Goal: Transaction & Acquisition: Purchase product/service

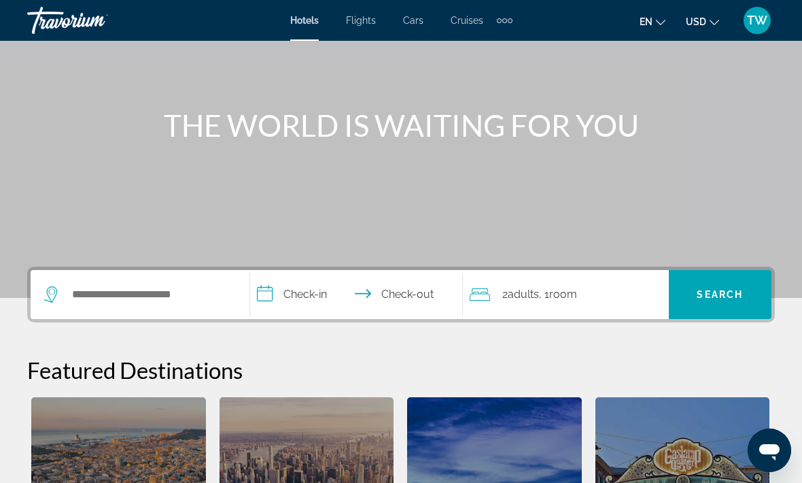
scroll to position [111, 0]
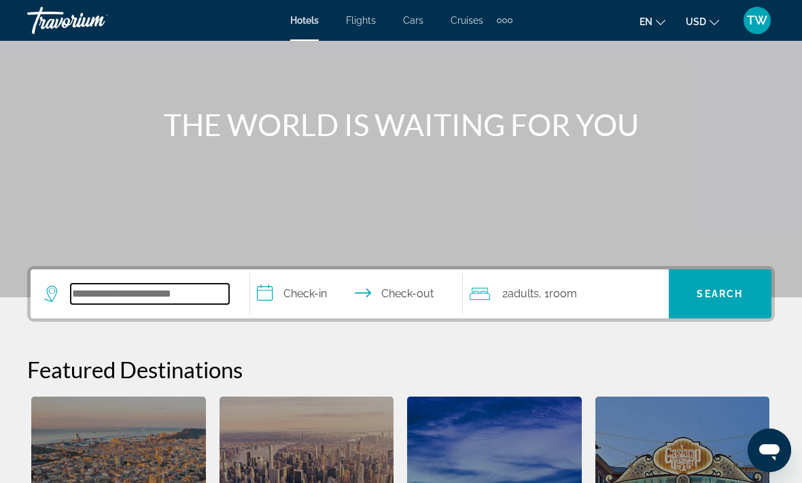
click at [203, 296] on input "Search widget" at bounding box center [150, 294] width 158 height 20
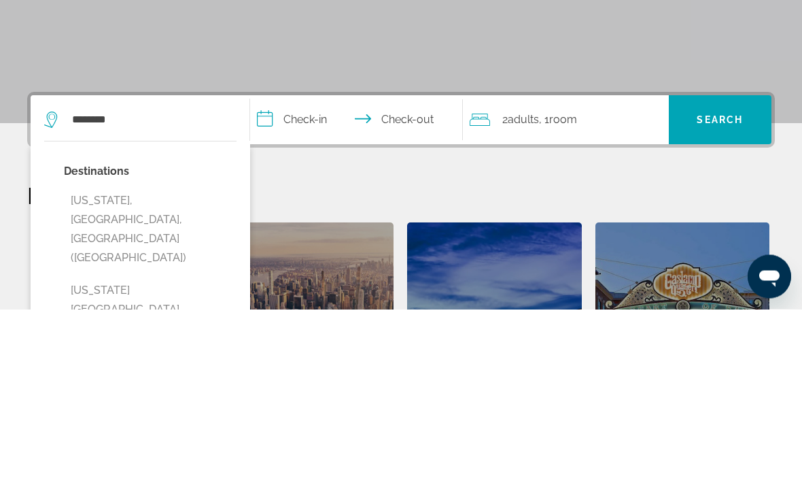
click at [171, 362] on button "New York, NY, United States (NYC)" at bounding box center [150, 403] width 173 height 83
type input "**********"
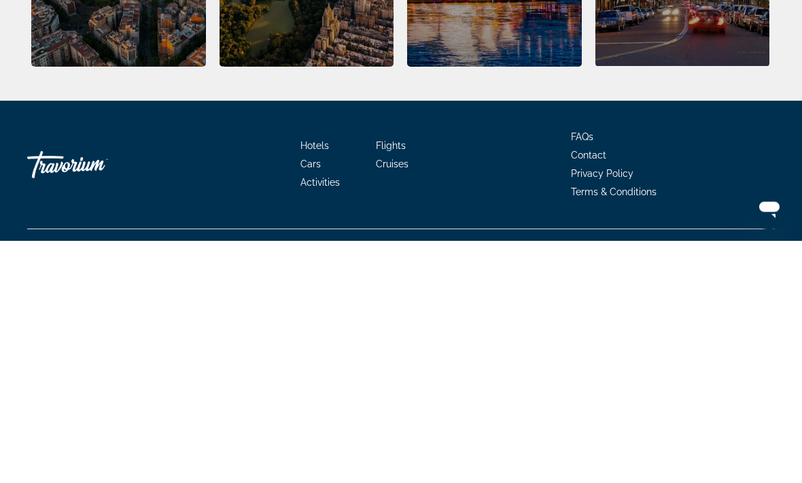
scroll to position [434, 0]
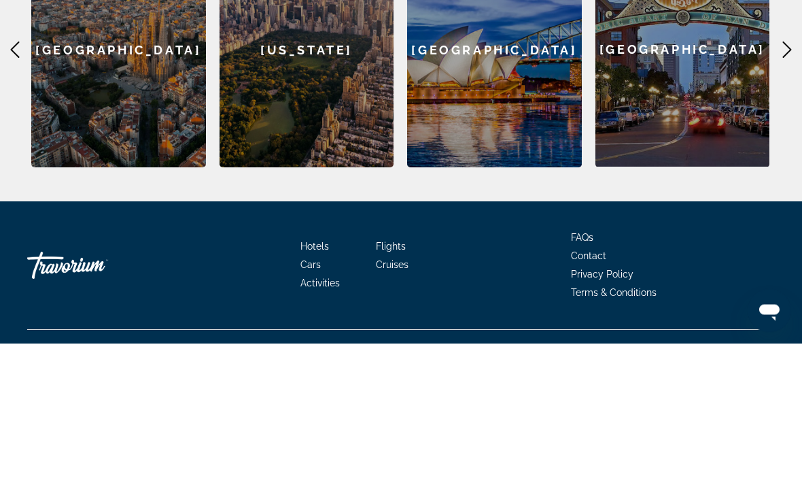
click at [319, 107] on div "New York" at bounding box center [307, 190] width 175 height 235
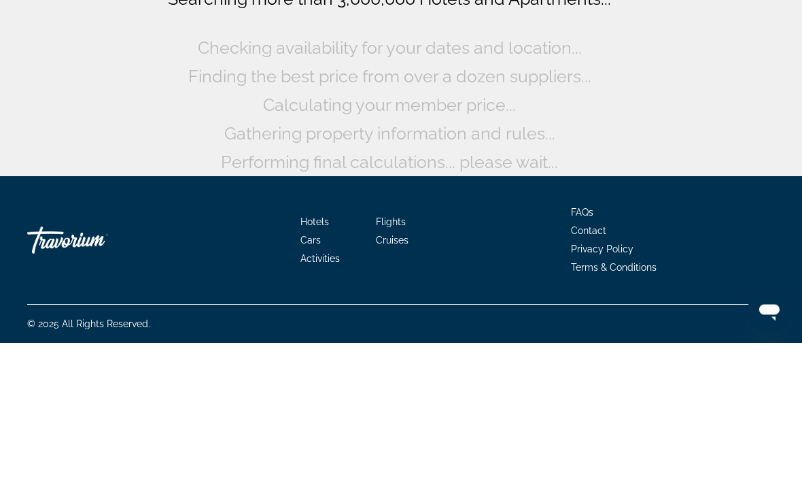
scroll to position [21, 0]
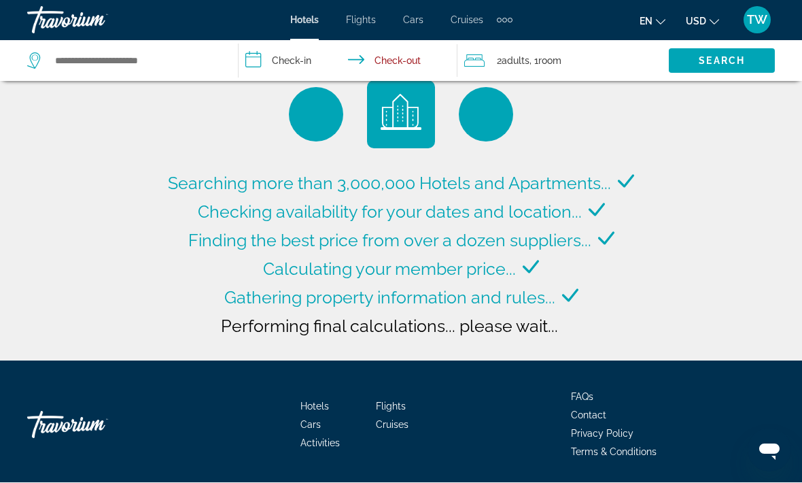
type input "**********"
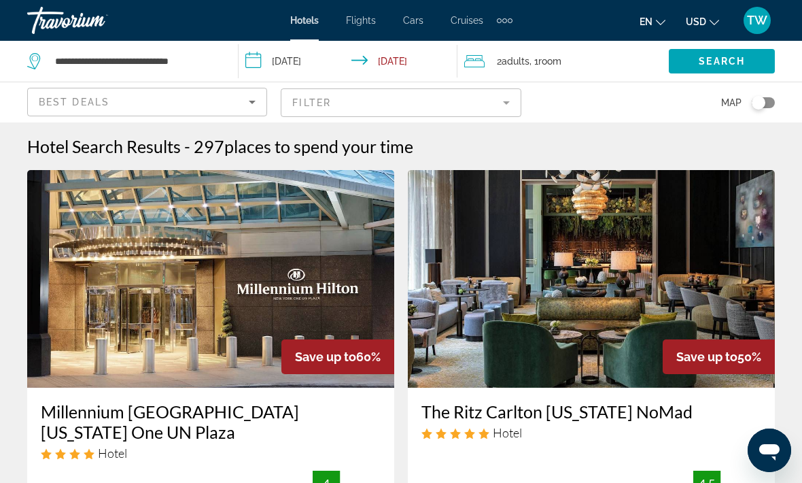
click at [496, 99] on mat-form-field "Filter" at bounding box center [401, 102] width 240 height 29
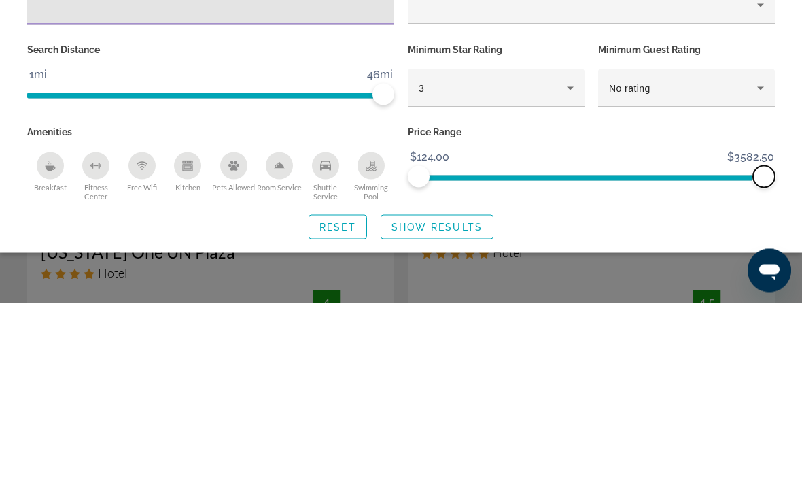
scroll to position [180, 0]
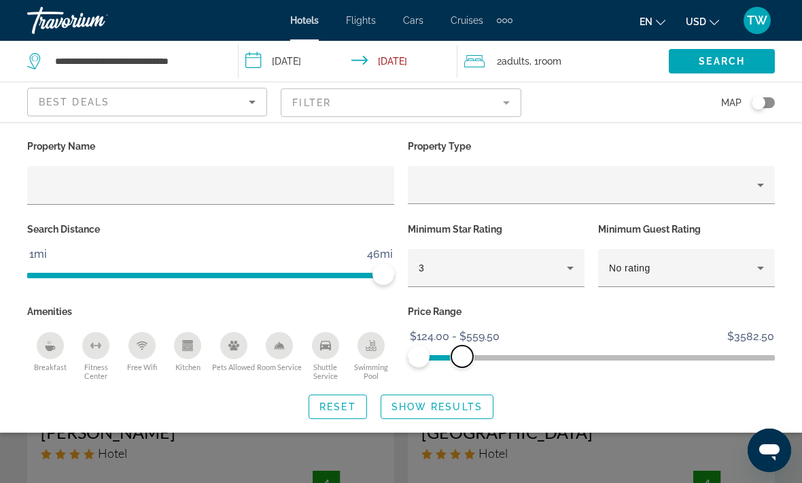
scroll to position [1, 0]
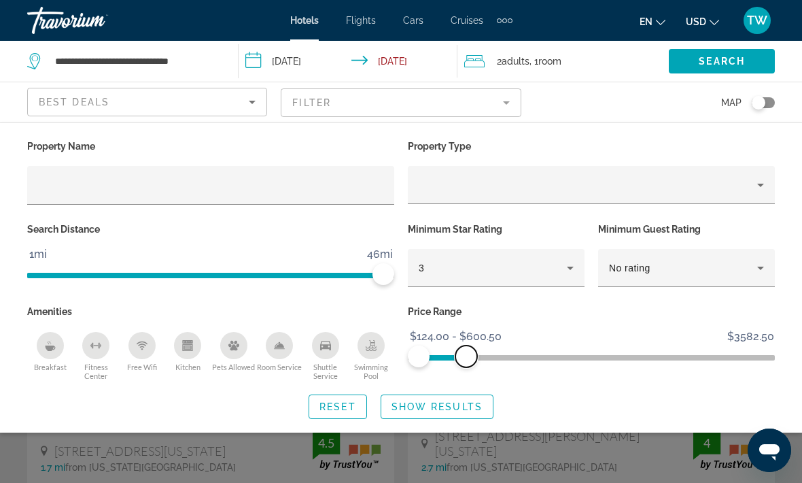
scroll to position [43, 0]
click at [347, 402] on span "Reset" at bounding box center [338, 406] width 37 height 11
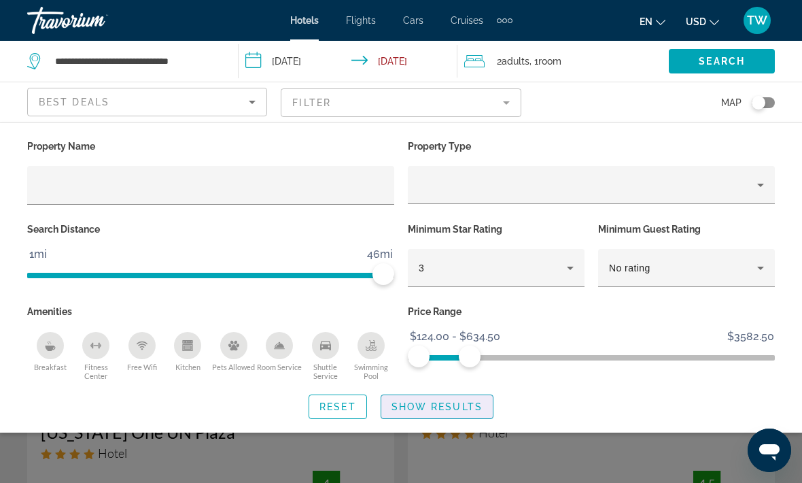
click at [447, 449] on div "Search widget" at bounding box center [401, 343] width 802 height 279
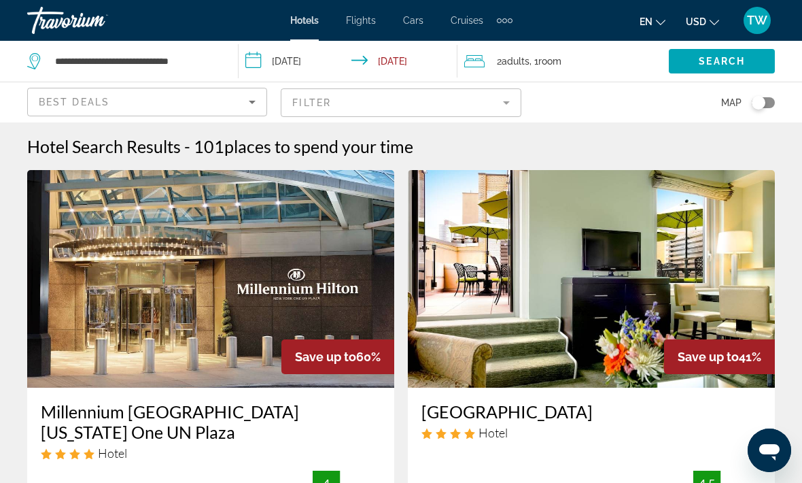
click at [296, 104] on mat-form-field "Filter" at bounding box center [401, 102] width 240 height 29
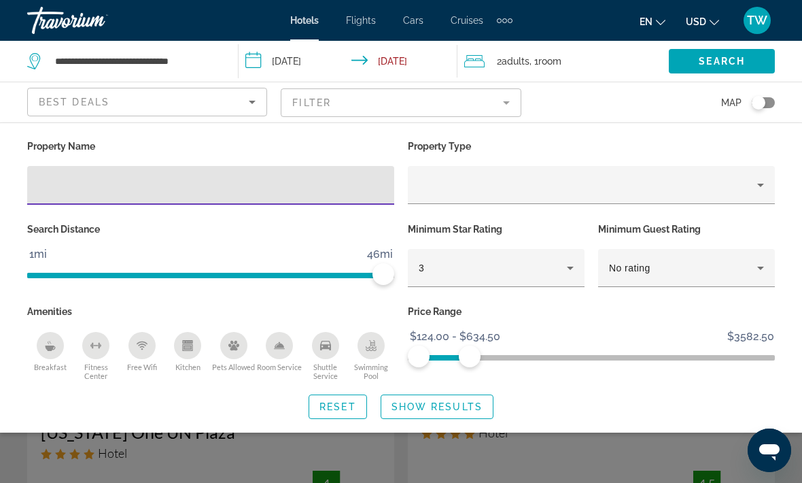
scroll to position [42, 0]
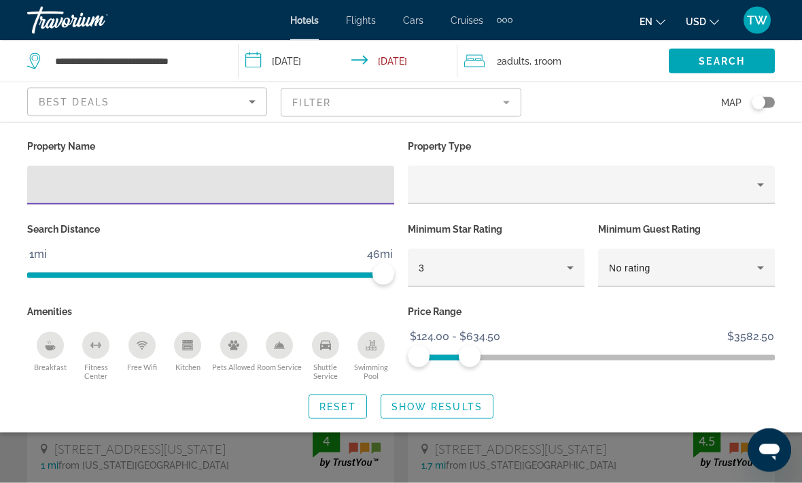
click at [300, 60] on input "**********" at bounding box center [351, 63] width 224 height 45
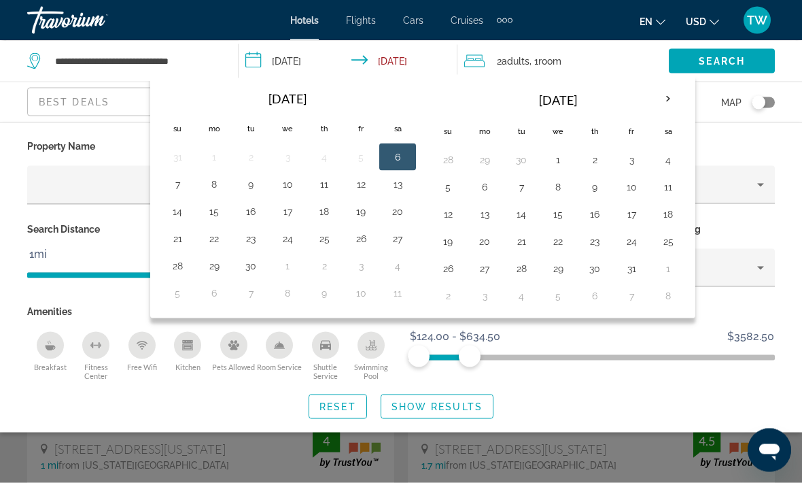
scroll to position [43, 0]
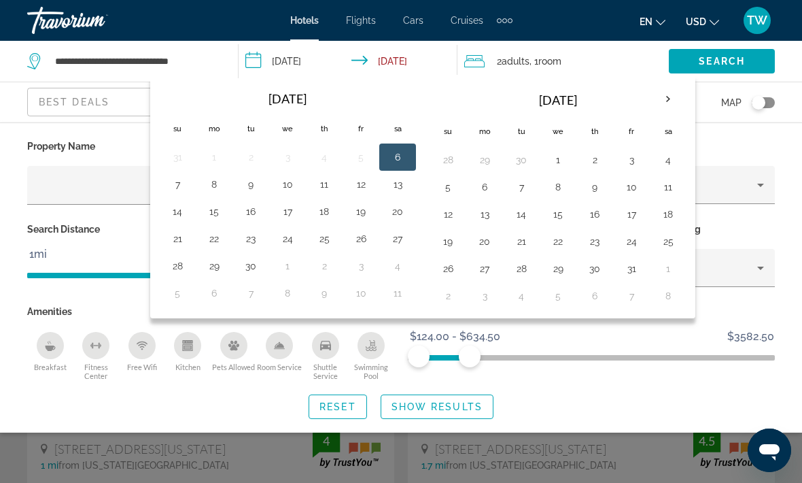
click at [323, 186] on button "11" at bounding box center [324, 184] width 22 height 19
click at [416, 58] on input "**********" at bounding box center [351, 63] width 224 height 45
click at [327, 191] on button "11" at bounding box center [324, 184] width 22 height 19
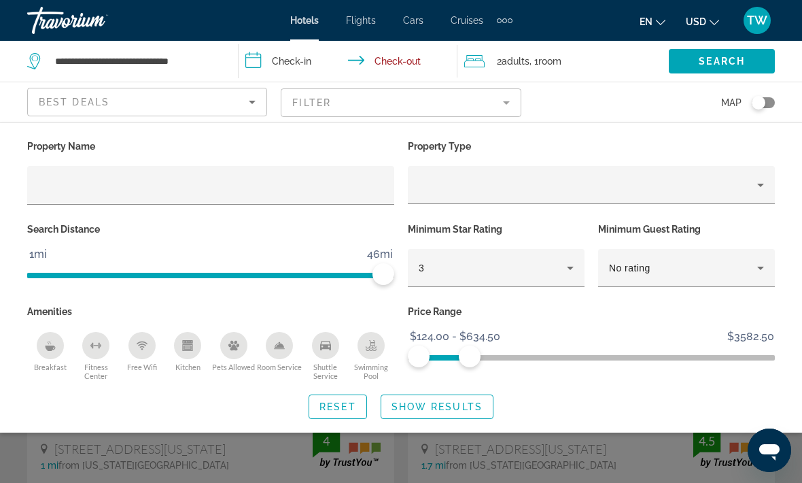
click at [311, 67] on input "**********" at bounding box center [351, 63] width 224 height 45
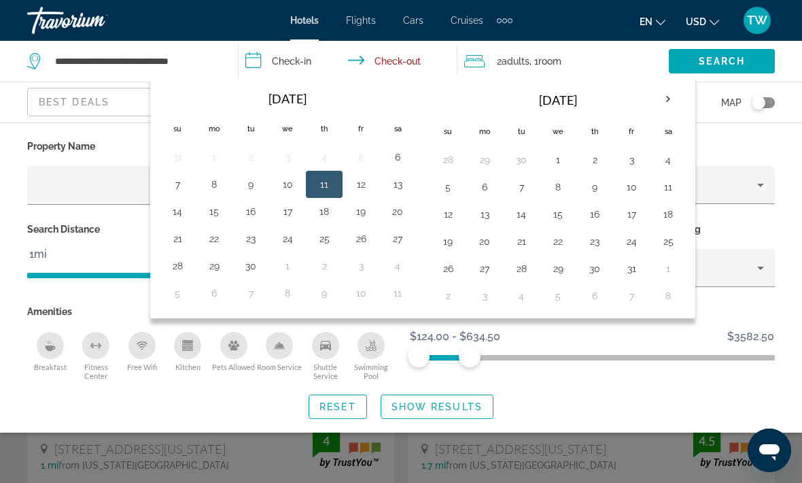
click at [360, 182] on button "12" at bounding box center [361, 184] width 22 height 19
click at [319, 183] on button "11" at bounding box center [324, 184] width 22 height 19
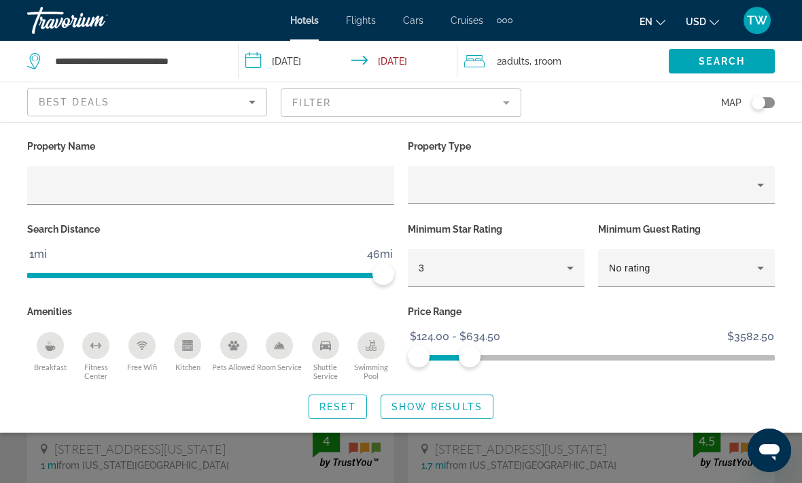
click at [408, 65] on input "**********" at bounding box center [351, 63] width 224 height 45
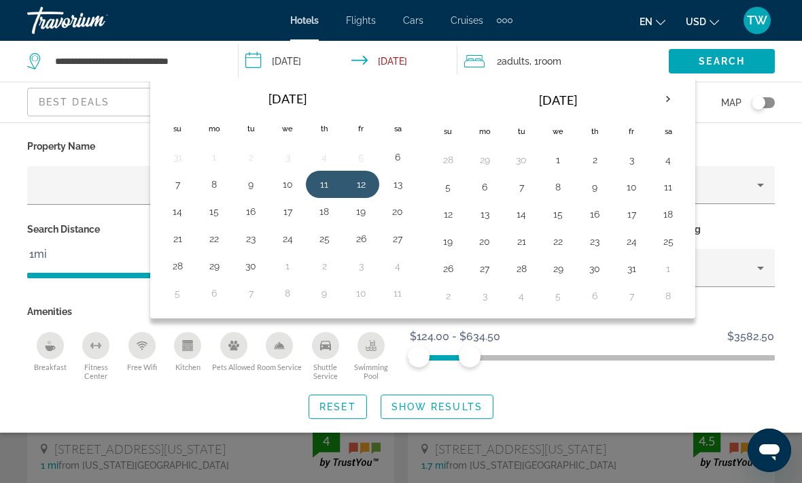
click at [401, 186] on button "13" at bounding box center [398, 184] width 22 height 19
click at [419, 61] on input "**********" at bounding box center [351, 63] width 224 height 45
click at [407, 179] on button "13" at bounding box center [398, 184] width 22 height 19
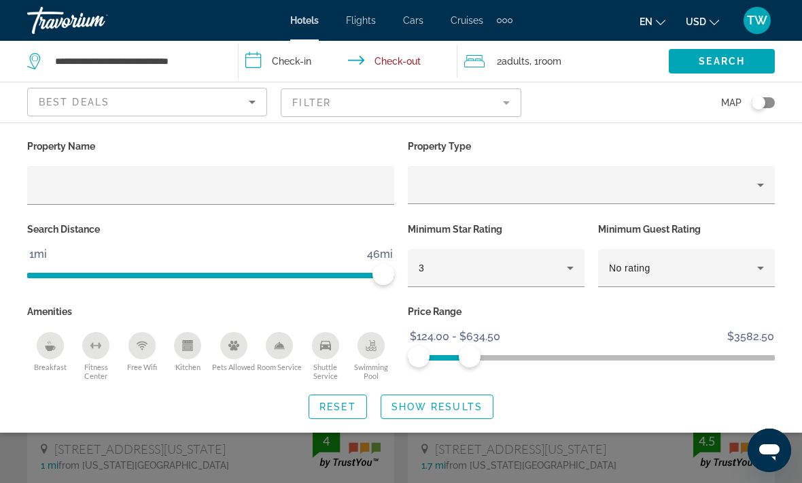
click at [303, 62] on input "**********" at bounding box center [351, 63] width 224 height 45
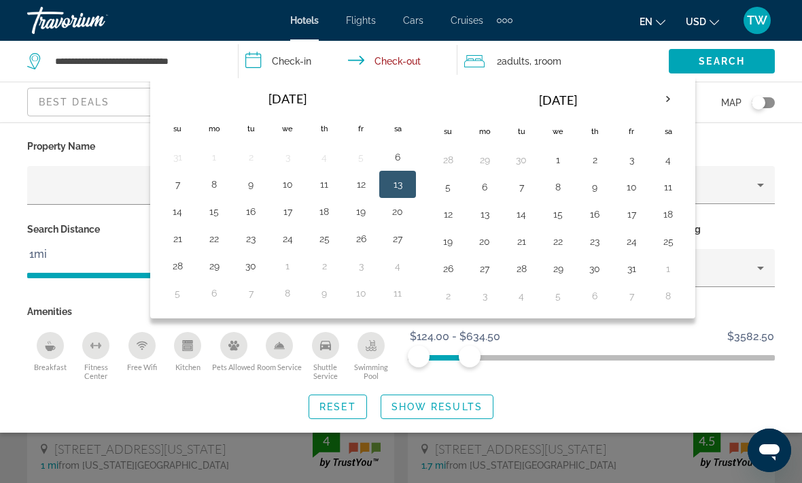
click at [326, 187] on button "11" at bounding box center [324, 184] width 22 height 19
click at [406, 58] on input "**********" at bounding box center [351, 63] width 224 height 45
click at [399, 186] on button "13" at bounding box center [398, 184] width 22 height 19
type input "**********"
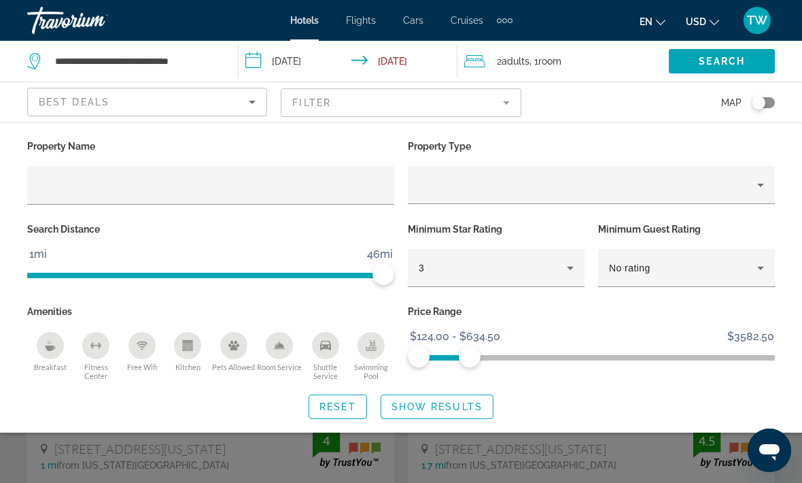
click at [709, 66] on span "Search" at bounding box center [722, 61] width 46 height 11
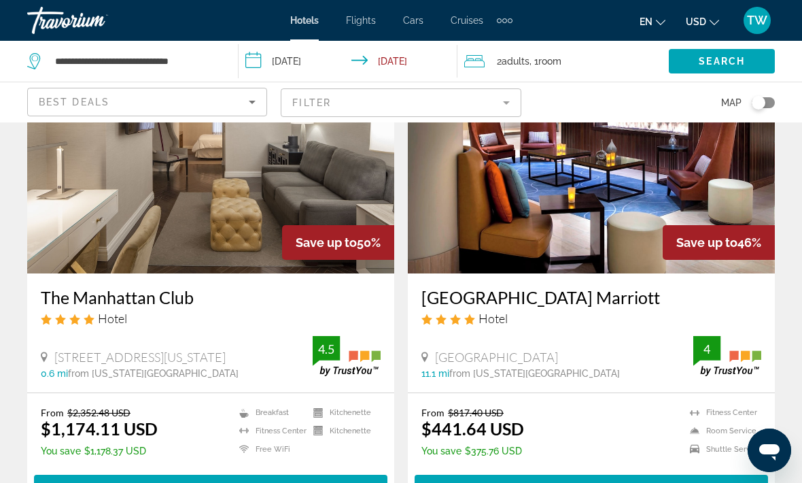
scroll to position [114, 0]
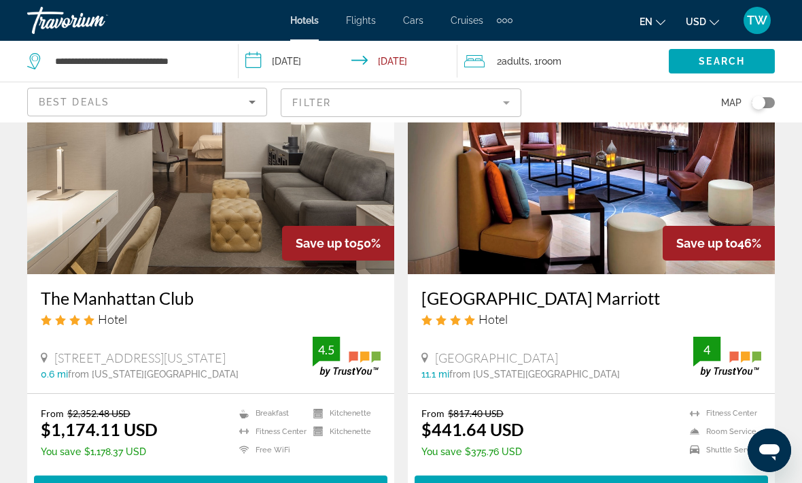
click at [498, 97] on mat-form-field "Filter" at bounding box center [401, 102] width 240 height 29
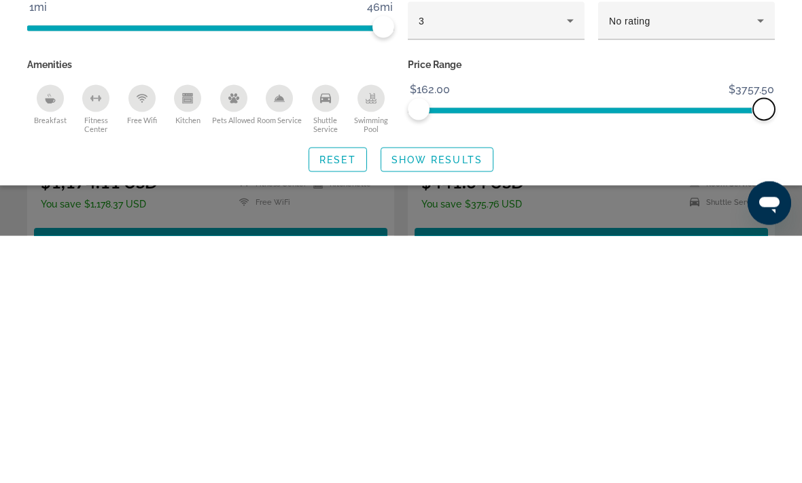
scroll to position [361, 0]
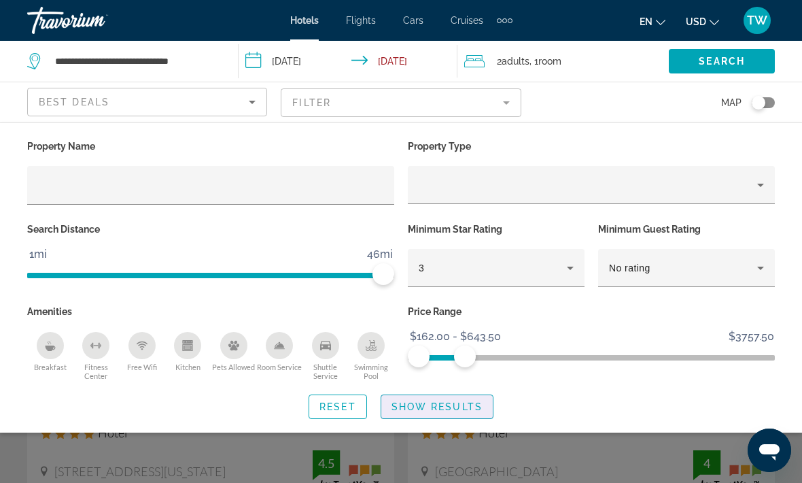
click at [434, 409] on span "Show Results" at bounding box center [437, 406] width 91 height 11
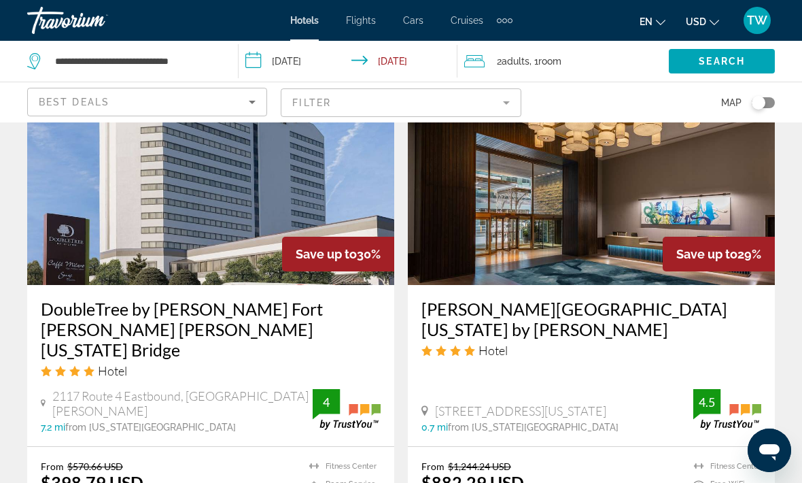
scroll to position [1052, 0]
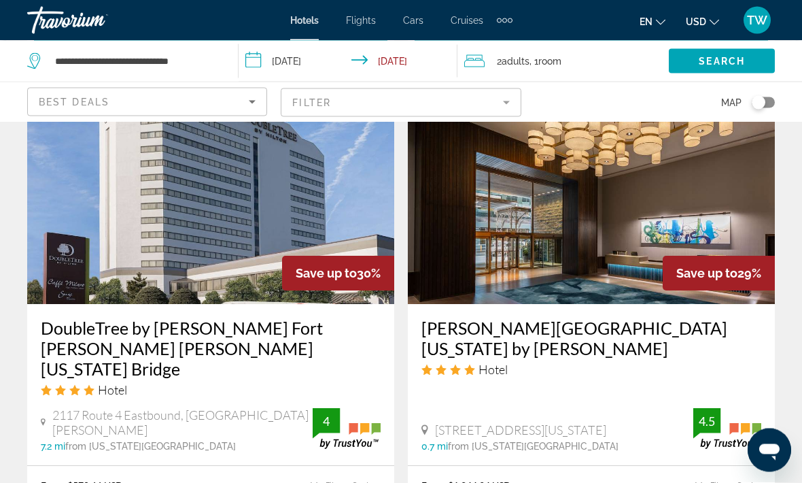
click at [239, 101] on div "Best Deals" at bounding box center [144, 102] width 210 height 16
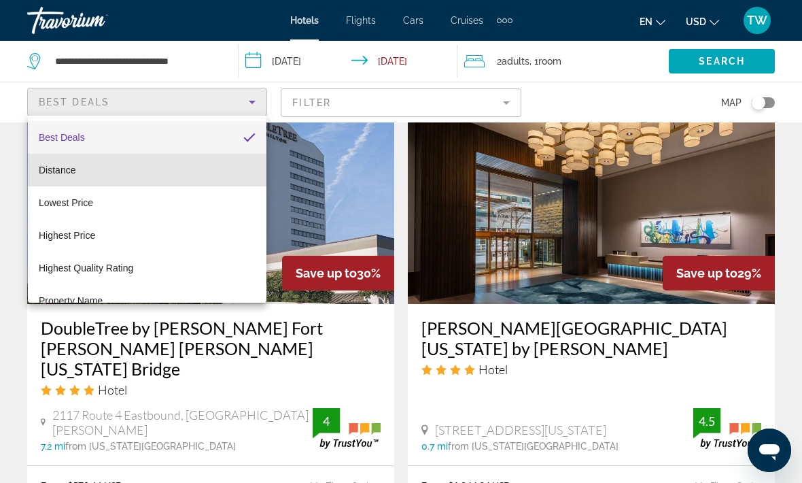
click at [195, 167] on mat-option "Distance" at bounding box center [147, 170] width 239 height 33
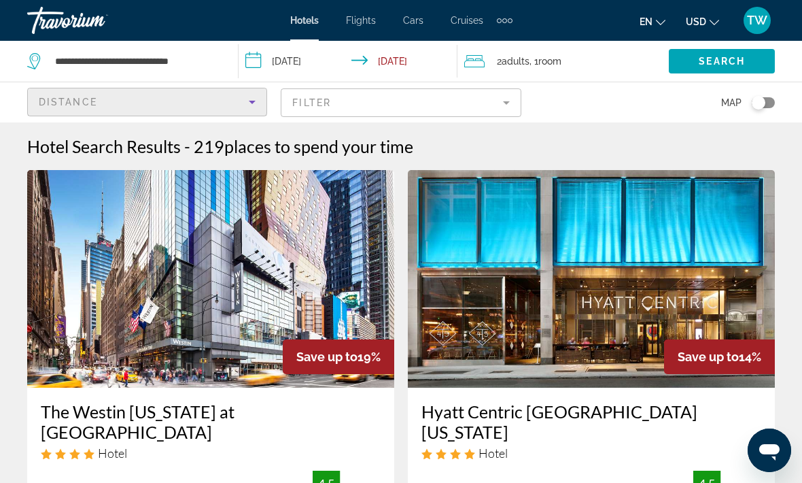
click at [246, 104] on icon "Sort by" at bounding box center [252, 102] width 16 height 16
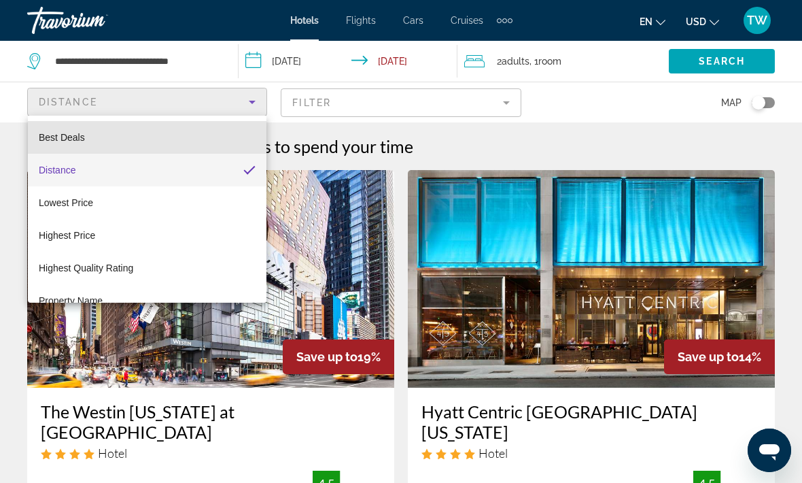
click at [158, 135] on mat-option "Best Deals" at bounding box center [147, 137] width 239 height 33
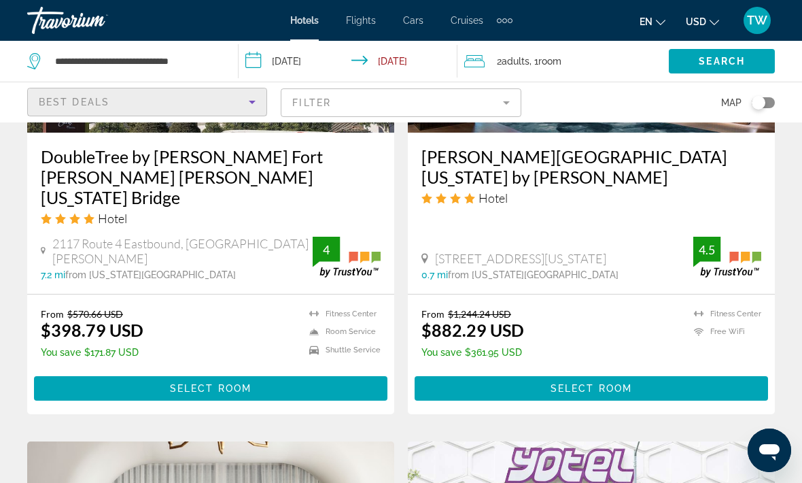
scroll to position [1224, 0]
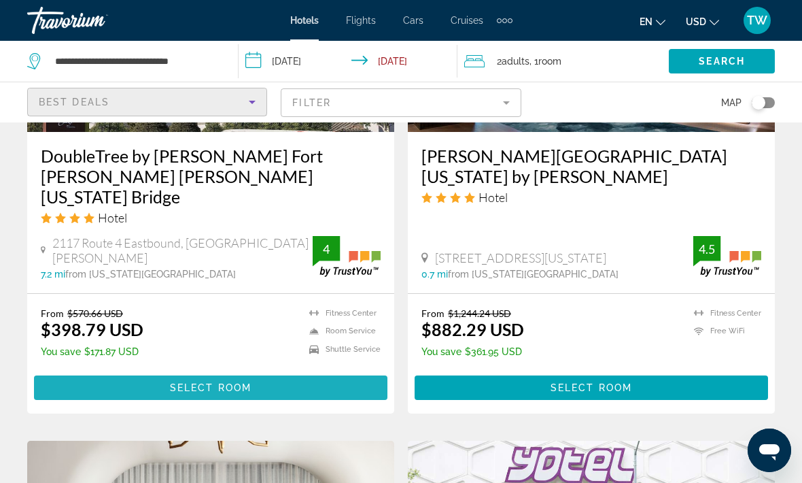
click at [246, 388] on span "Select Room" at bounding box center [211, 387] width 82 height 11
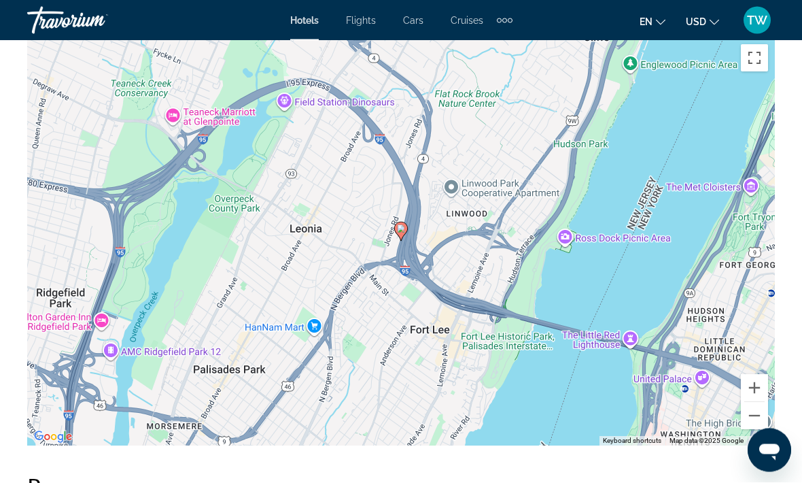
scroll to position [1568, 0]
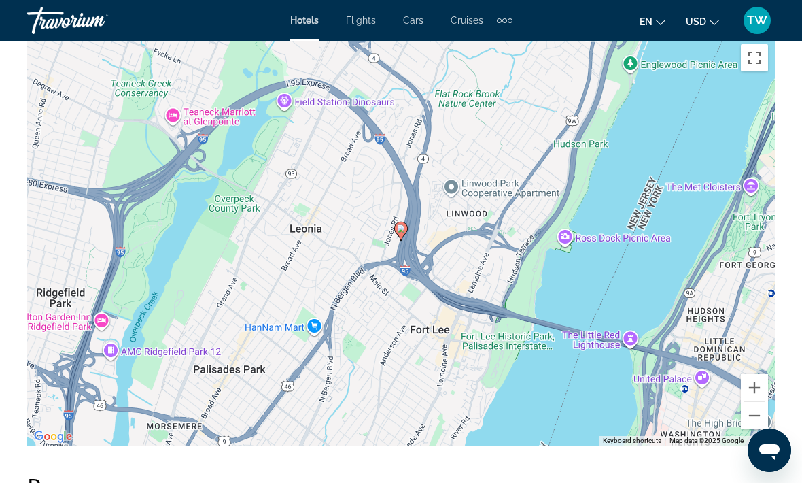
click at [385, 223] on div "To activate drag with keyboard, press Alt + Enter. Once in keyboard drag state,…" at bounding box center [401, 241] width 748 height 408
click at [402, 230] on image "Main content" at bounding box center [401, 228] width 8 height 8
click at [398, 231] on image "Main content" at bounding box center [401, 228] width 8 height 8
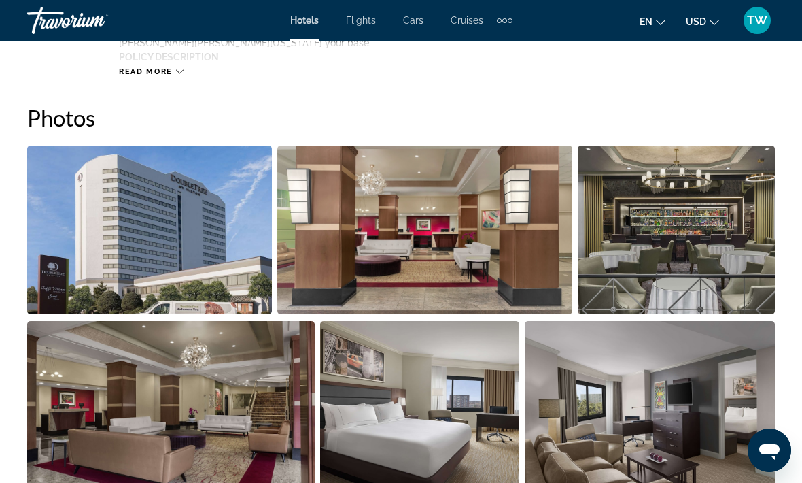
scroll to position [878, 0]
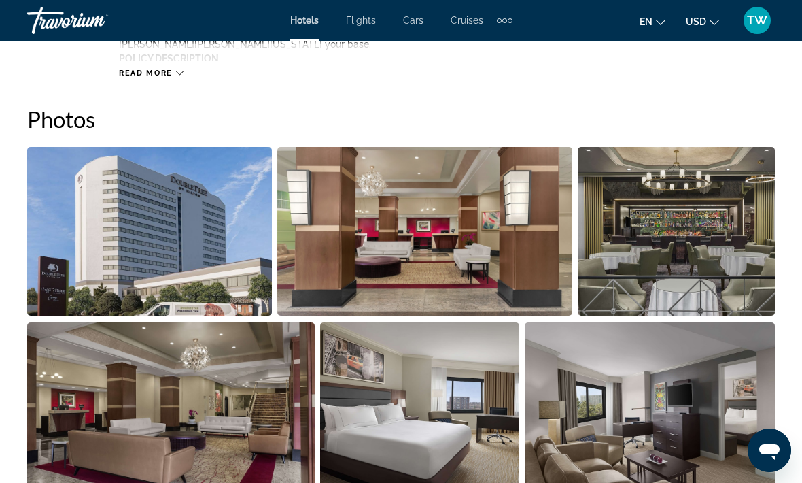
click at [148, 250] on img "Open full-screen image slider" at bounding box center [149, 231] width 245 height 169
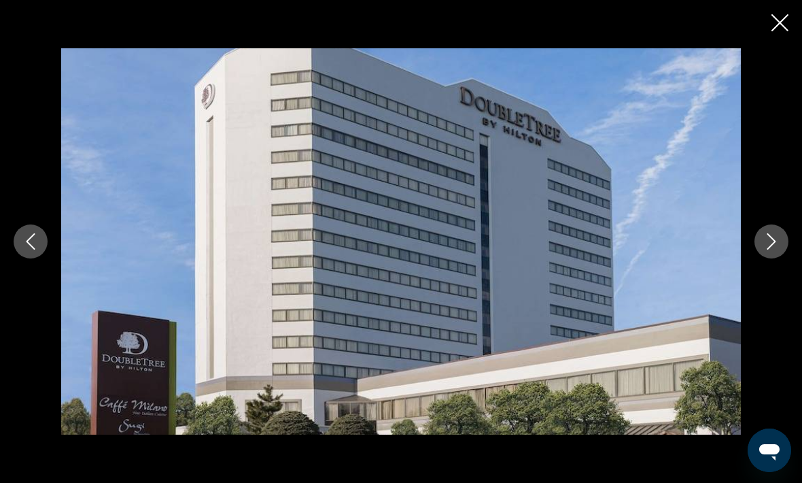
click at [772, 250] on icon "Next image" at bounding box center [771, 241] width 16 height 16
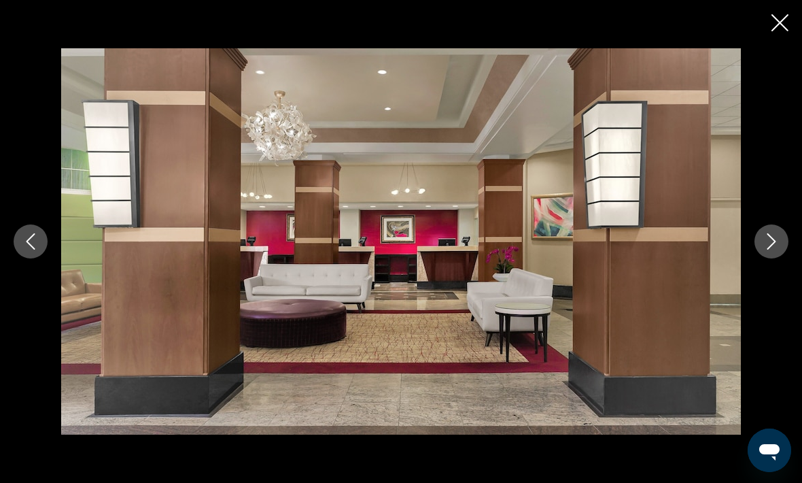
click at [764, 258] on button "Next image" at bounding box center [772, 241] width 34 height 34
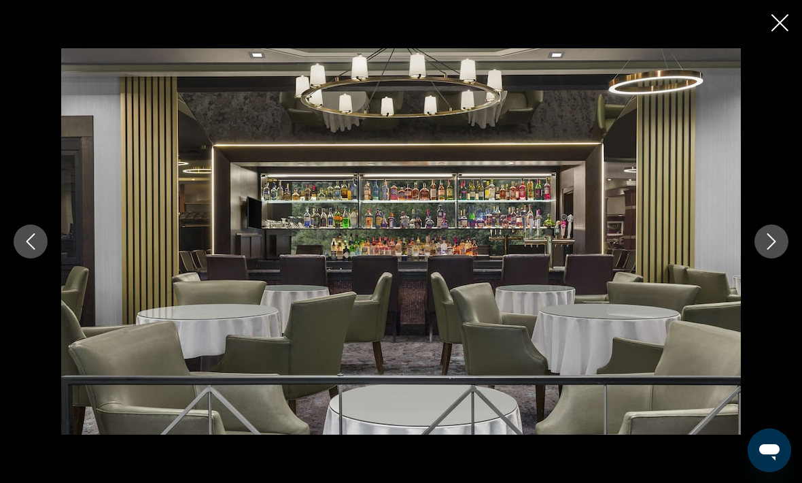
click at [751, 260] on div "prev next" at bounding box center [401, 241] width 802 height 386
click at [768, 258] on button "Next image" at bounding box center [772, 241] width 34 height 34
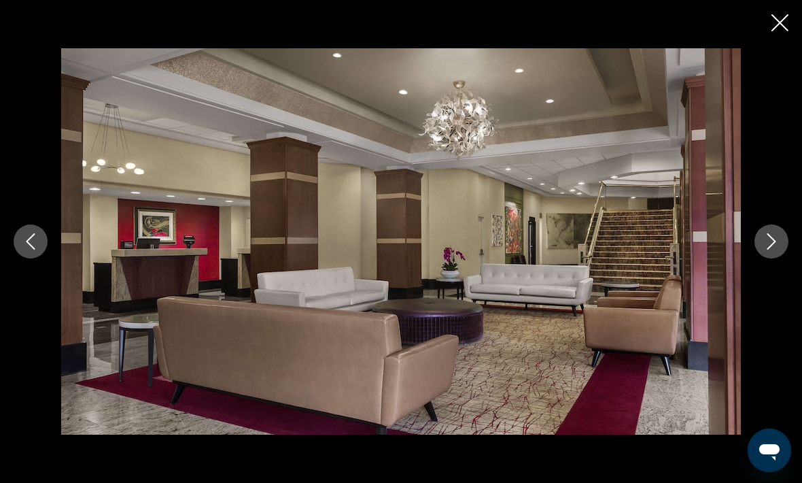
click at [760, 258] on button "Next image" at bounding box center [772, 241] width 34 height 34
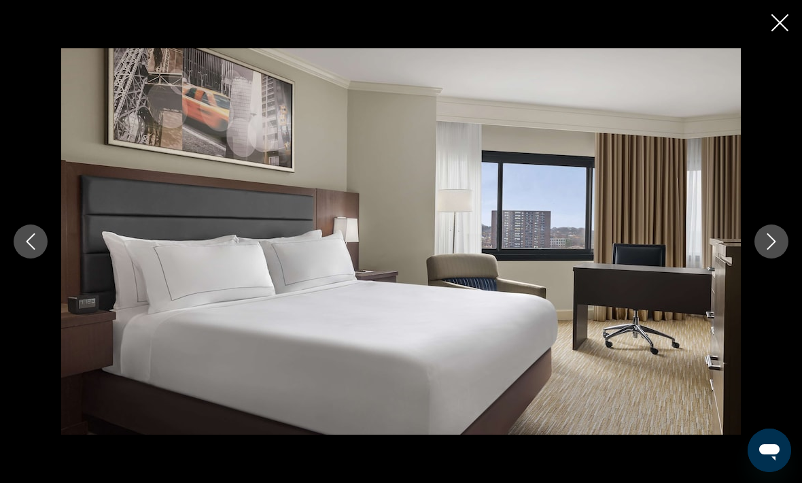
click at [772, 250] on icon "Next image" at bounding box center [771, 241] width 16 height 16
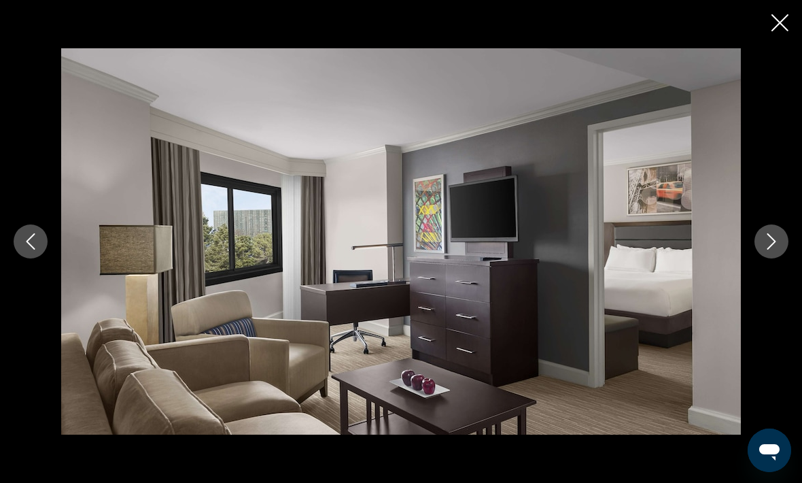
click at [764, 250] on icon "Next image" at bounding box center [771, 241] width 16 height 16
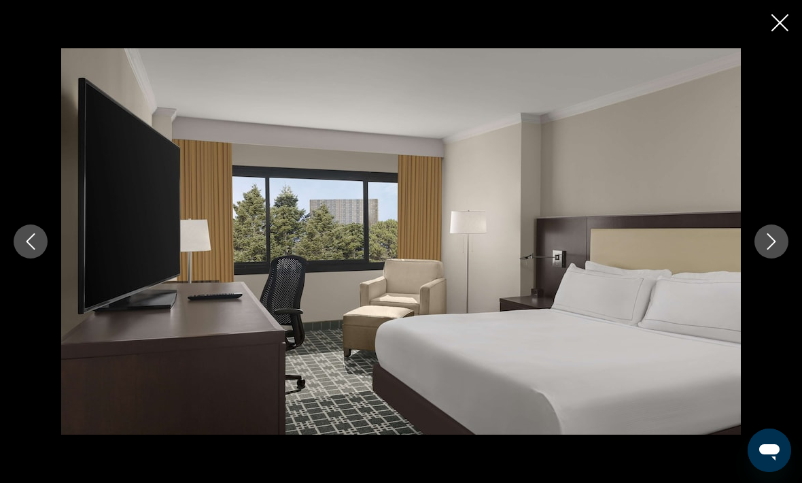
click at [770, 250] on icon "Next image" at bounding box center [771, 241] width 16 height 16
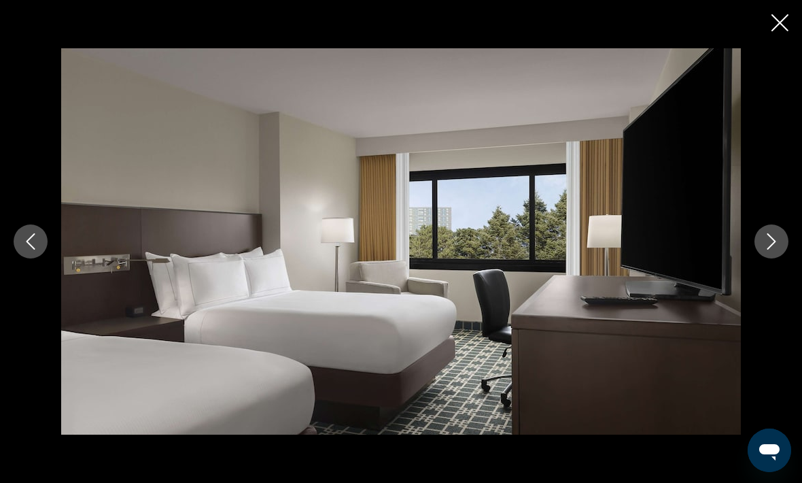
click at [756, 258] on button "Next image" at bounding box center [772, 241] width 34 height 34
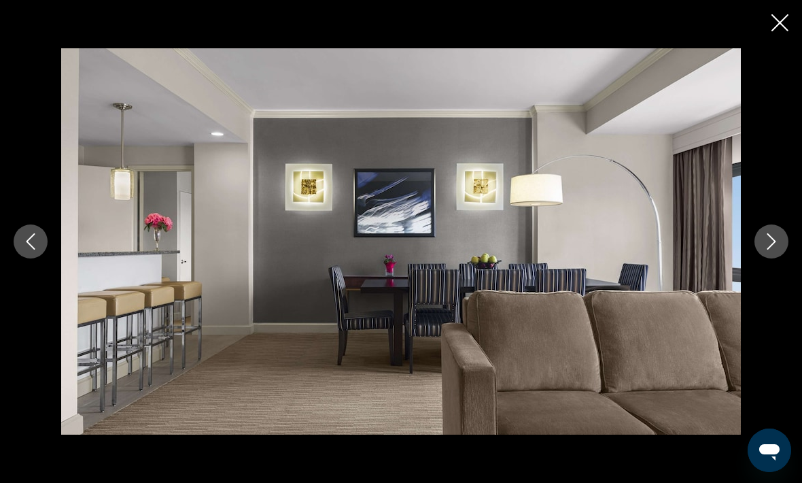
click at [768, 250] on icon "Next image" at bounding box center [771, 241] width 16 height 16
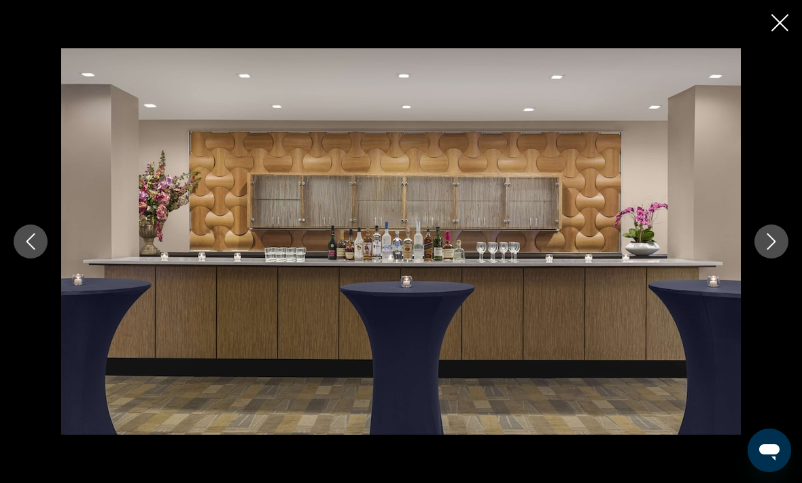
click at [768, 258] on button "Next image" at bounding box center [772, 241] width 34 height 34
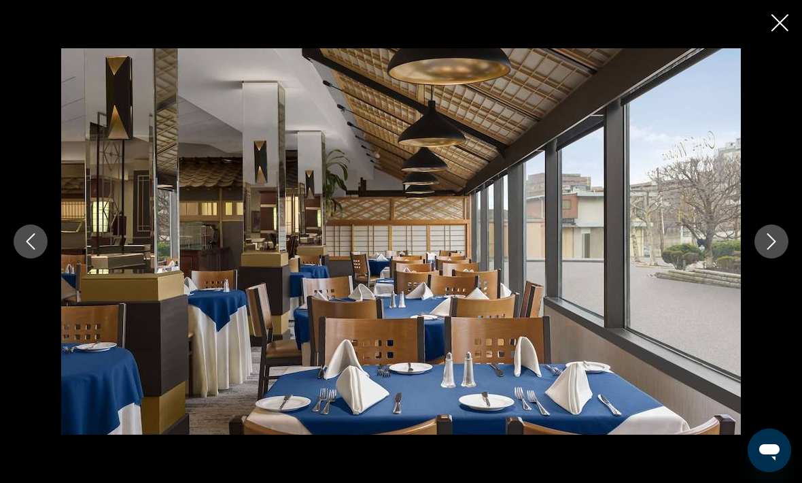
click at [763, 250] on icon "Next image" at bounding box center [771, 241] width 16 height 16
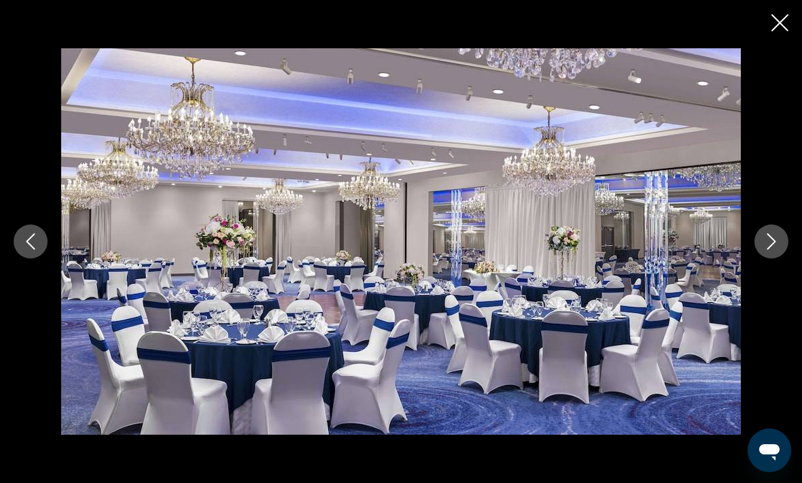
click at [759, 258] on button "Next image" at bounding box center [772, 241] width 34 height 34
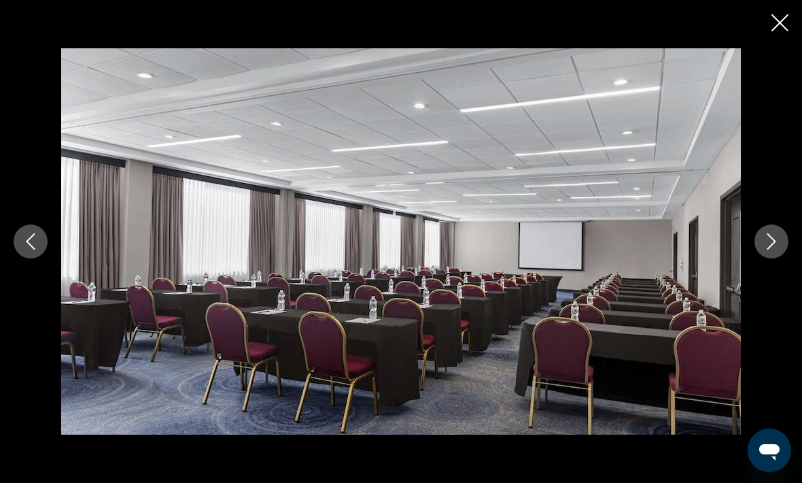
click at [774, 250] on icon "Next image" at bounding box center [771, 241] width 16 height 16
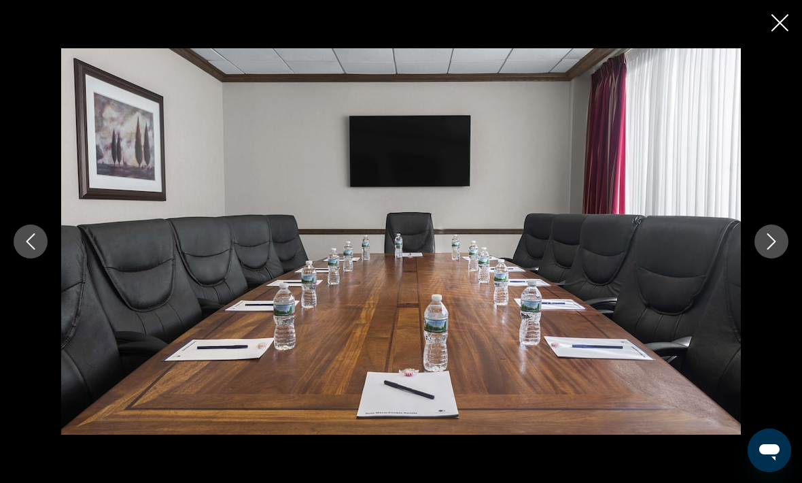
click at [770, 250] on icon "Next image" at bounding box center [771, 241] width 16 height 16
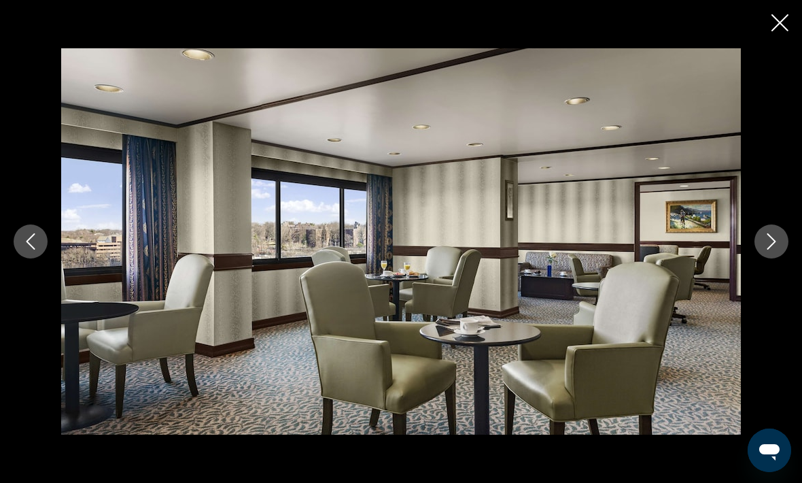
click at [768, 250] on icon "Next image" at bounding box center [771, 241] width 16 height 16
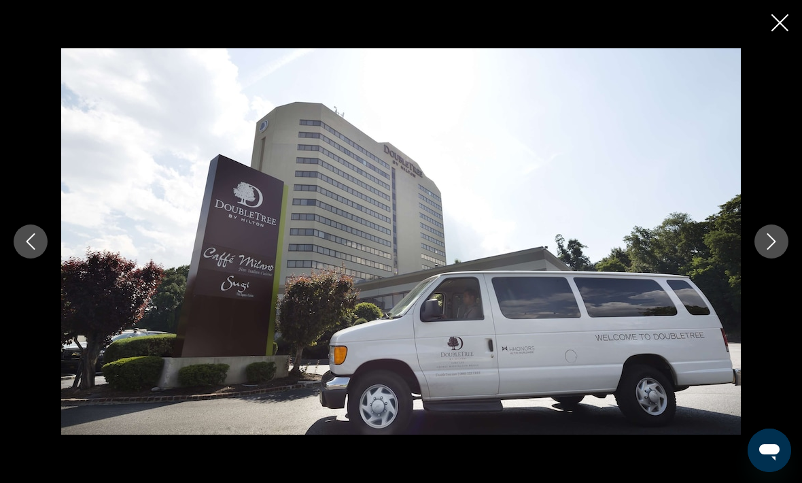
click at [766, 258] on button "Next image" at bounding box center [772, 241] width 34 height 34
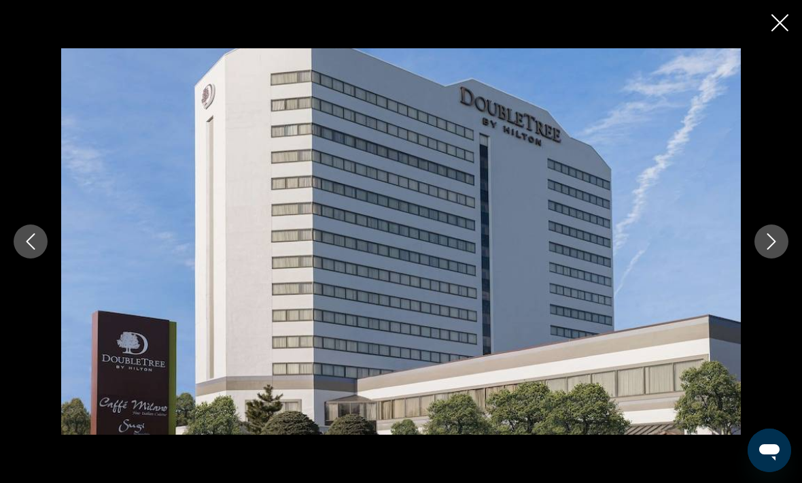
click at [778, 27] on icon "Close slideshow" at bounding box center [780, 22] width 17 height 17
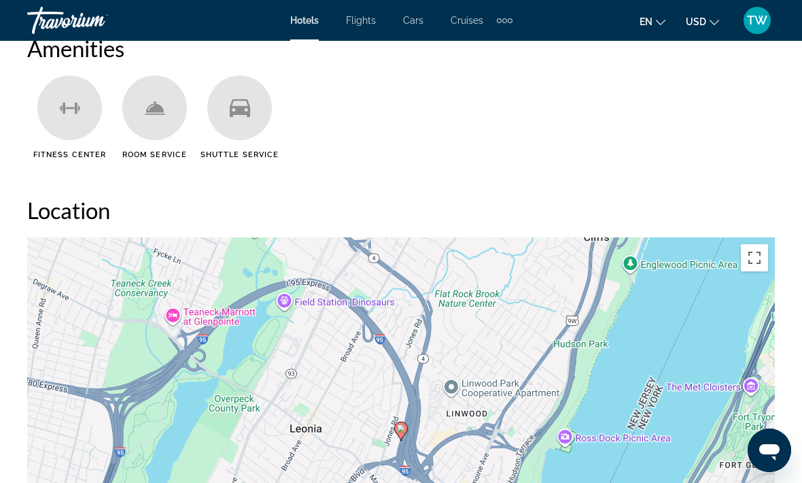
scroll to position [1364, 0]
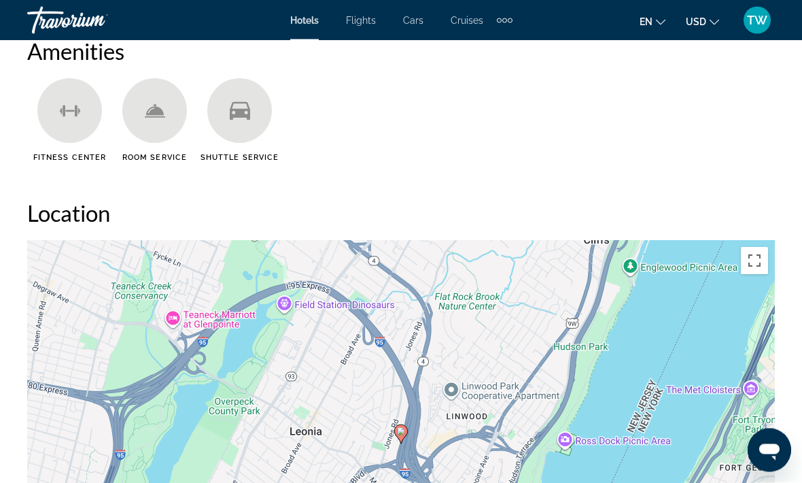
click at [241, 113] on icon "Main content" at bounding box center [240, 111] width 20 height 18
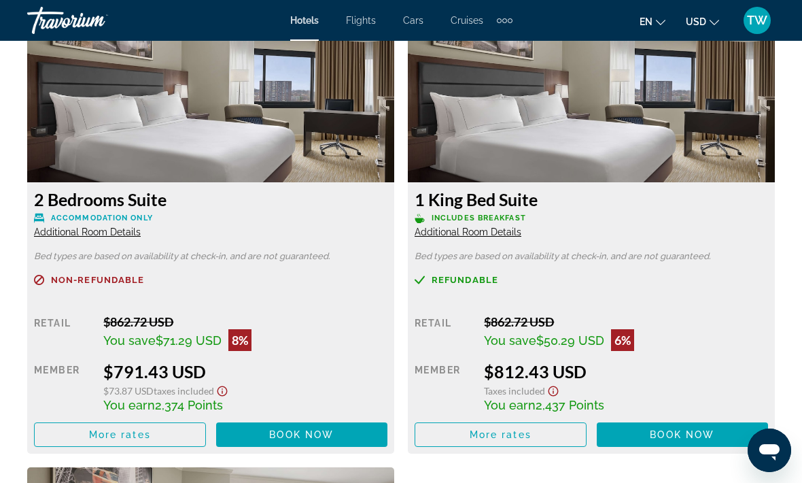
scroll to position [4340, 0]
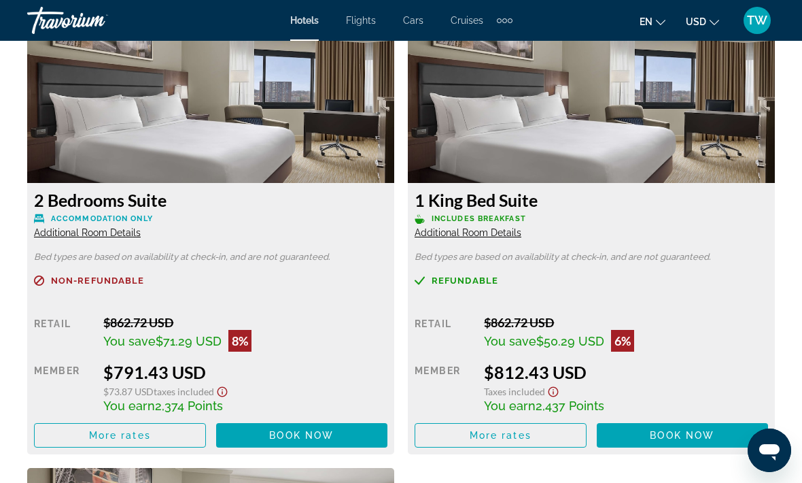
click at [101, 230] on span "Additional Room Details" at bounding box center [87, 232] width 107 height 11
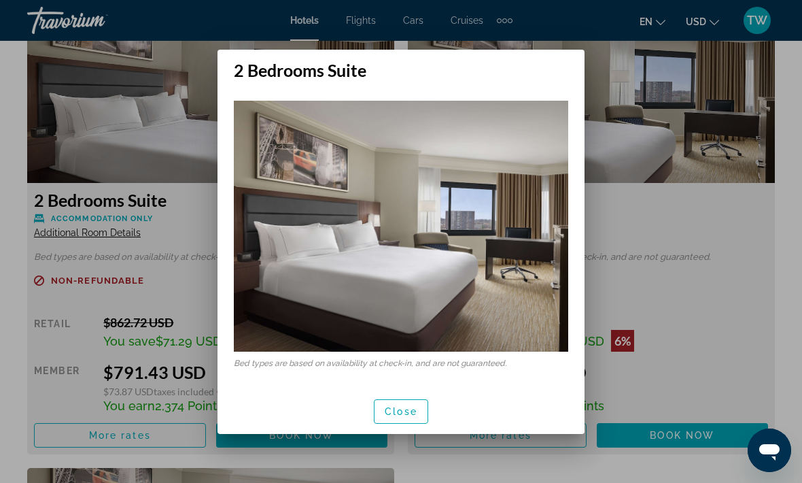
click at [655, 217] on div at bounding box center [401, 241] width 802 height 483
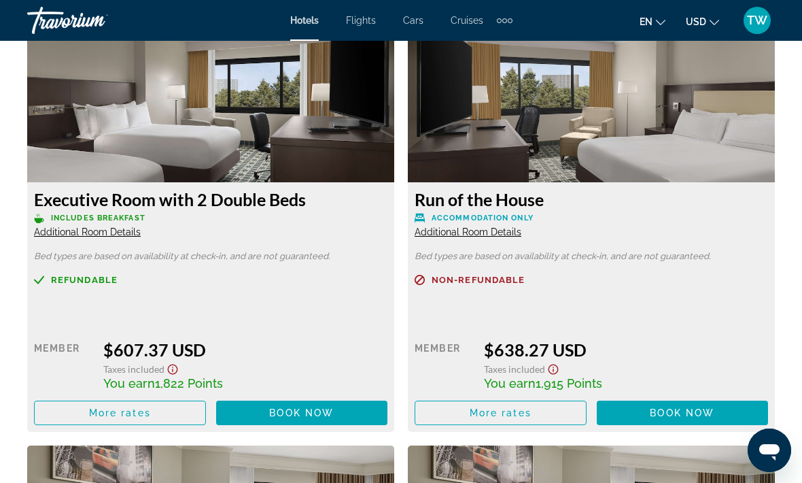
scroll to position [3906, 0]
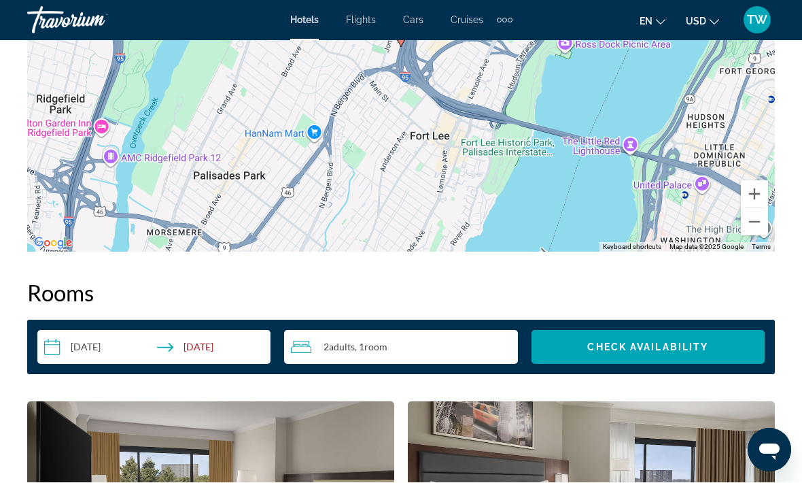
click at [417, 343] on div "2 Adult Adults , 1 Room rooms" at bounding box center [404, 347] width 226 height 16
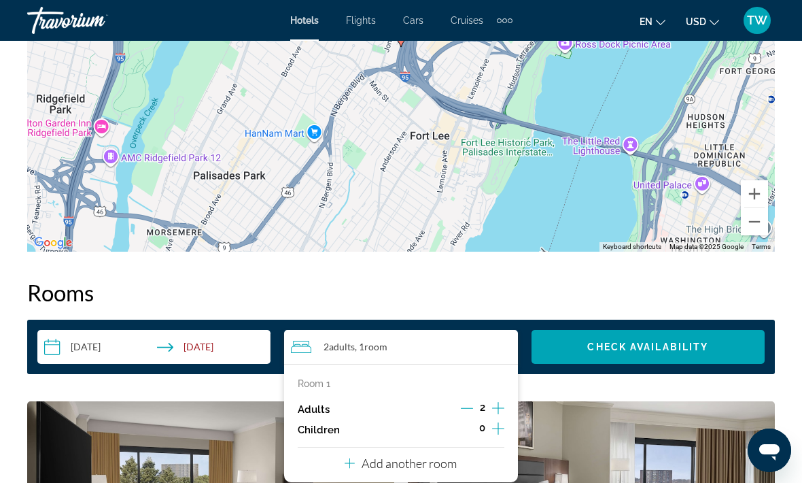
click at [504, 425] on button "Increment children" at bounding box center [498, 429] width 12 height 20
click at [504, 430] on button "Increment children" at bounding box center [498, 429] width 12 height 20
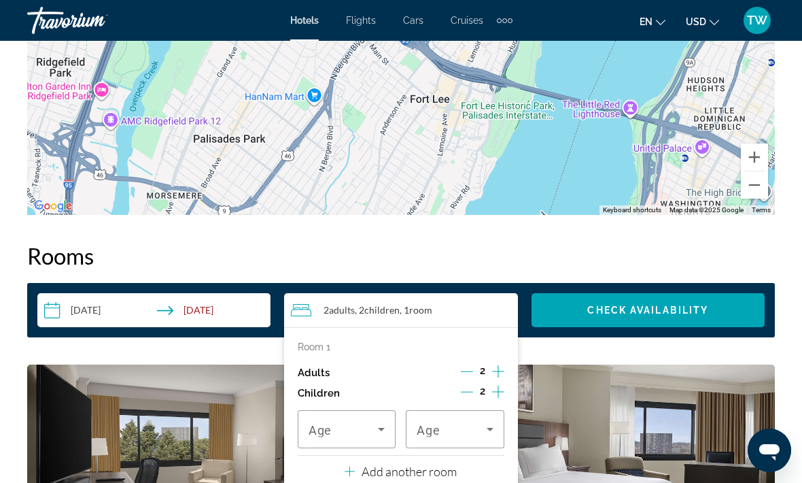
scroll to position [1817, 0]
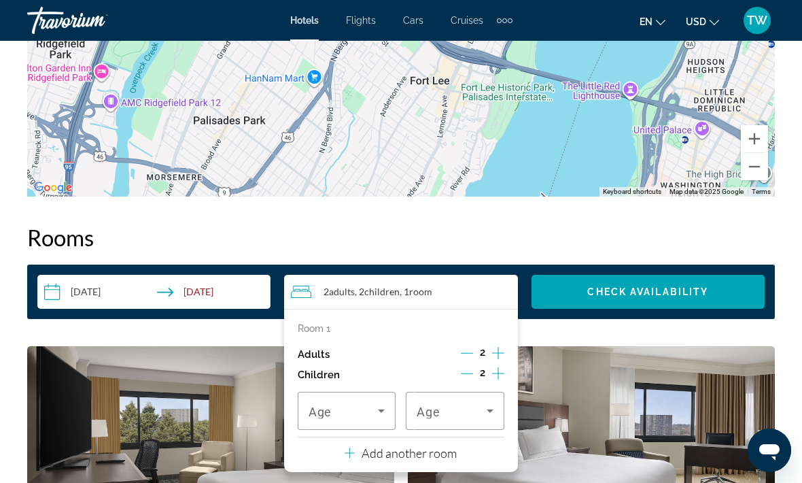
click at [375, 414] on icon "Travelers: 2 adults, 2 children" at bounding box center [381, 410] width 16 height 16
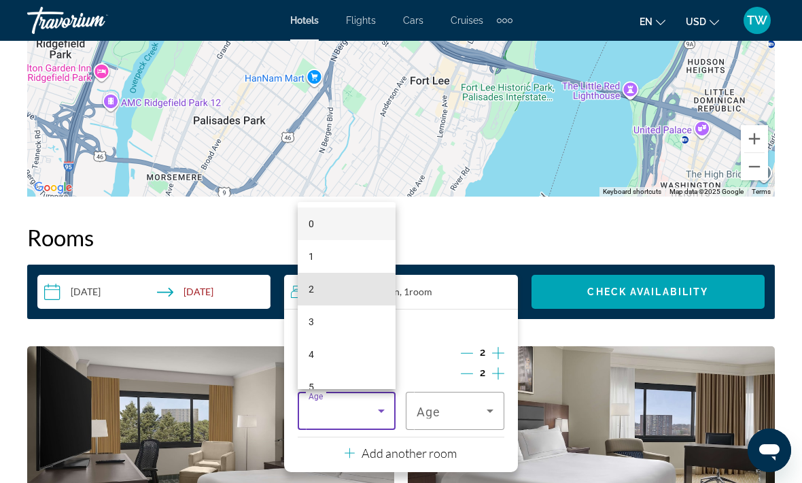
click at [353, 305] on mat-option "2" at bounding box center [347, 289] width 98 height 33
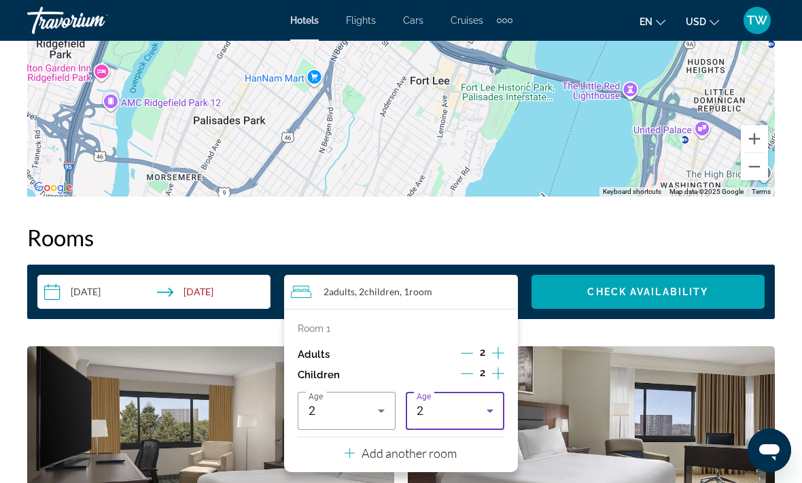
click at [492, 413] on icon "Travelers: 2 adults, 2 children" at bounding box center [490, 410] width 16 height 16
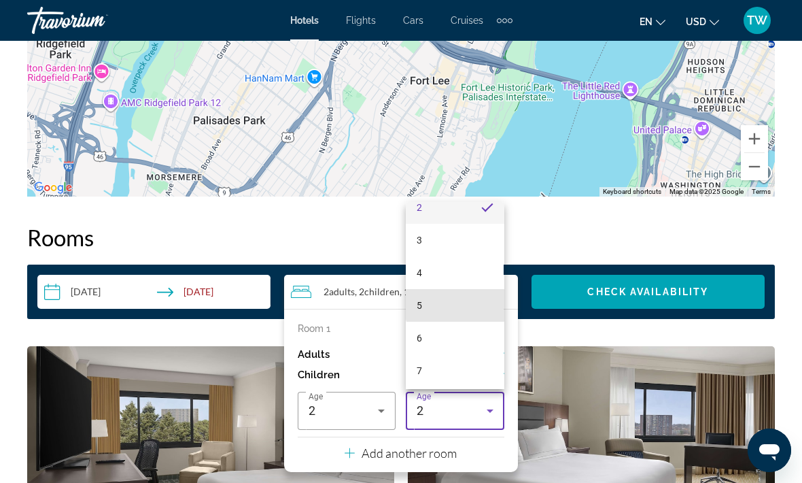
scroll to position [92, 0]
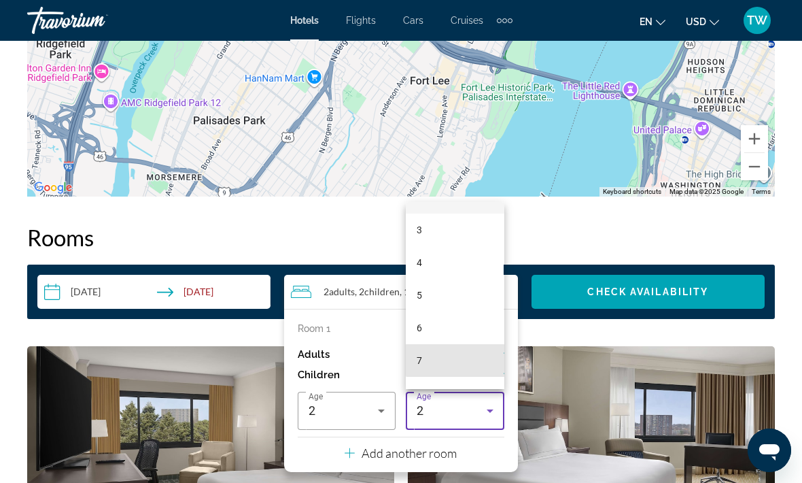
click at [464, 377] on mat-option "7" at bounding box center [455, 360] width 98 height 33
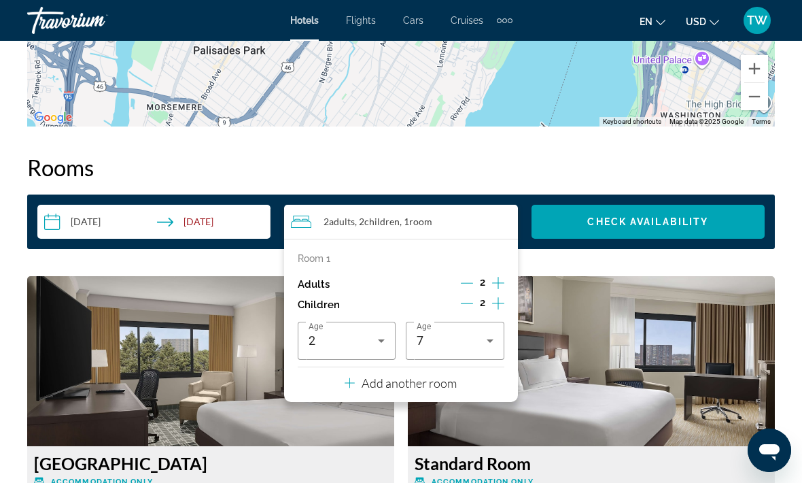
scroll to position [1887, 0]
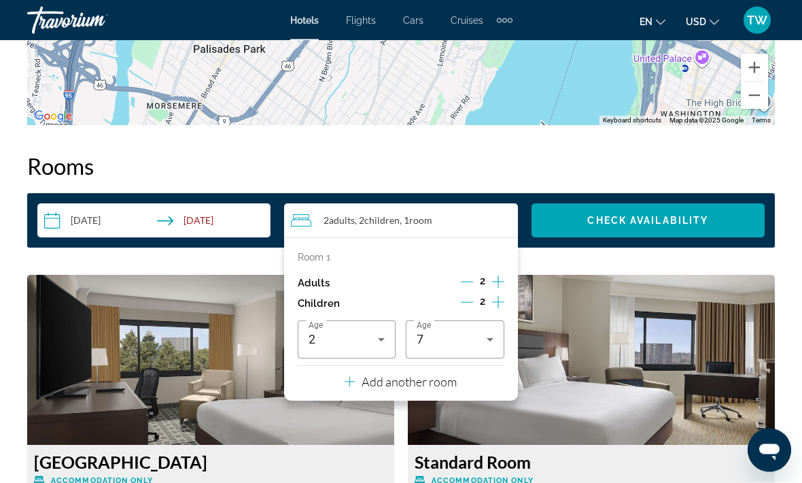
click at [587, 345] on img "Main content" at bounding box center [591, 360] width 367 height 170
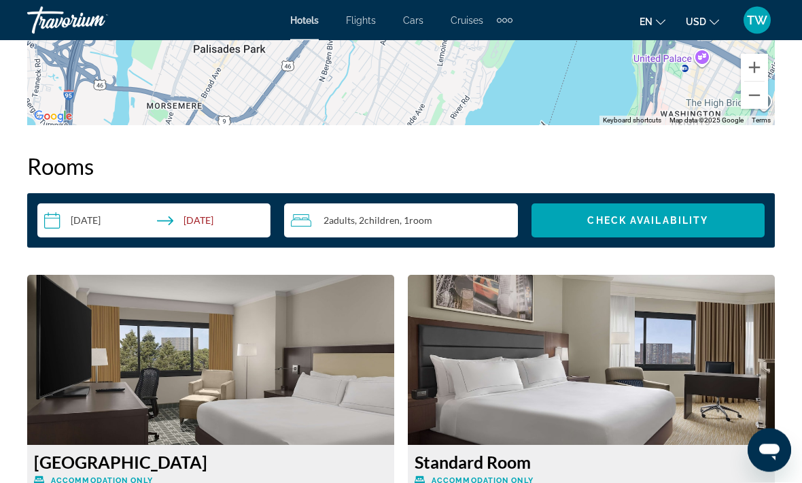
scroll to position [1888, 0]
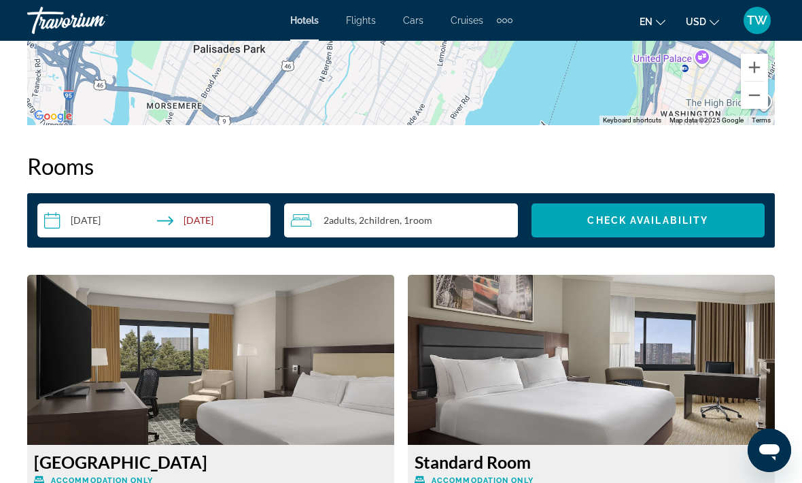
click at [681, 222] on span "Check Availability" at bounding box center [647, 220] width 121 height 11
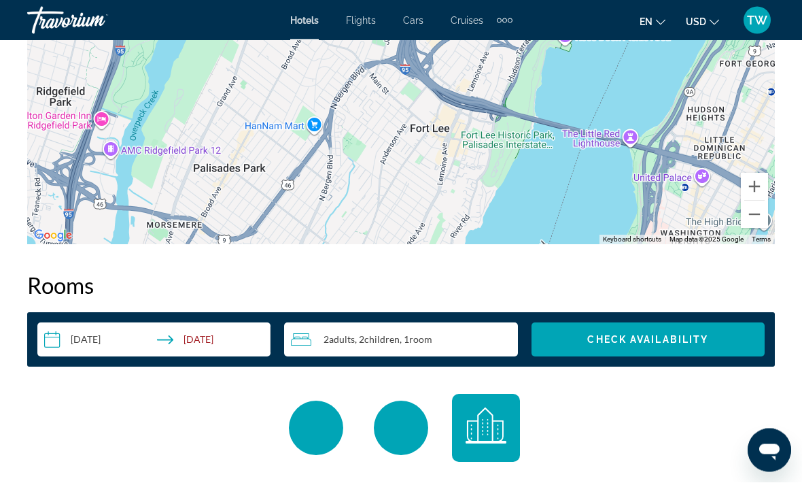
scroll to position [1769, 0]
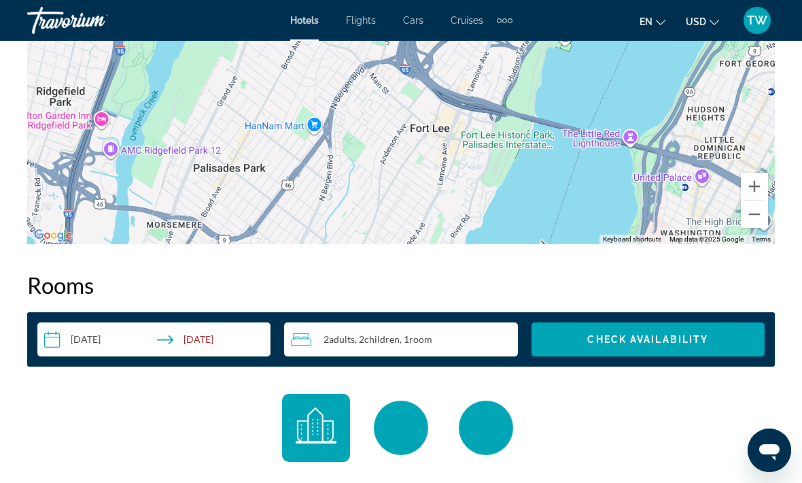
click at [201, 407] on div "Checking availability for your dates... Calculating your member price... Perfor…" at bounding box center [401, 491] width 748 height 194
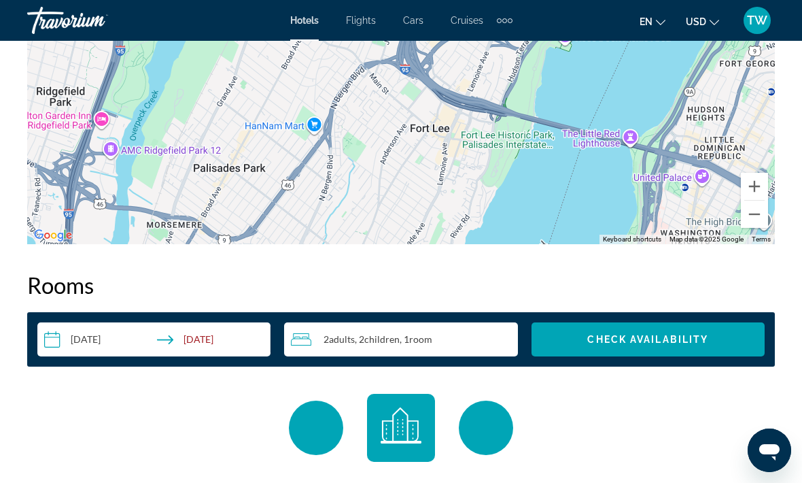
click at [441, 329] on div "2 Adult Adults , 2 Child Children , 1 Room rooms" at bounding box center [404, 339] width 226 height 34
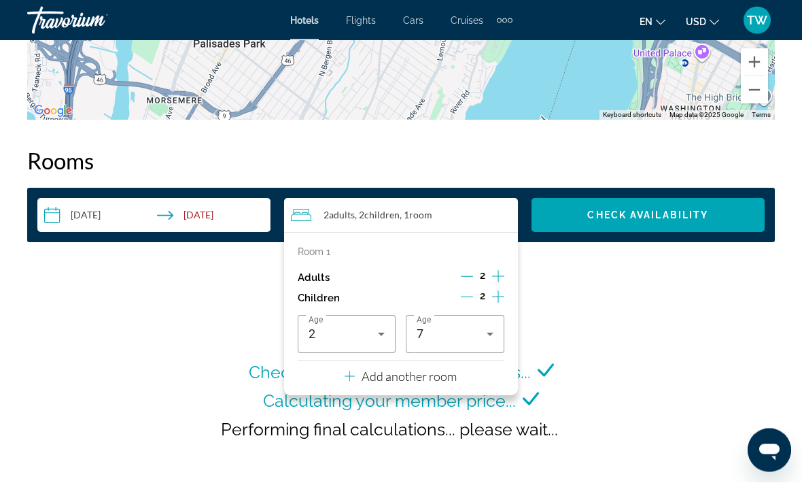
scroll to position [1893, 0]
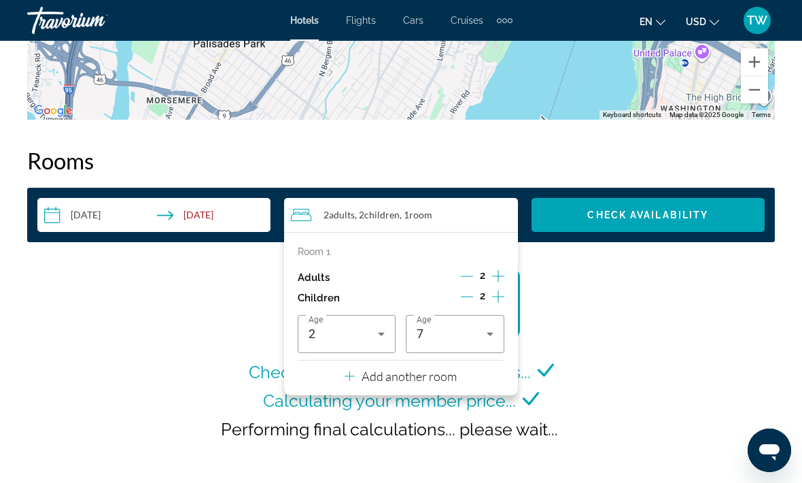
click at [467, 290] on icon "Decrement children" at bounding box center [467, 296] width 12 height 12
click at [502, 271] on icon "Increment adults" at bounding box center [498, 276] width 12 height 16
click at [587, 217] on span "Check Availability" at bounding box center [647, 214] width 121 height 11
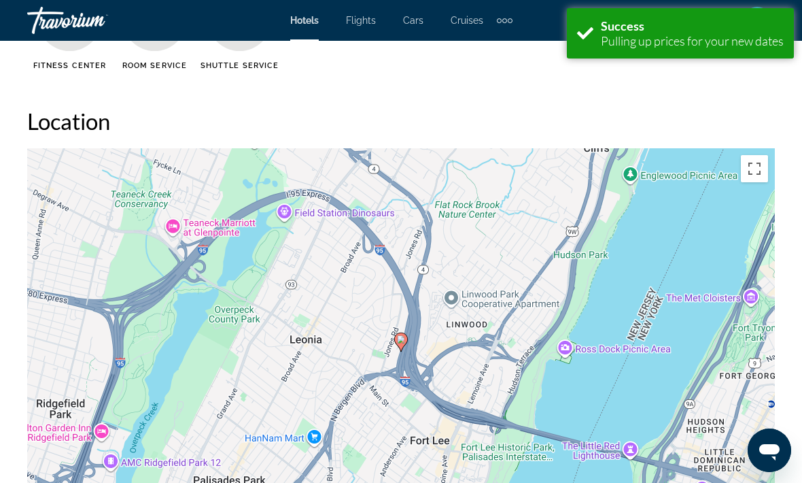
scroll to position [1959, 0]
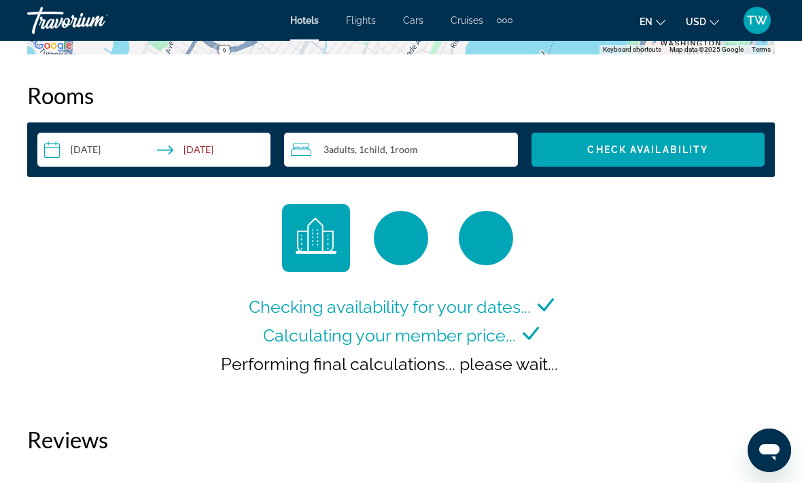
click at [464, 146] on div "3 Adult Adults , 1 Child Children , 1 Room rooms" at bounding box center [404, 149] width 226 height 16
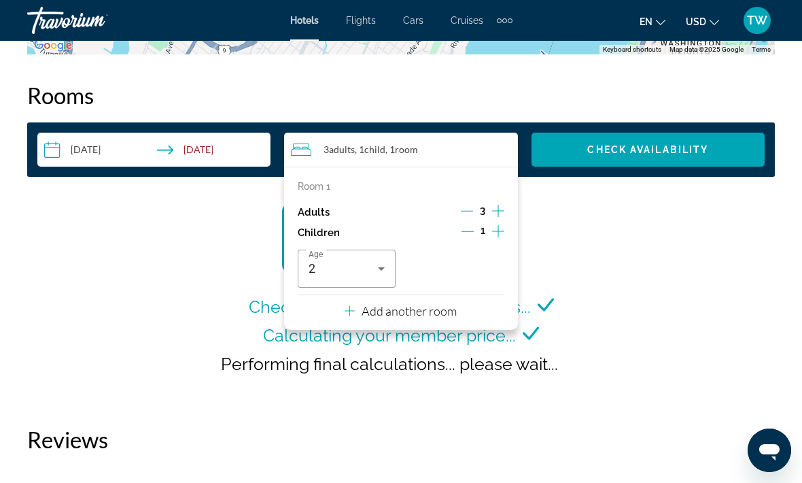
click at [473, 202] on div "3" at bounding box center [483, 212] width 44 height 20
click at [468, 214] on icon "Decrement adults" at bounding box center [467, 211] width 12 height 12
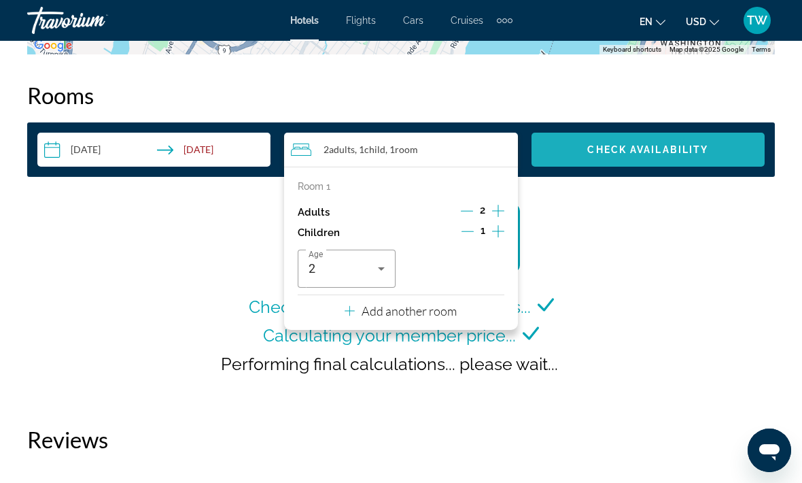
click at [607, 150] on span "Check Availability" at bounding box center [647, 149] width 121 height 11
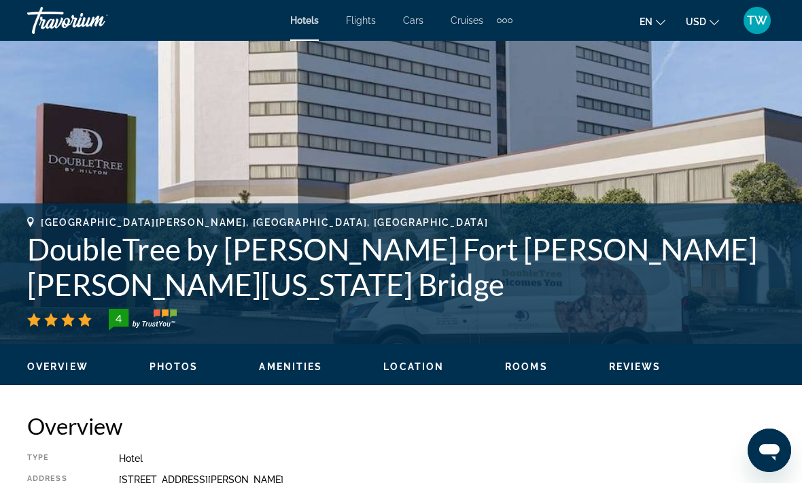
click at [532, 361] on span "Rooms" at bounding box center [526, 366] width 43 height 11
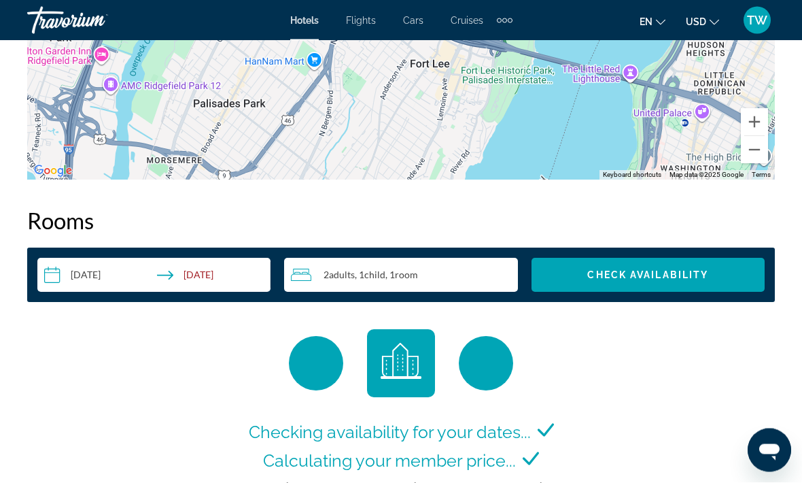
scroll to position [1959, 0]
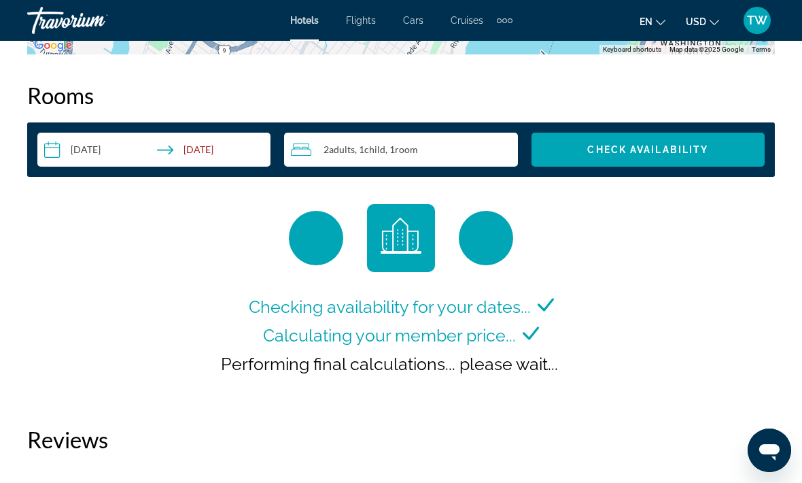
click at [679, 153] on span "Check Availability" at bounding box center [647, 149] width 121 height 11
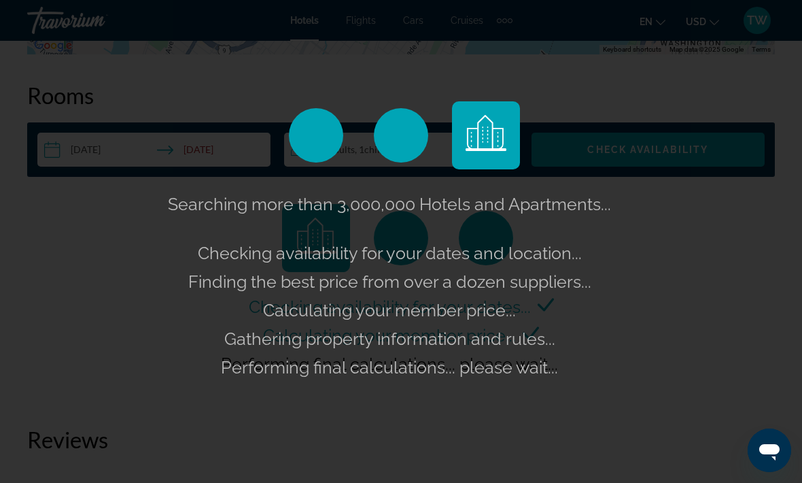
click at [689, 255] on div "Searching more than 3,000,000 Hotels and Apartments... Checking availability fo…" at bounding box center [401, 241] width 802 height 483
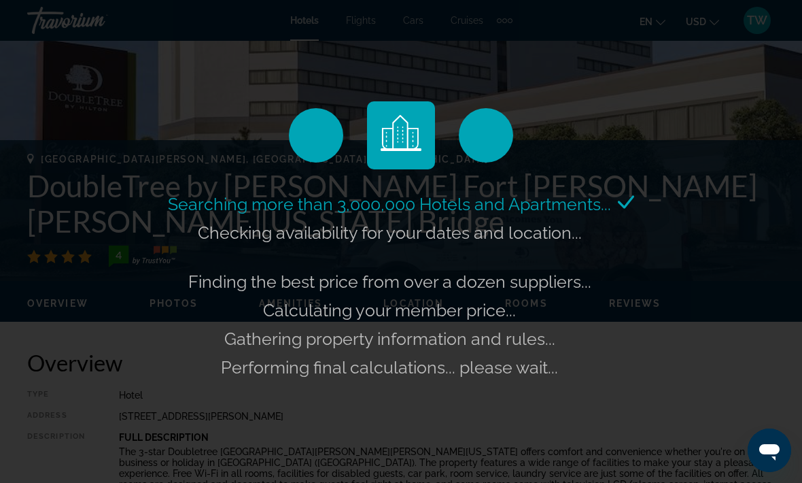
scroll to position [404, 0]
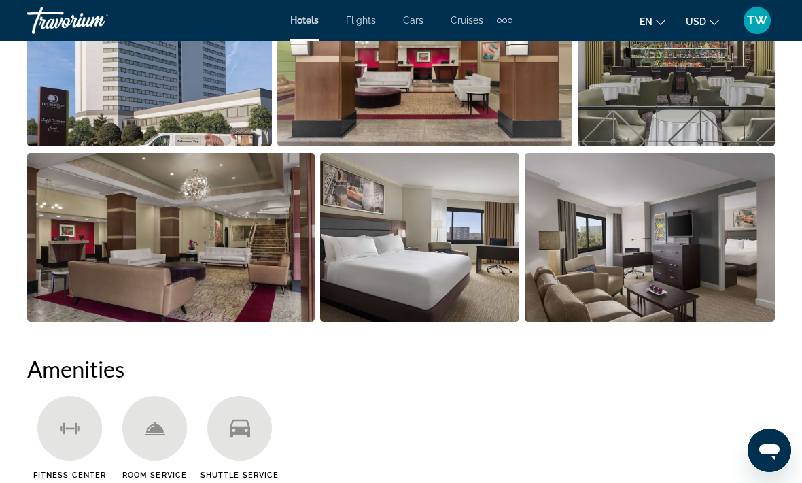
scroll to position [1194, 0]
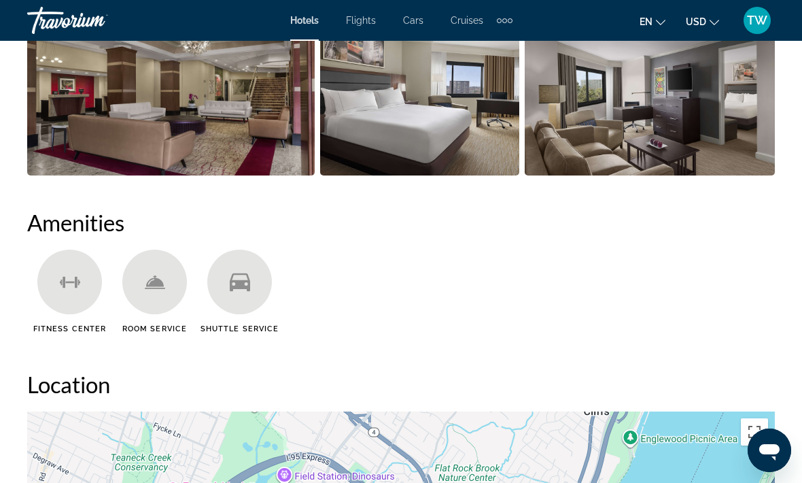
click at [239, 292] on div "Main content" at bounding box center [239, 282] width 65 height 65
click at [261, 290] on div "Main content" at bounding box center [239, 282] width 65 height 65
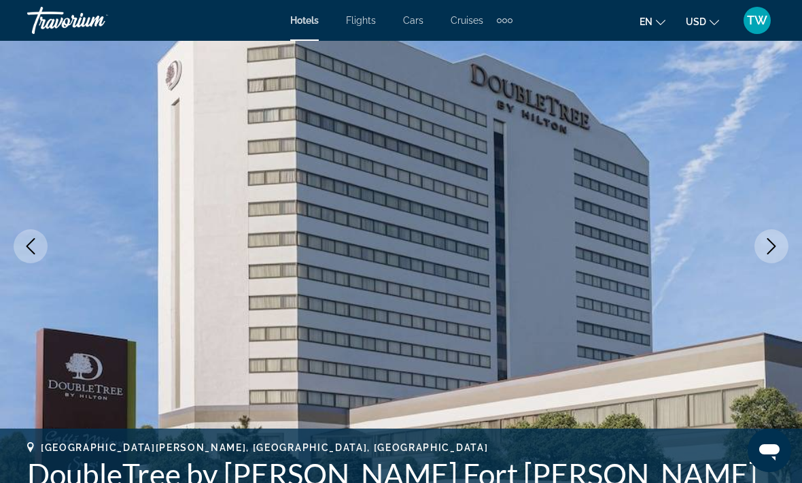
scroll to position [0, 0]
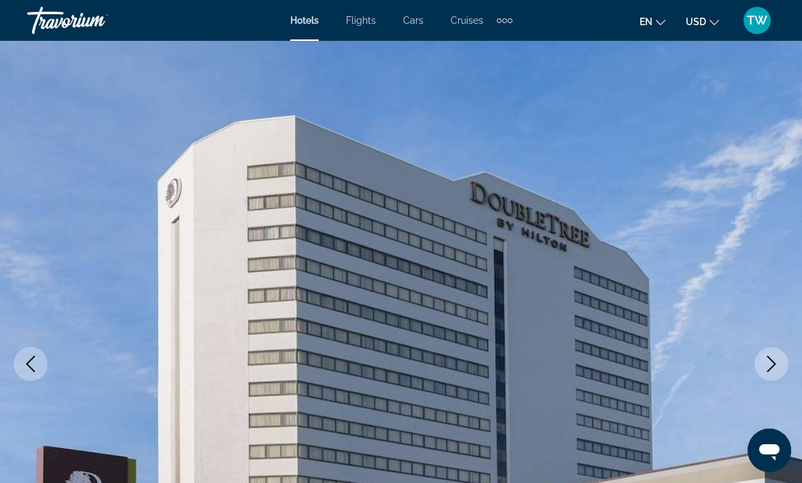
click at [31, 366] on icon "Previous image" at bounding box center [30, 364] width 16 height 16
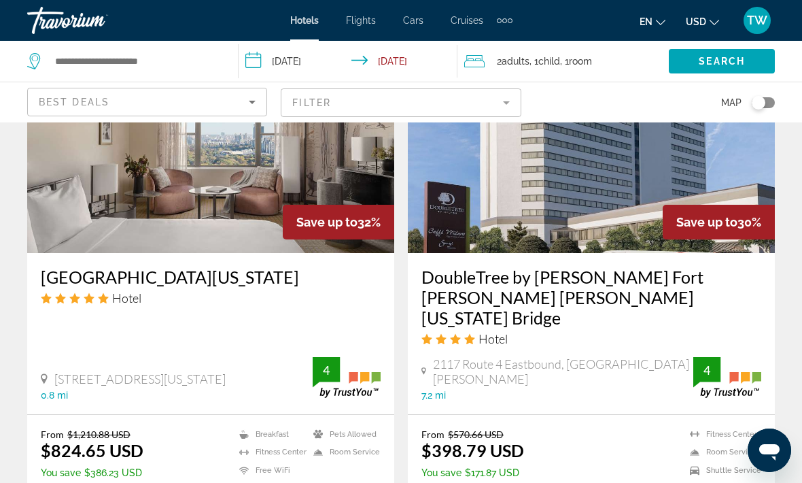
scroll to position [1102, 0]
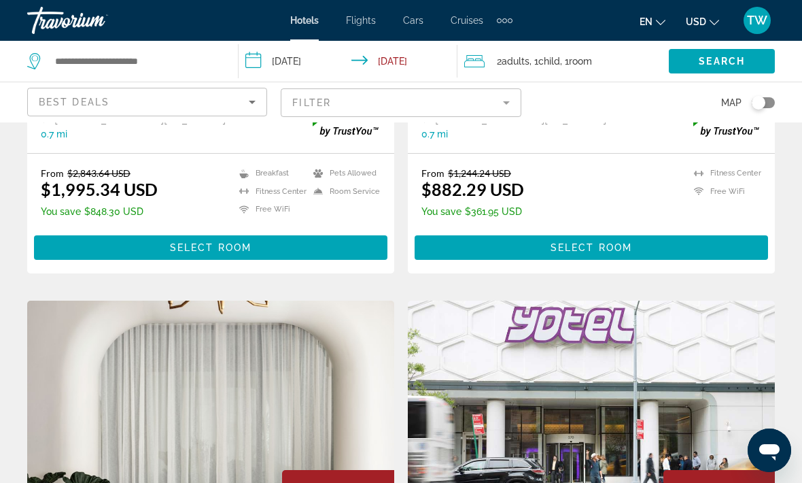
click at [773, 105] on div "Toggle map" at bounding box center [763, 102] width 23 height 11
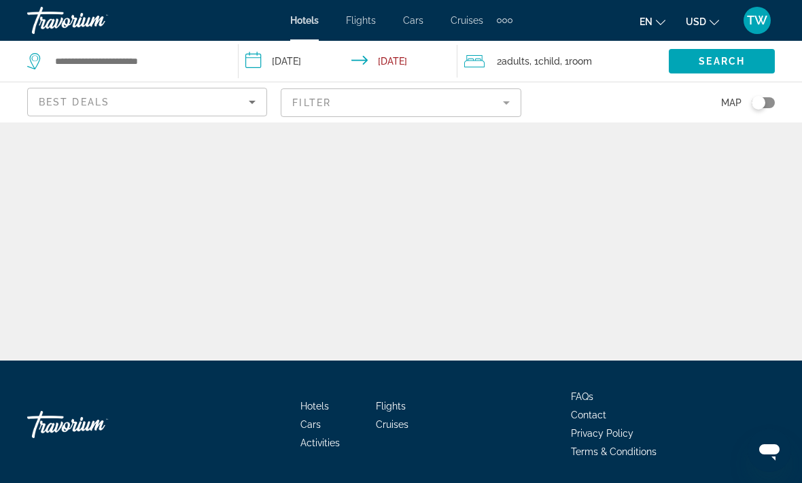
scroll to position [0, 0]
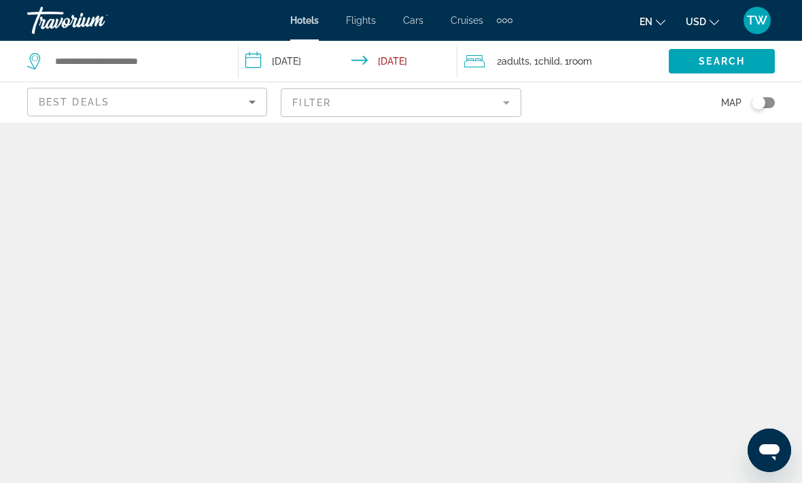
click at [768, 104] on div "Toggle map" at bounding box center [763, 102] width 23 height 11
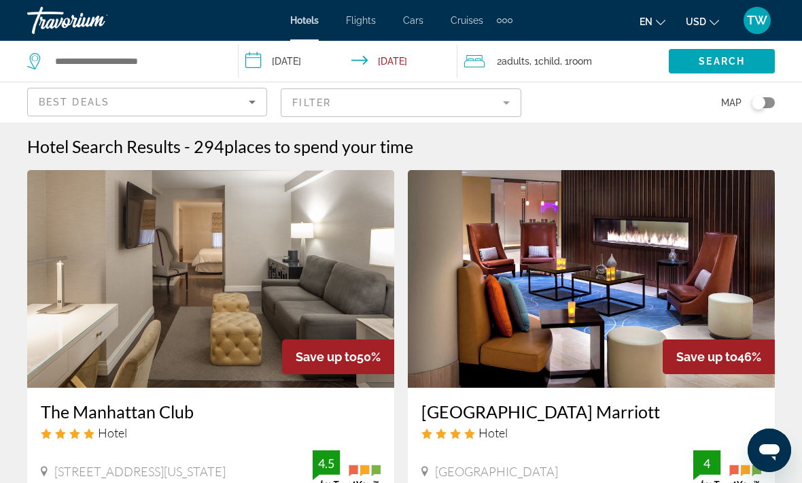
click at [770, 102] on div "Toggle map" at bounding box center [763, 102] width 23 height 11
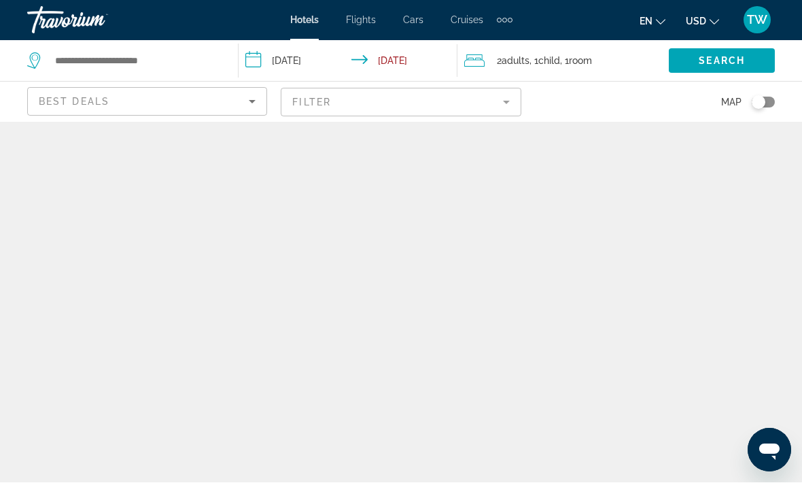
click at [770, 105] on div "Toggle map" at bounding box center [763, 102] width 23 height 11
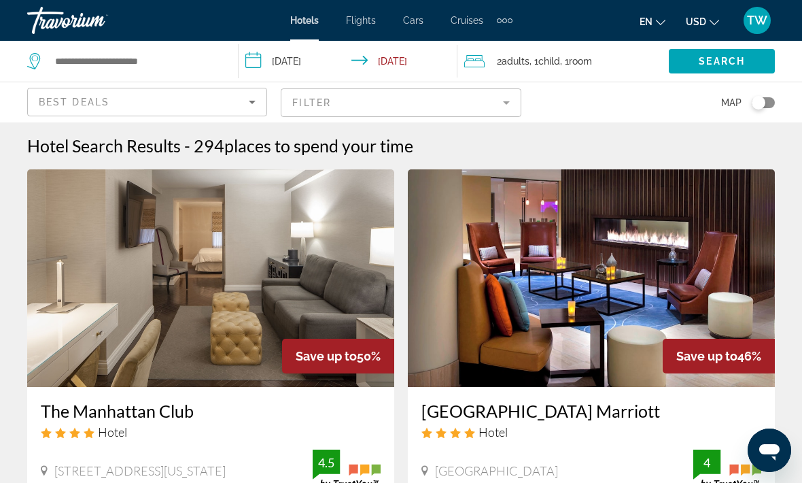
click at [772, 106] on div "Toggle map" at bounding box center [763, 102] width 23 height 11
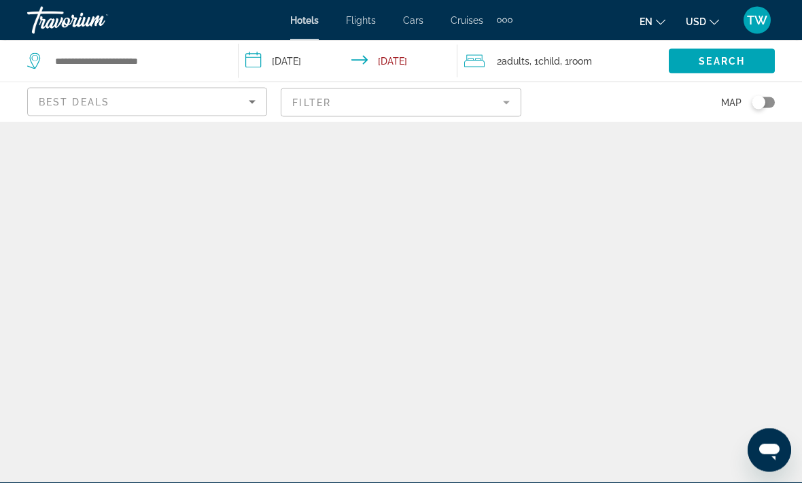
scroll to position [0, 0]
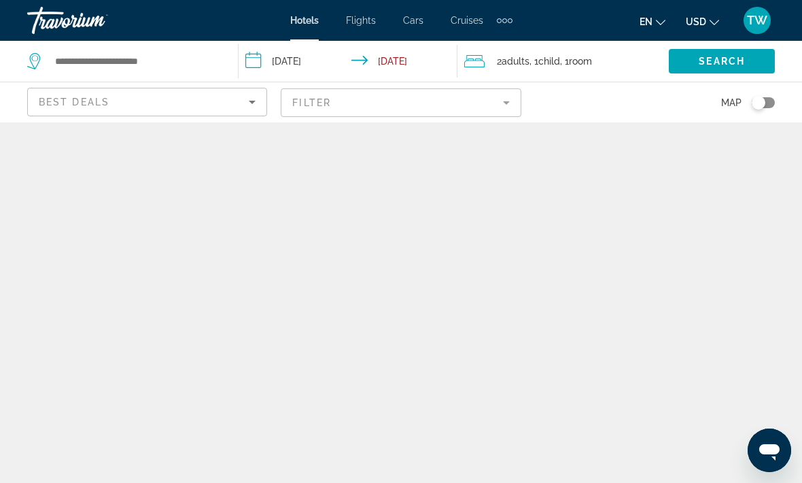
click at [773, 101] on div "Toggle map" at bounding box center [763, 102] width 23 height 11
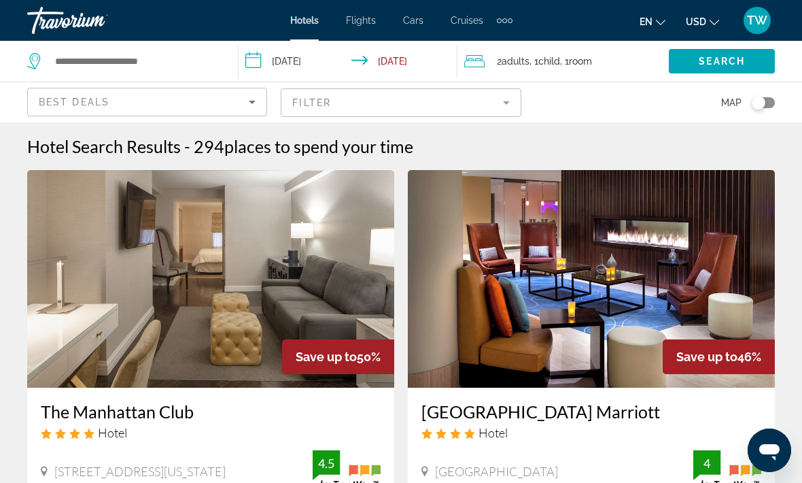
click at [768, 105] on div "Toggle map" at bounding box center [763, 102] width 23 height 11
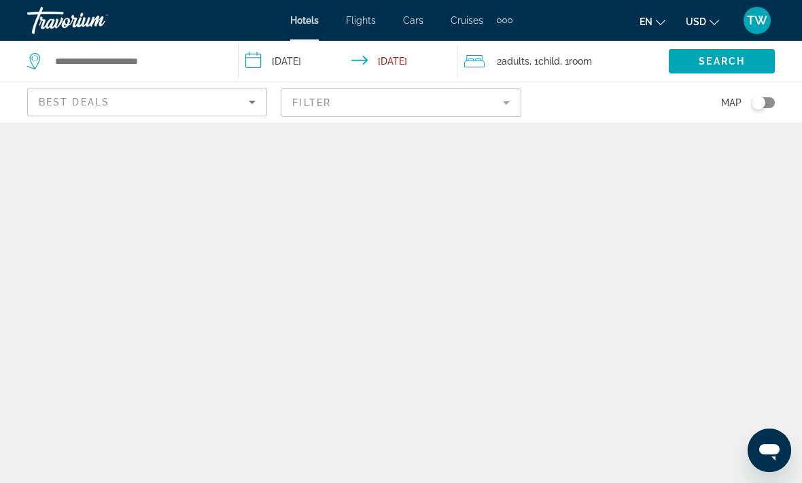
click at [770, 98] on div "Toggle map" at bounding box center [763, 102] width 23 height 11
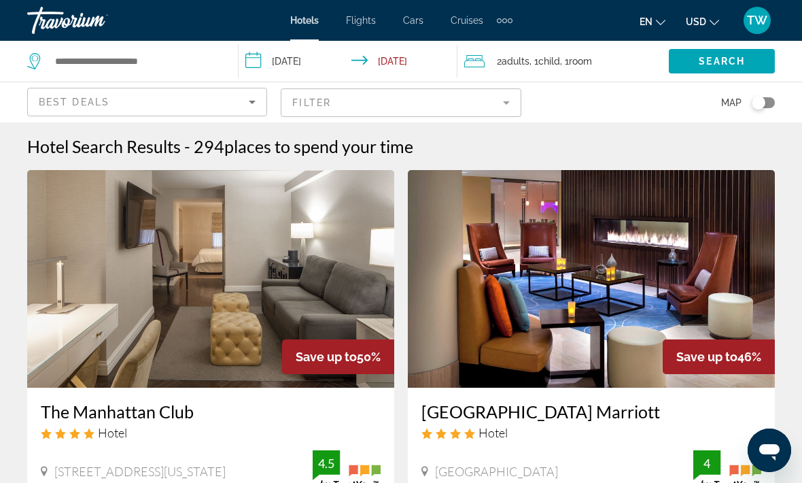
click at [761, 101] on div "Toggle map" at bounding box center [759, 103] width 14 height 14
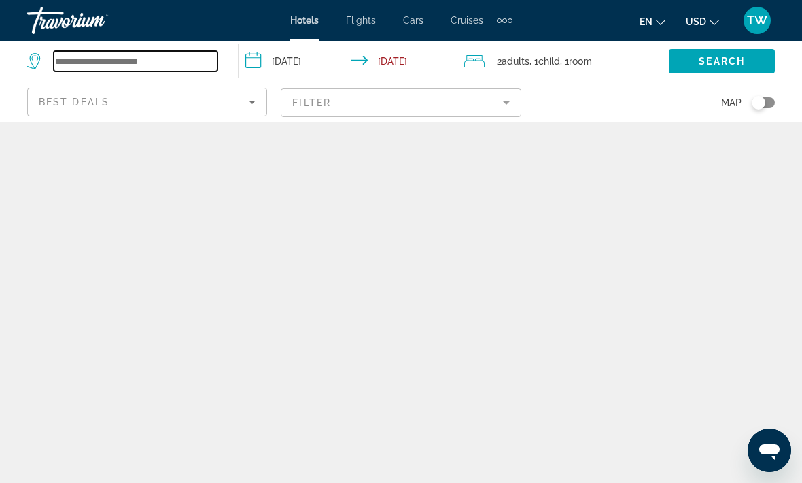
click at [151, 65] on input "Search widget" at bounding box center [136, 61] width 164 height 20
click at [182, 58] on input "Search widget" at bounding box center [136, 61] width 164 height 20
type input "**********"
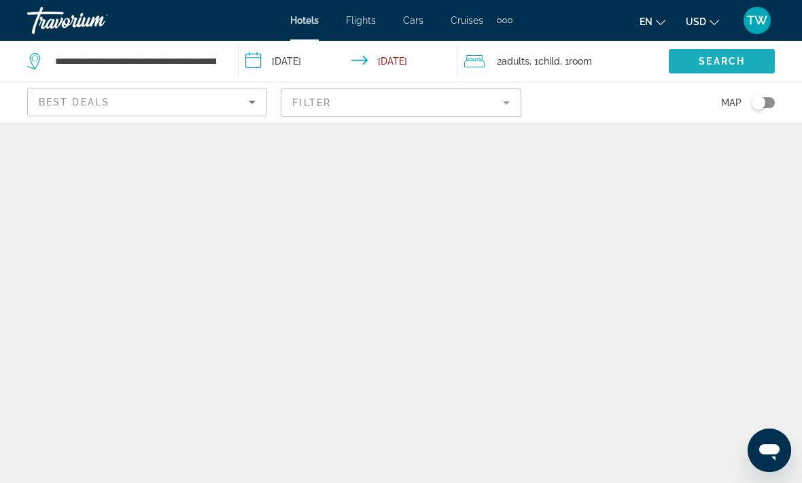
click at [695, 58] on span "Search widget" at bounding box center [722, 61] width 106 height 33
click at [721, 50] on span "Search widget" at bounding box center [722, 61] width 106 height 33
click at [719, 59] on span "Search" at bounding box center [722, 61] width 46 height 11
click at [764, 103] on div "Toggle map" at bounding box center [759, 103] width 14 height 14
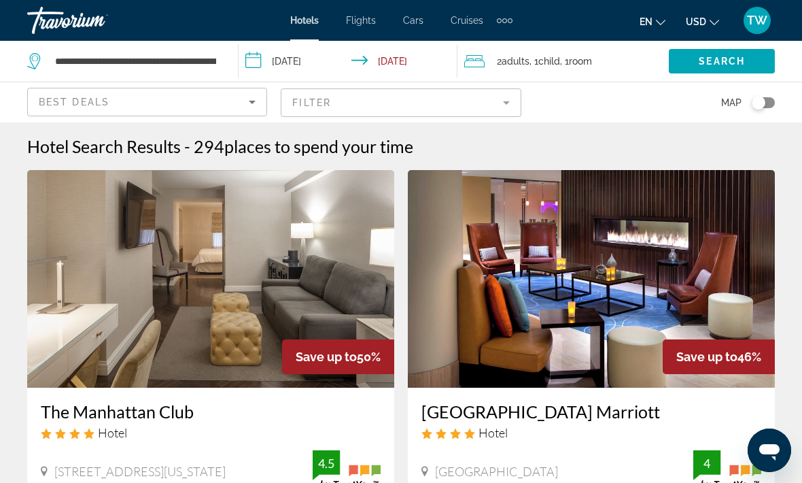
click at [717, 63] on span "Search" at bounding box center [722, 61] width 46 height 11
click at [734, 65] on span "Search" at bounding box center [722, 61] width 46 height 11
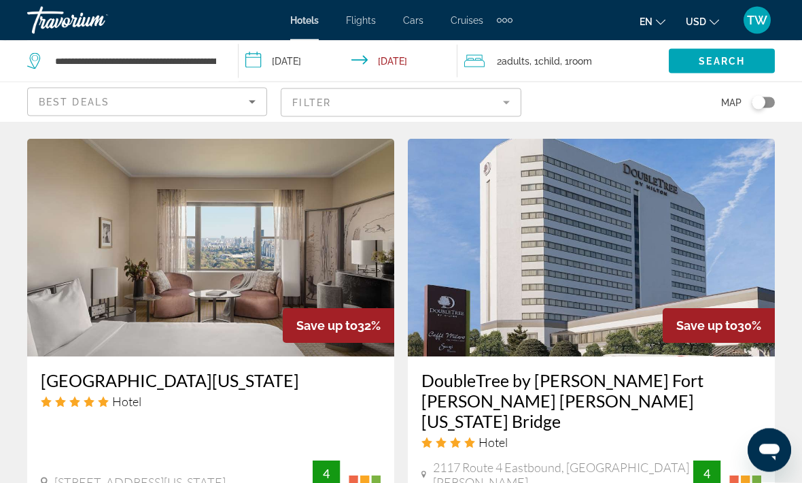
scroll to position [994, 0]
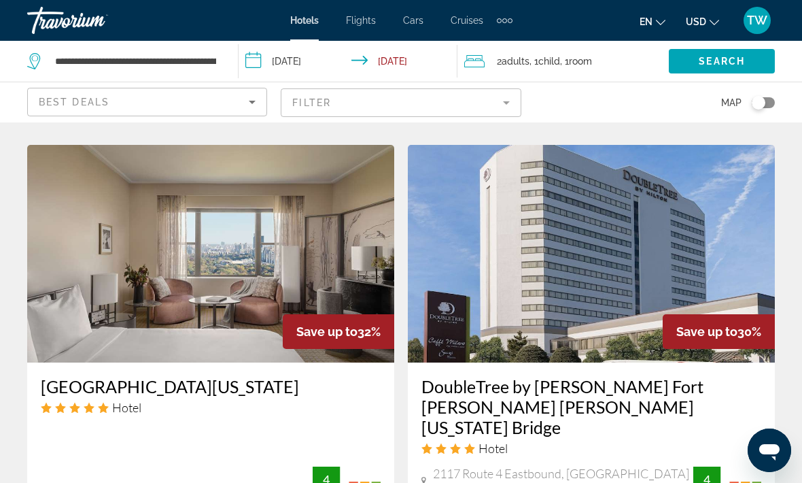
click at [46, 68] on div "**********" at bounding box center [122, 61] width 190 height 20
click at [718, 61] on span "Search" at bounding box center [722, 61] width 46 height 11
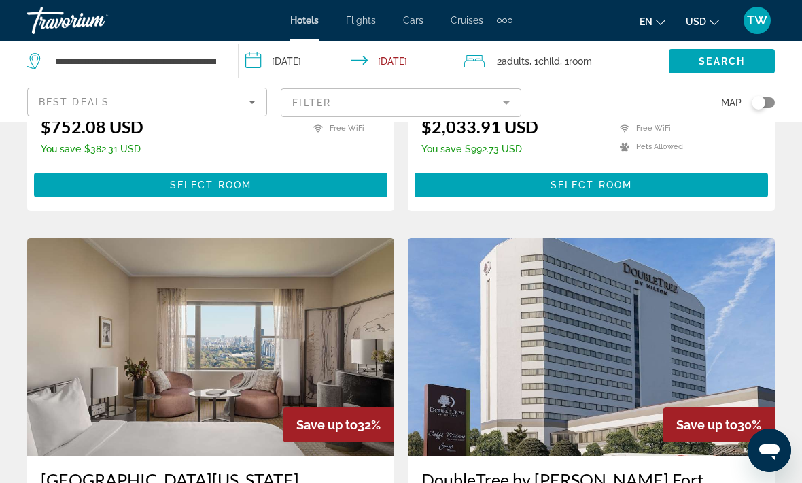
scroll to position [899, 0]
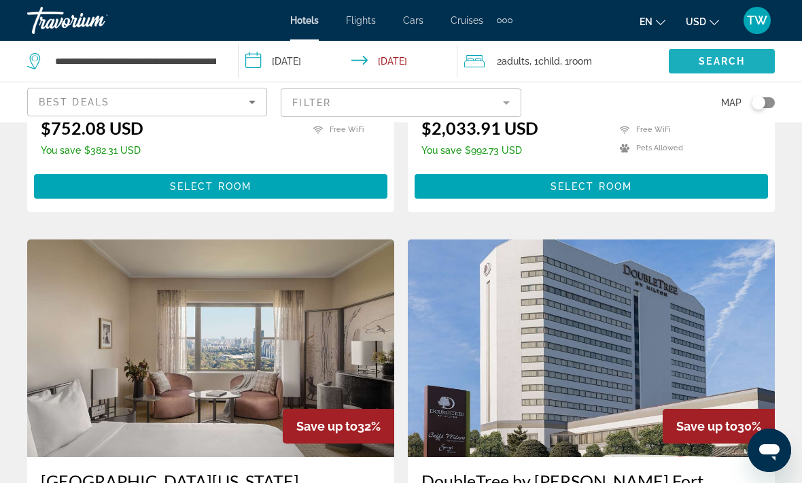
click at [745, 56] on span "Search" at bounding box center [722, 61] width 46 height 11
click at [750, 54] on span "Search widget" at bounding box center [722, 61] width 106 height 33
click at [746, 54] on span "Search widget" at bounding box center [722, 61] width 106 height 33
click at [727, 63] on span "Search" at bounding box center [722, 61] width 46 height 11
click at [730, 66] on span "Search" at bounding box center [722, 61] width 46 height 11
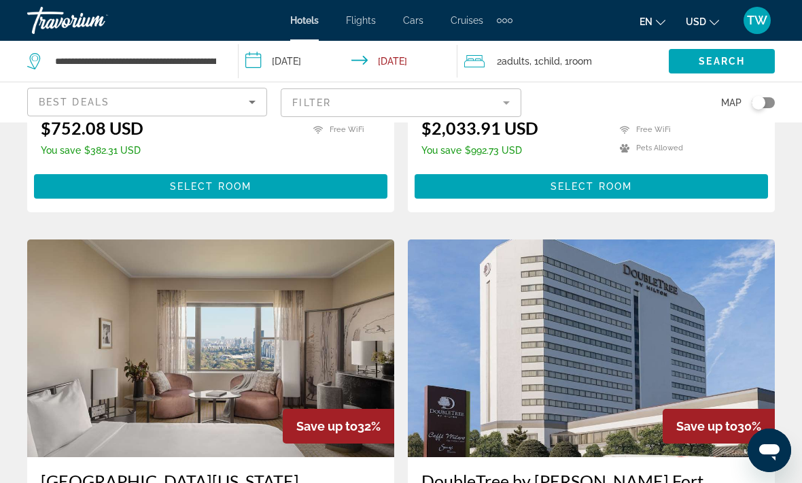
click at [738, 63] on span "Search" at bounding box center [722, 61] width 46 height 11
click at [253, 102] on icon "Sort by" at bounding box center [252, 102] width 7 height 3
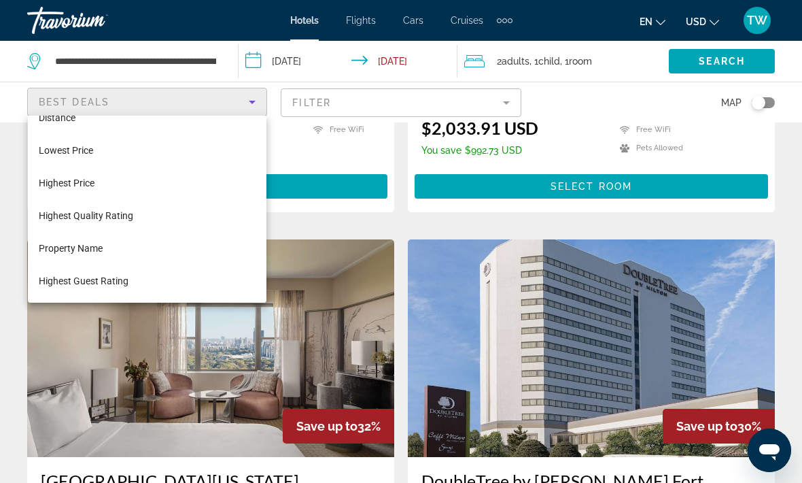
scroll to position [52, 0]
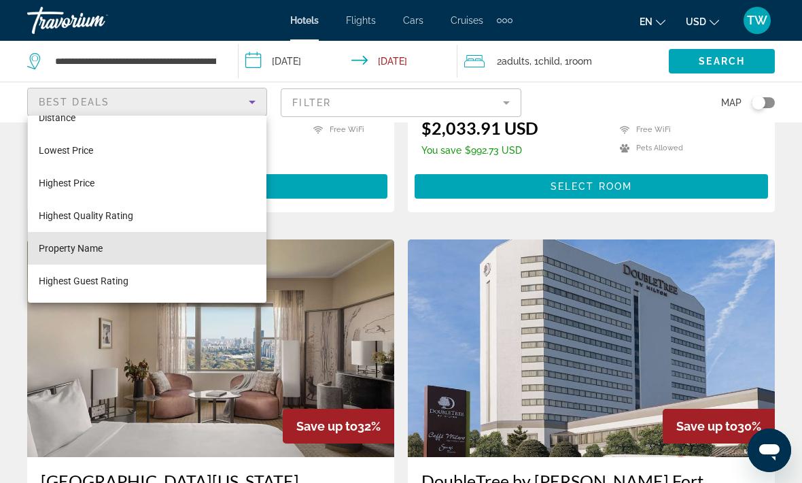
click at [167, 256] on mat-option "Property Name" at bounding box center [147, 248] width 239 height 33
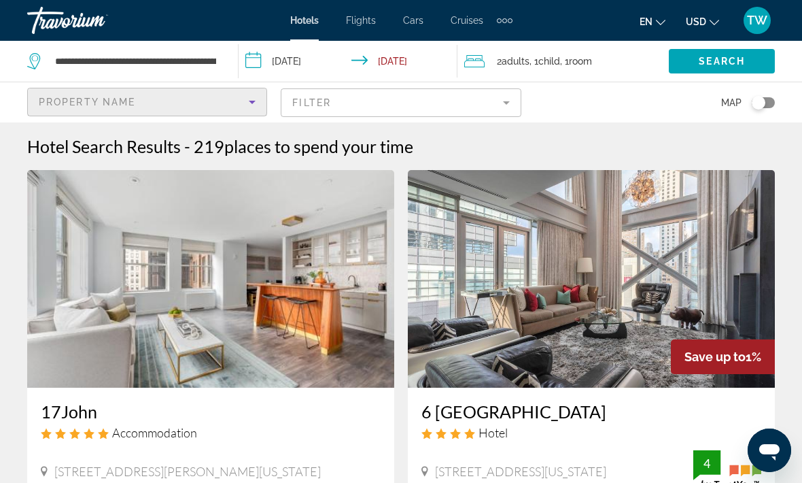
click at [715, 58] on span "Search" at bounding box center [722, 61] width 46 height 11
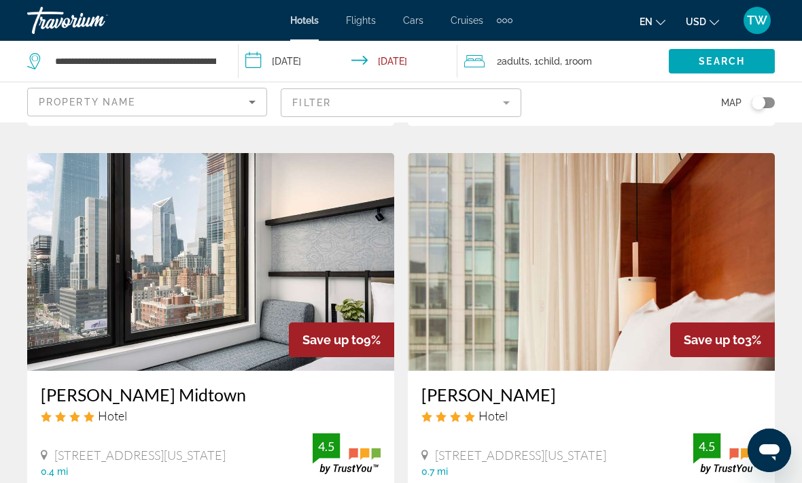
scroll to position [1432, 0]
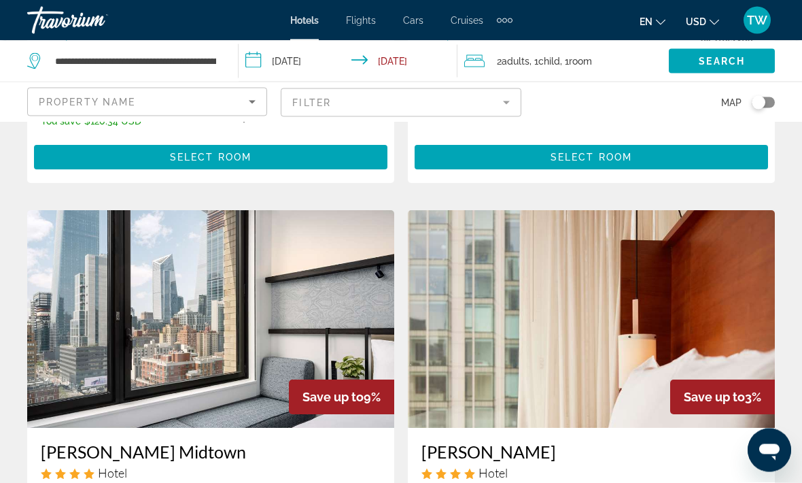
click at [247, 100] on icon "Sort by" at bounding box center [252, 102] width 16 height 16
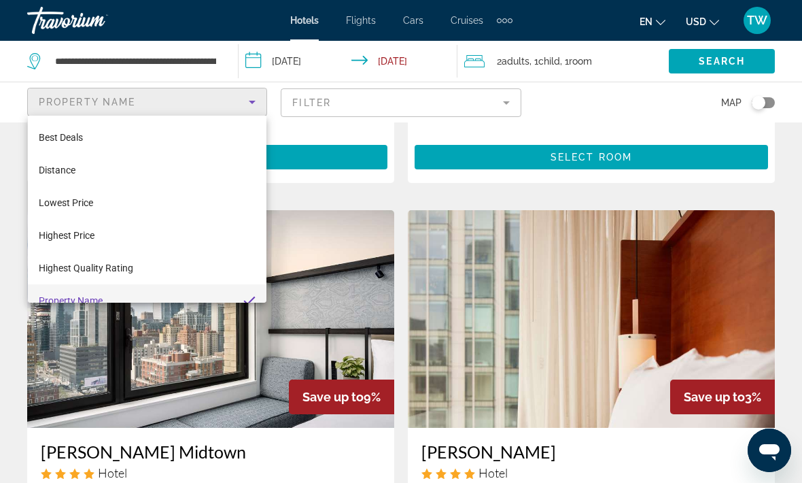
scroll to position [14, 0]
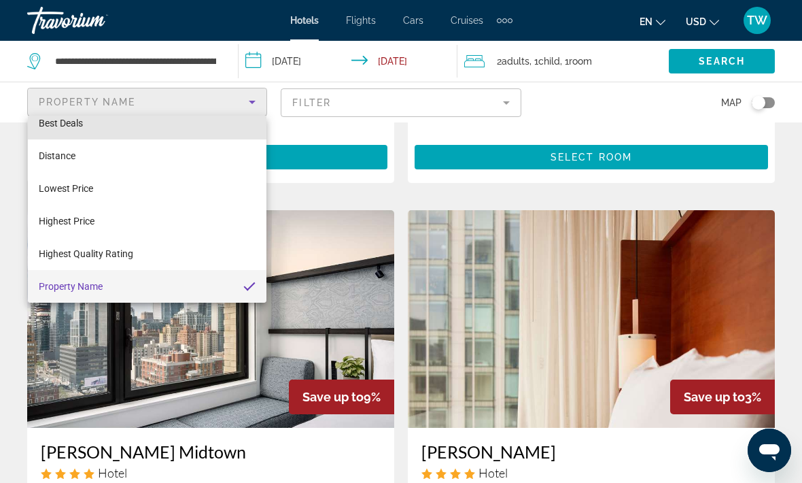
click at [168, 133] on mat-option "Best Deals" at bounding box center [147, 123] width 239 height 33
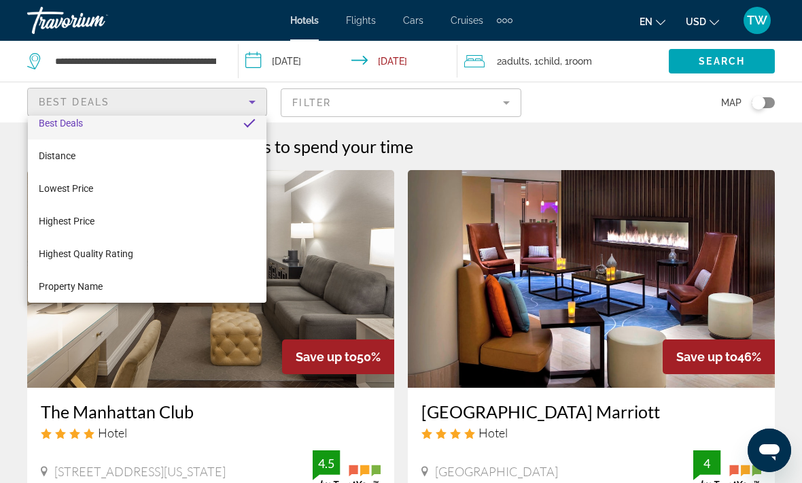
scroll to position [5, 0]
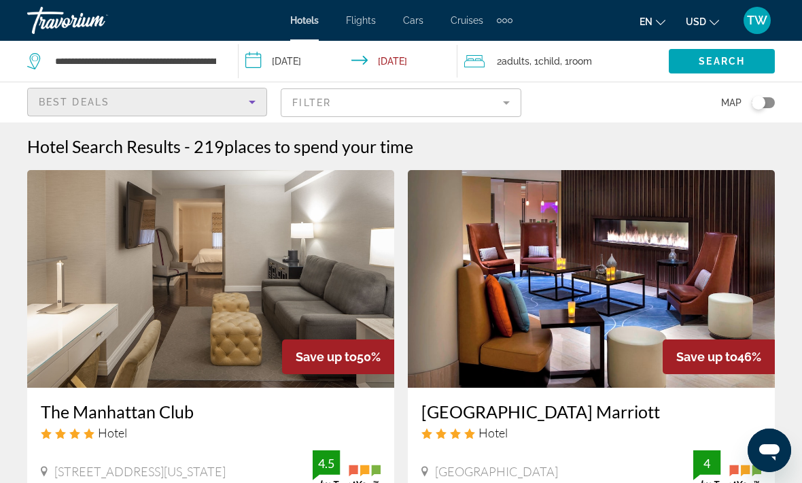
click at [502, 97] on mat-form-field "Filter" at bounding box center [401, 102] width 240 height 29
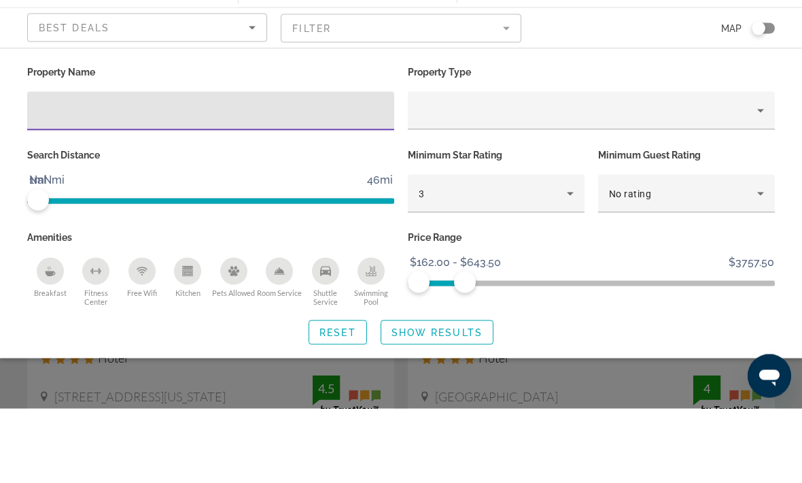
click at [763, 177] on icon "Property type" at bounding box center [761, 185] width 16 height 16
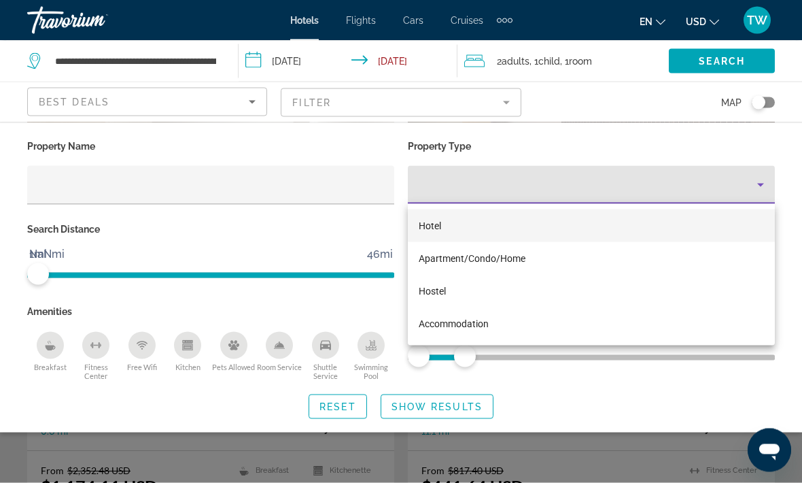
scroll to position [56, 0]
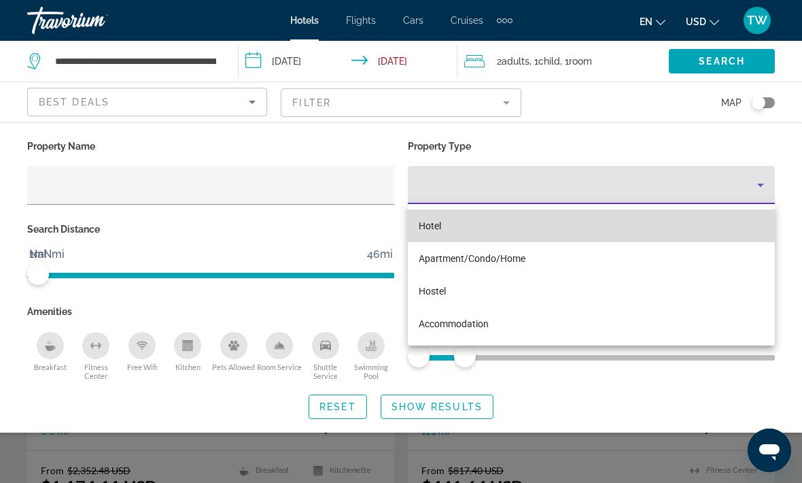
click at [500, 224] on mat-option "Hotel" at bounding box center [591, 225] width 367 height 33
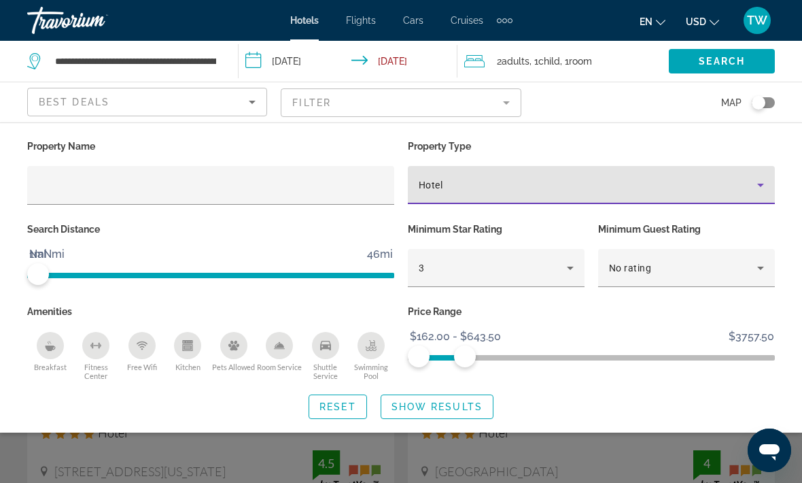
click at [755, 266] on icon "Hotel Filters" at bounding box center [761, 268] width 16 height 16
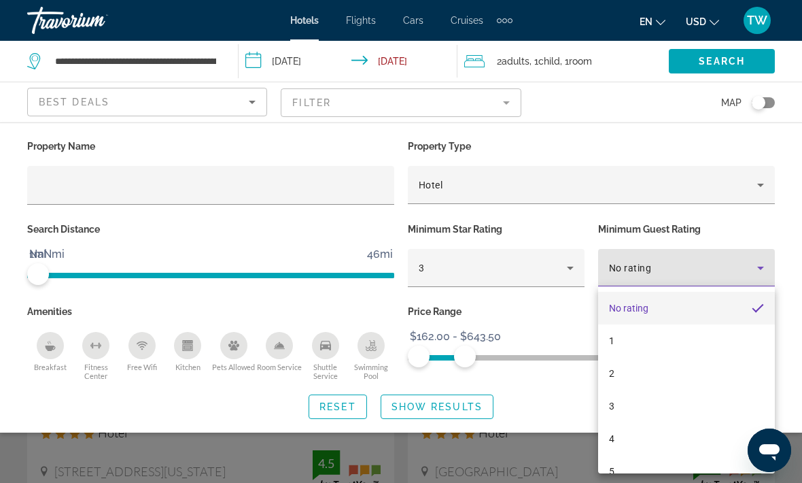
click at [755, 267] on div at bounding box center [401, 241] width 802 height 483
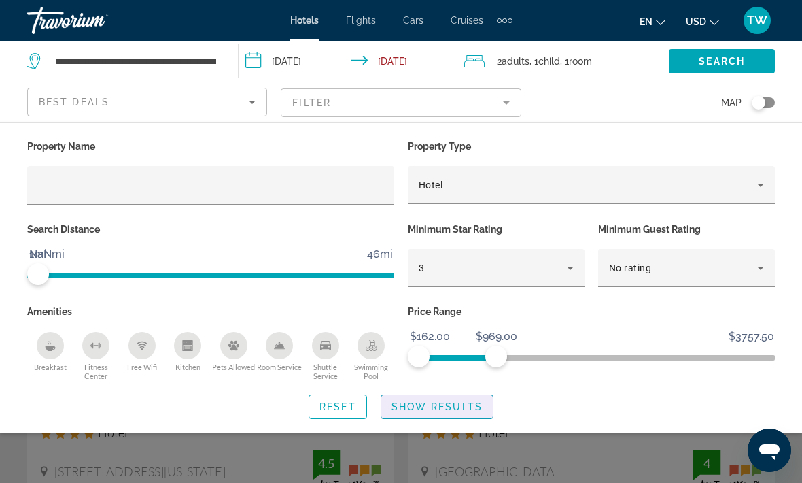
click at [439, 405] on span "Show Results" at bounding box center [437, 406] width 91 height 11
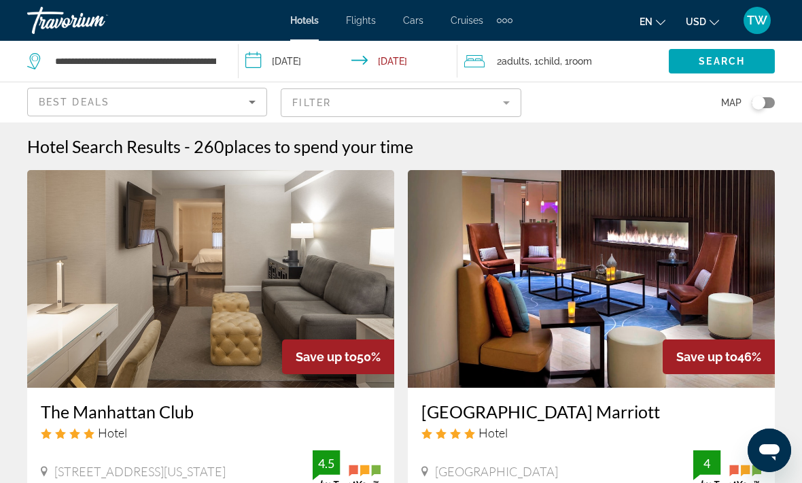
click at [506, 95] on mat-form-field "Filter" at bounding box center [401, 102] width 240 height 29
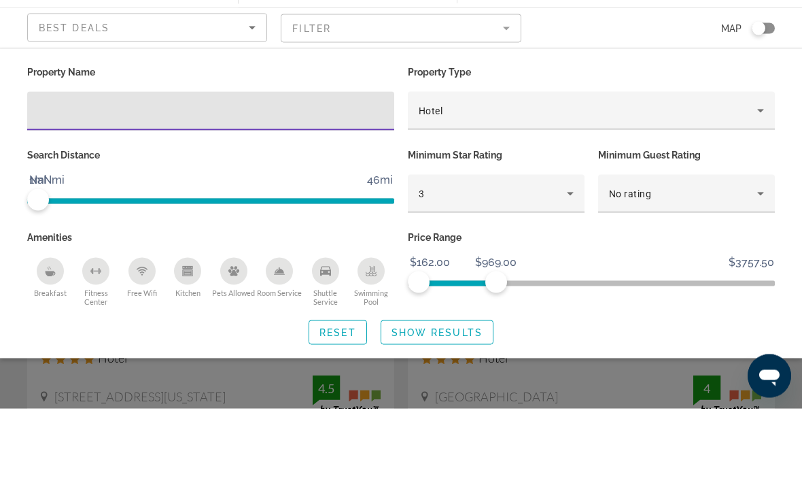
click at [286, 177] on input "Hotel Filters" at bounding box center [210, 185] width 345 height 16
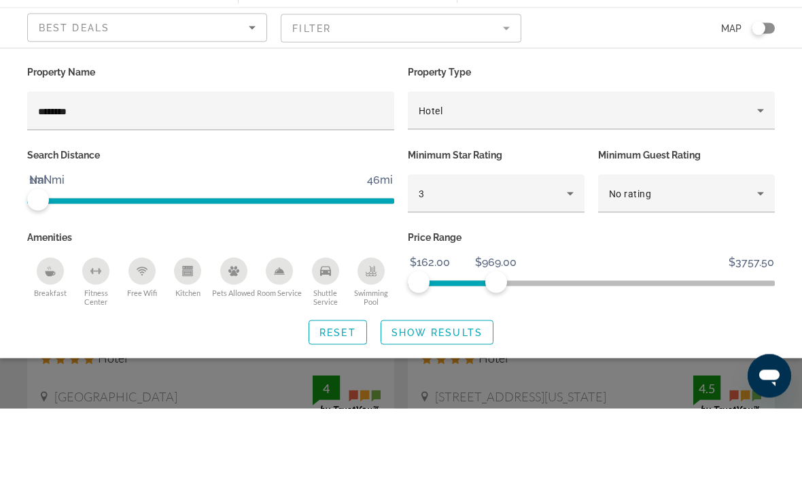
scroll to position [75, 0]
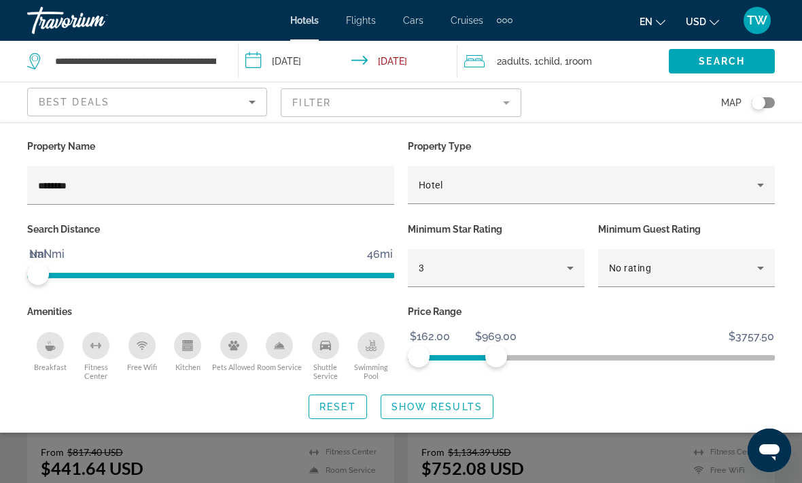
type input "********"
click at [725, 54] on span "Search widget" at bounding box center [722, 61] width 106 height 33
click at [440, 401] on span "Show Results" at bounding box center [437, 406] width 91 height 11
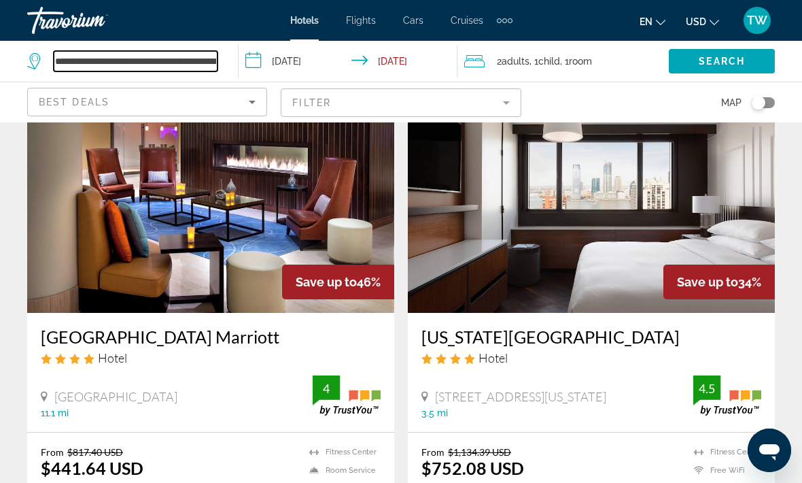
click at [207, 53] on input "**********" at bounding box center [136, 61] width 164 height 20
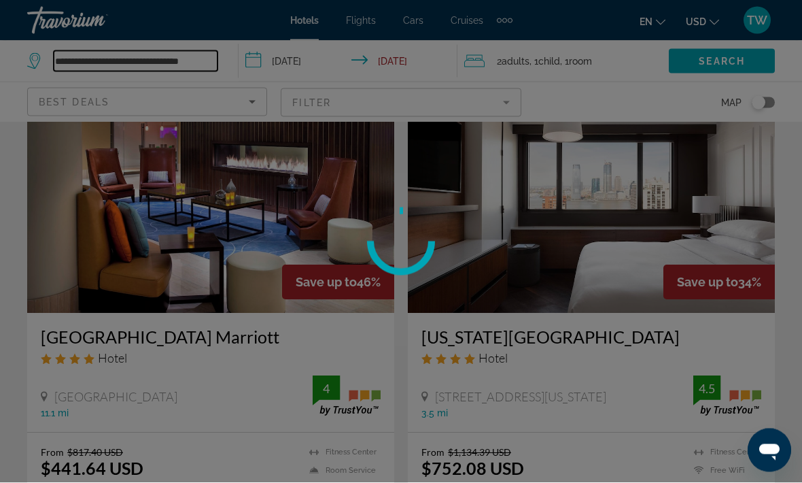
type input "**********"
click at [201, 61] on div at bounding box center [401, 241] width 802 height 483
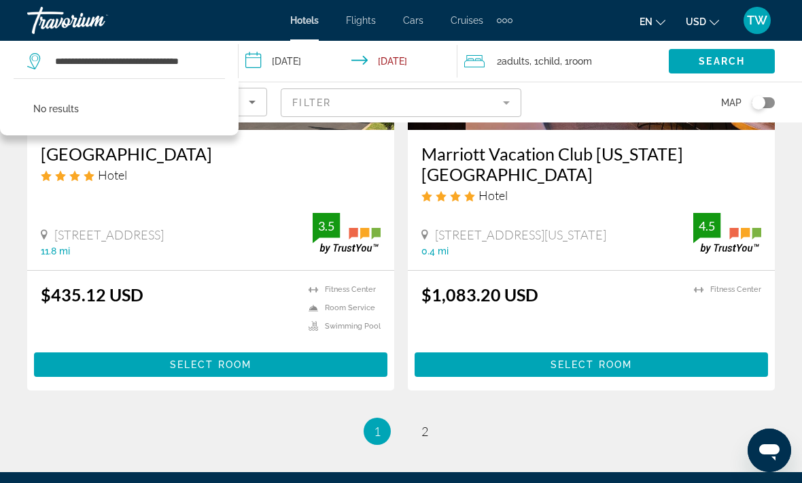
scroll to position [2756, 0]
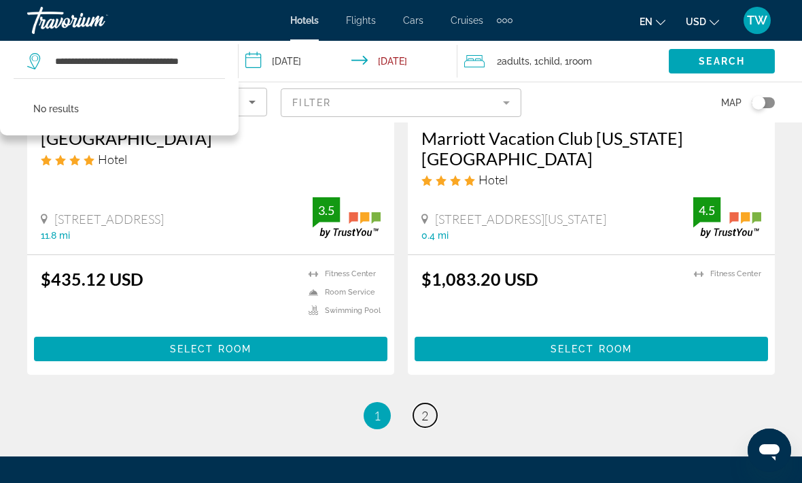
click at [428, 417] on span "2" at bounding box center [425, 415] width 7 height 15
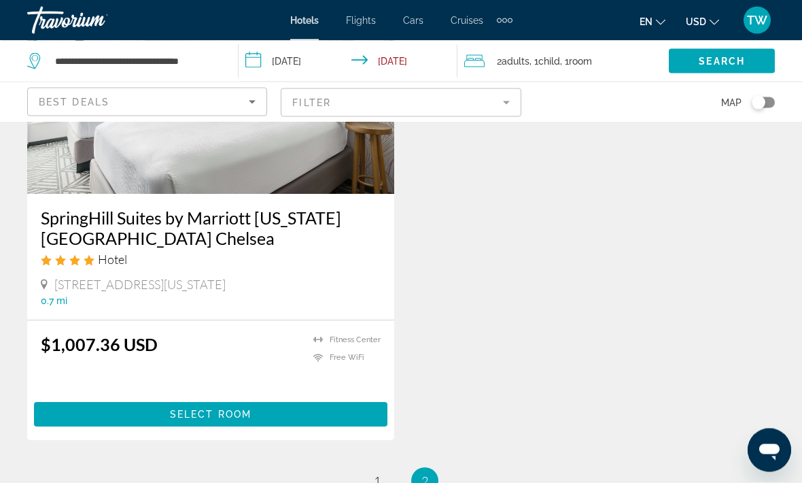
scroll to position [194, 0]
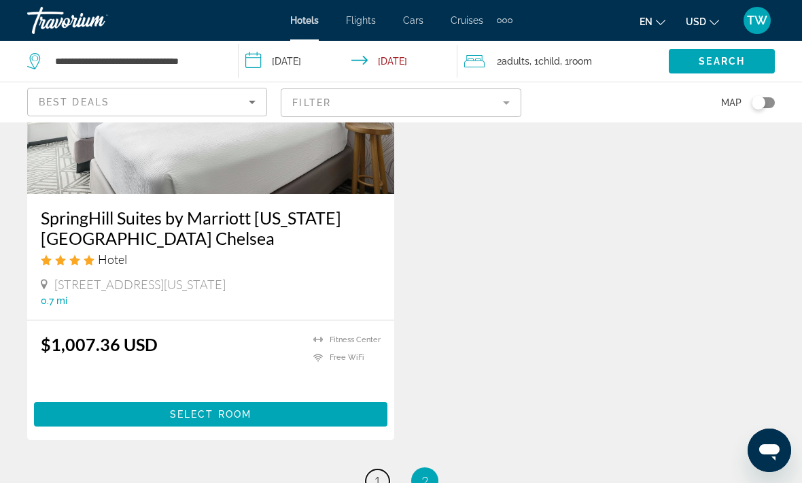
click at [379, 479] on span "1" at bounding box center [377, 480] width 7 height 15
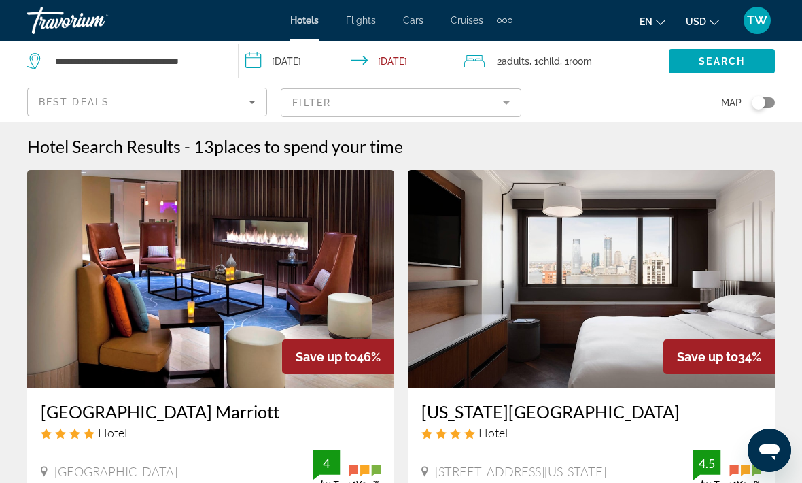
click at [498, 96] on mat-form-field "Filter" at bounding box center [401, 102] width 240 height 29
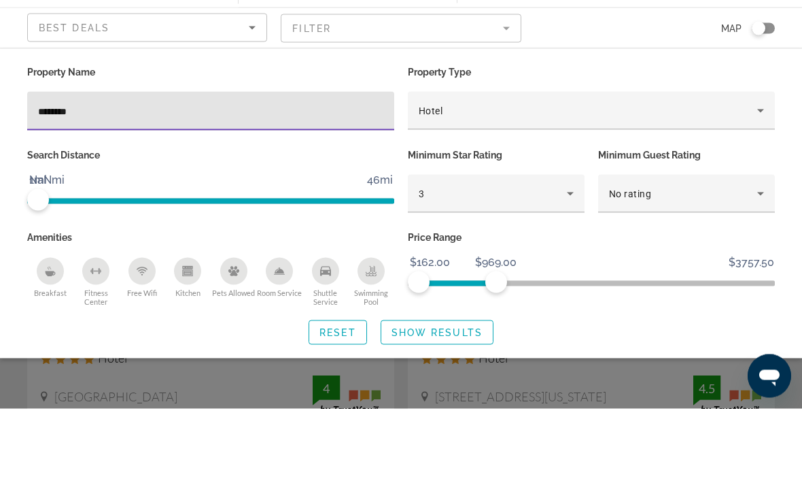
click at [287, 177] on input "********" at bounding box center [210, 185] width 345 height 16
type input "*"
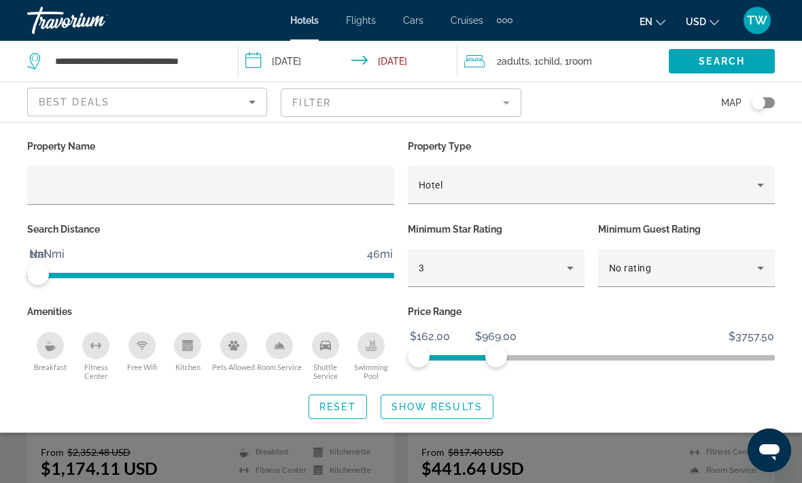
click at [728, 56] on span "Search" at bounding box center [722, 61] width 46 height 11
click at [728, 54] on span "Search widget" at bounding box center [722, 61] width 106 height 33
click at [442, 405] on span "Show Results" at bounding box center [437, 406] width 91 height 11
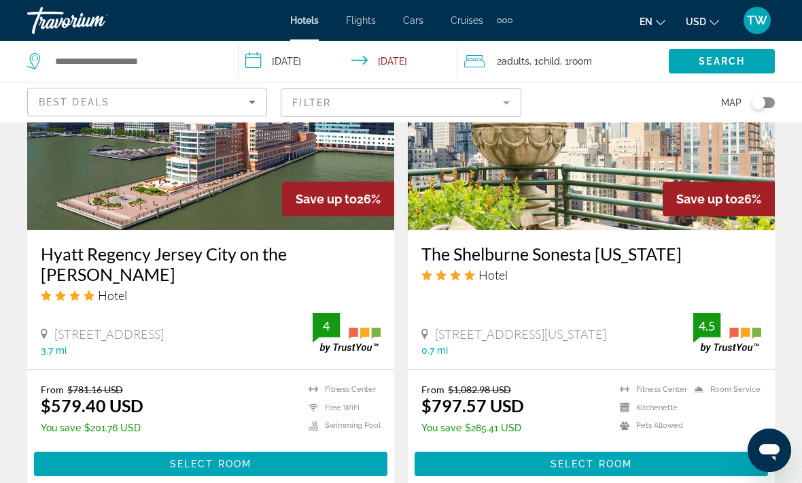
scroll to position [2673, 0]
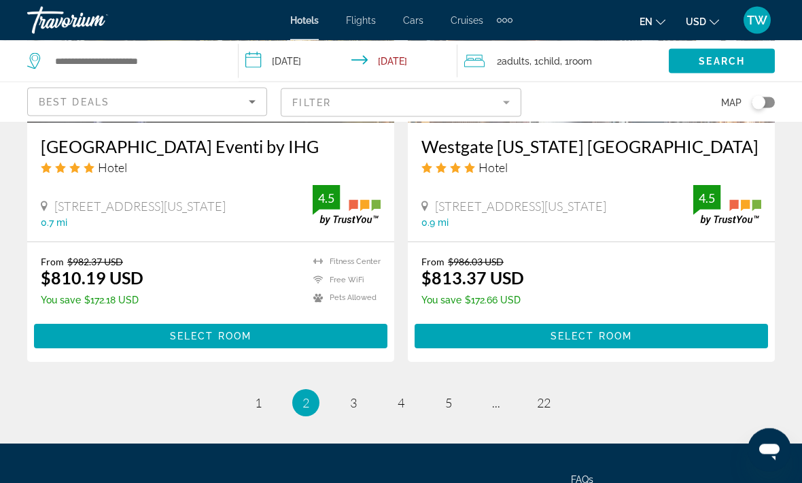
scroll to position [2775, 0]
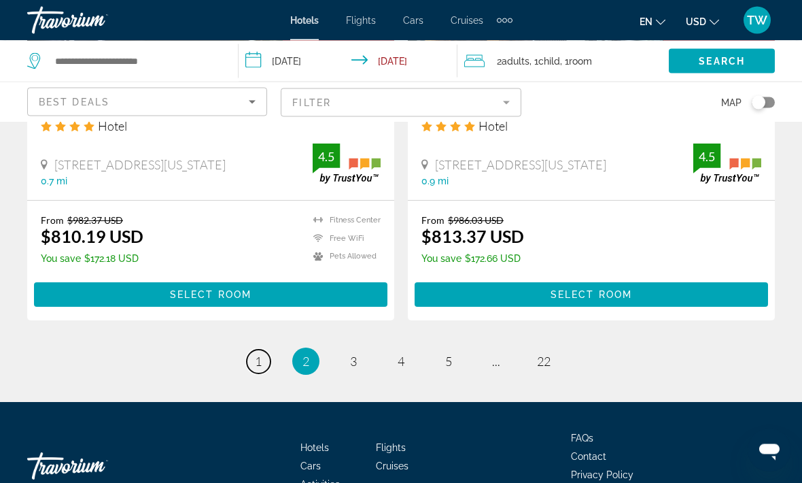
click at [265, 350] on link "page 1" at bounding box center [259, 362] width 24 height 24
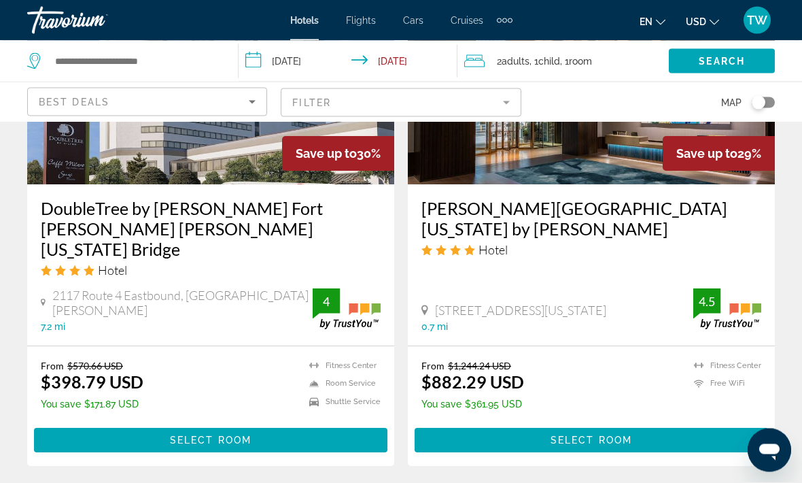
scroll to position [1172, 0]
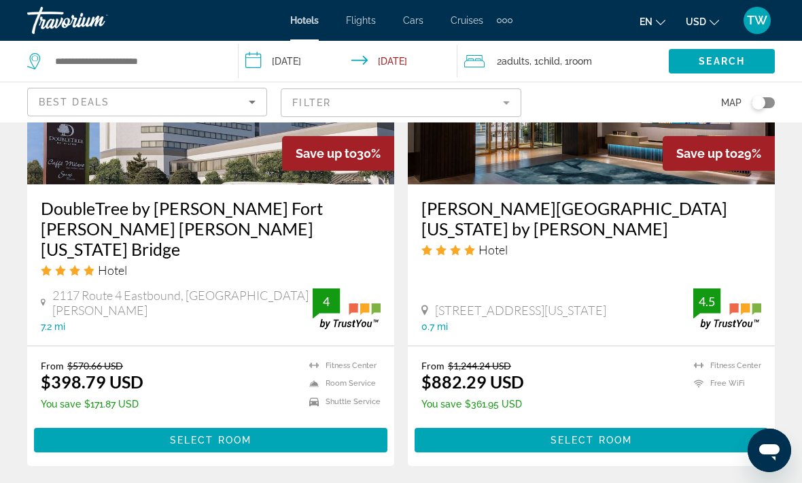
click at [221, 165] on img "Main content" at bounding box center [210, 76] width 367 height 218
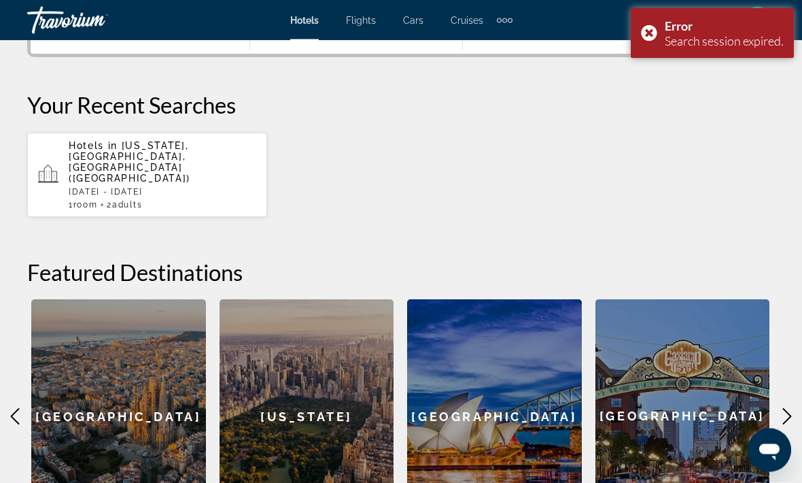
scroll to position [376, 0]
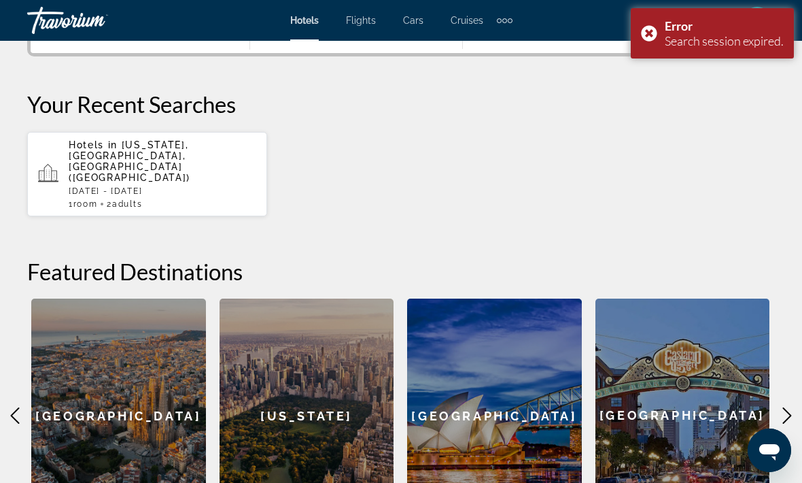
click at [102, 154] on span "New York, NY, United States (NYC)" at bounding box center [130, 161] width 122 height 44
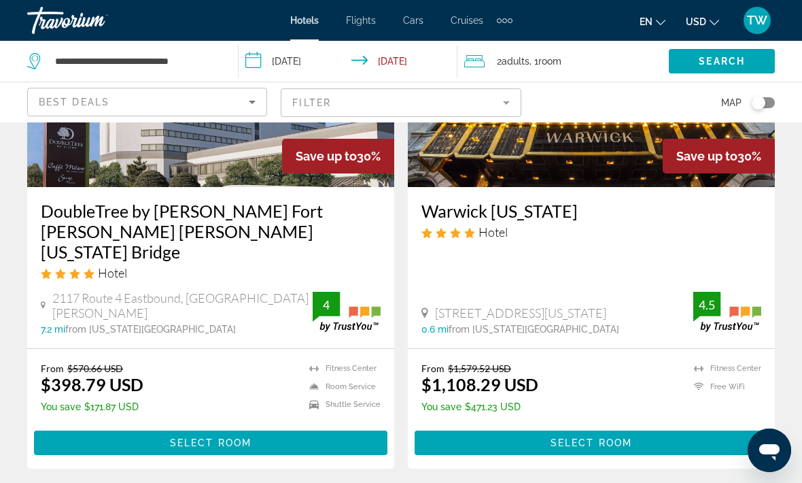
scroll to position [1651, 0]
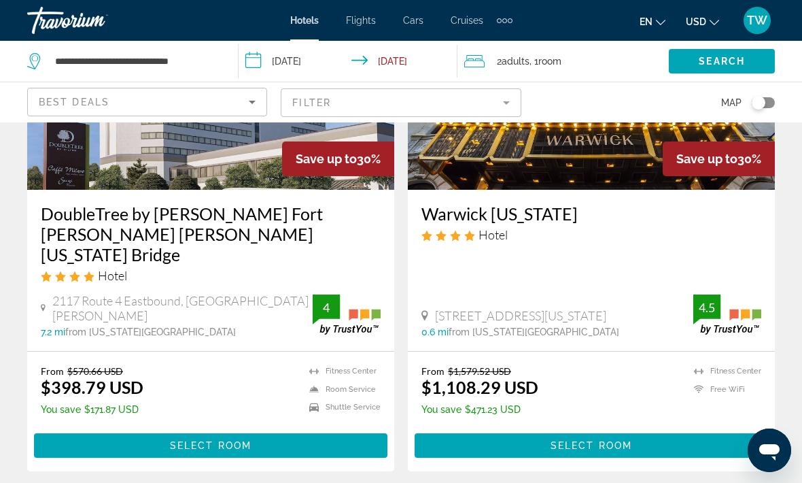
click at [254, 439] on span "Main content" at bounding box center [211, 445] width 354 height 33
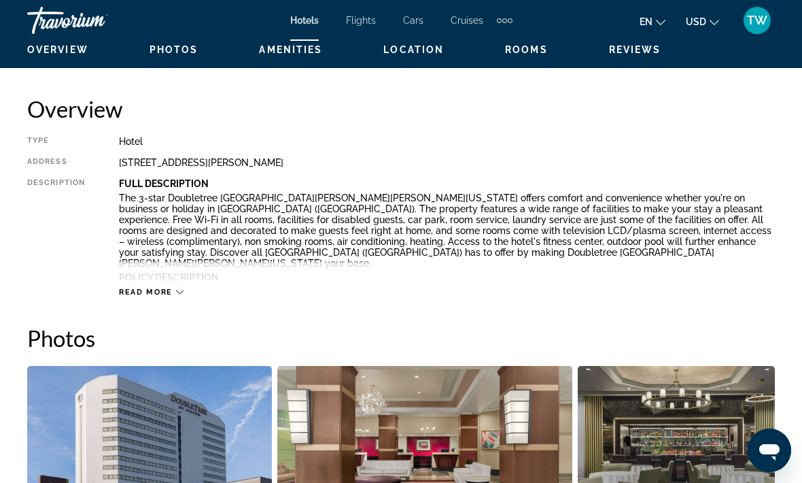
scroll to position [657, 0]
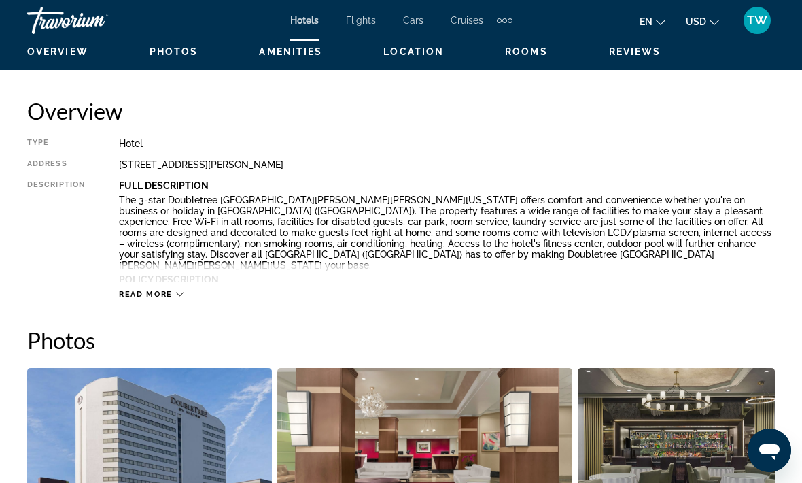
click at [172, 293] on span "Read more" at bounding box center [146, 294] width 54 height 9
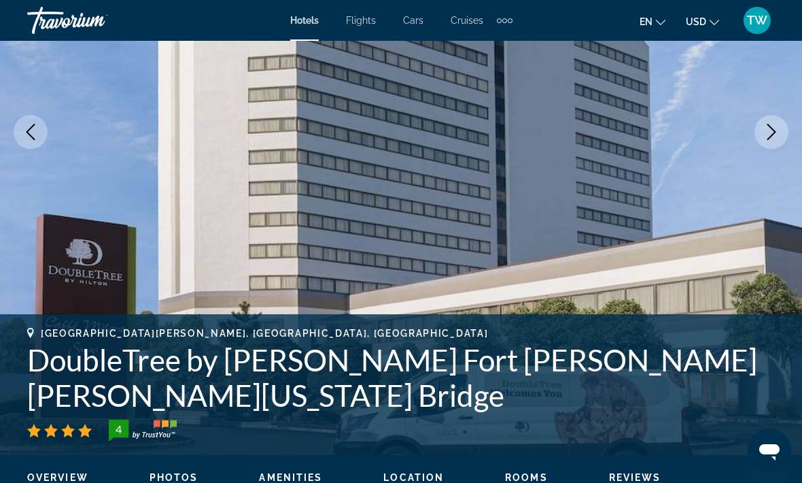
scroll to position [0, 0]
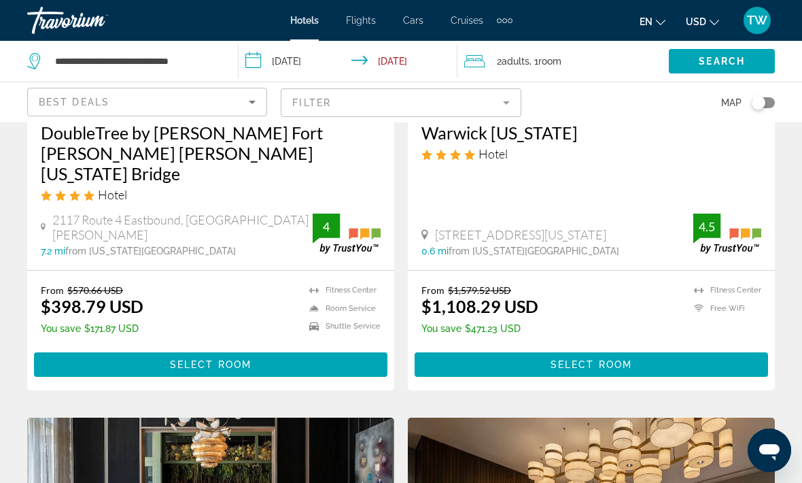
scroll to position [1736, 0]
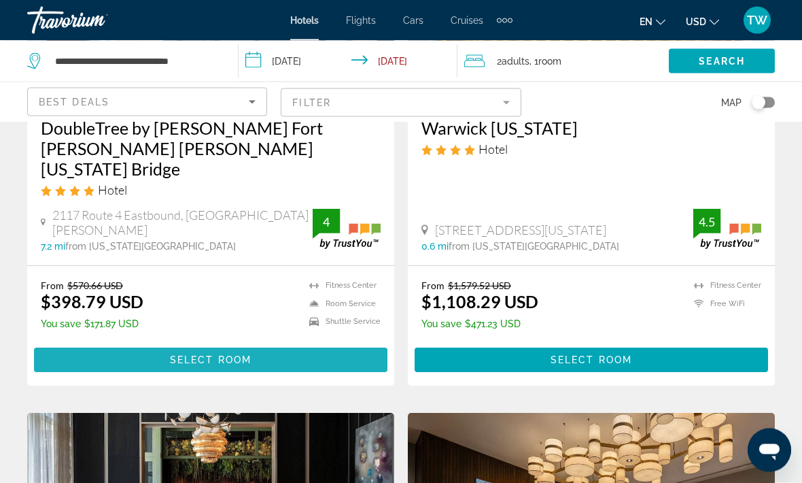
click at [249, 355] on span "Select Room" at bounding box center [211, 360] width 82 height 11
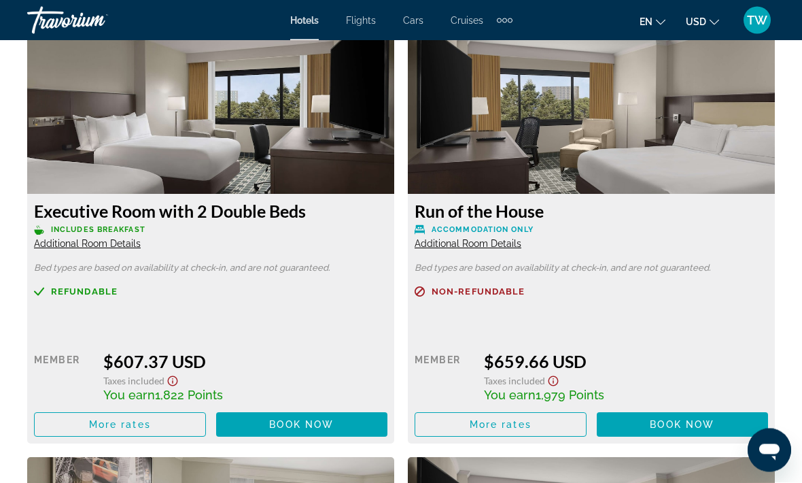
scroll to position [3896, 0]
click at [328, 419] on span "Book now" at bounding box center [301, 424] width 65 height 11
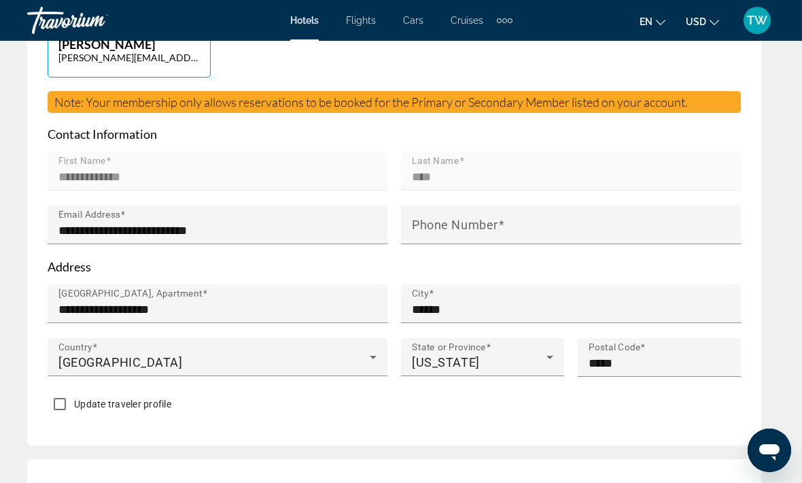
scroll to position [721, 0]
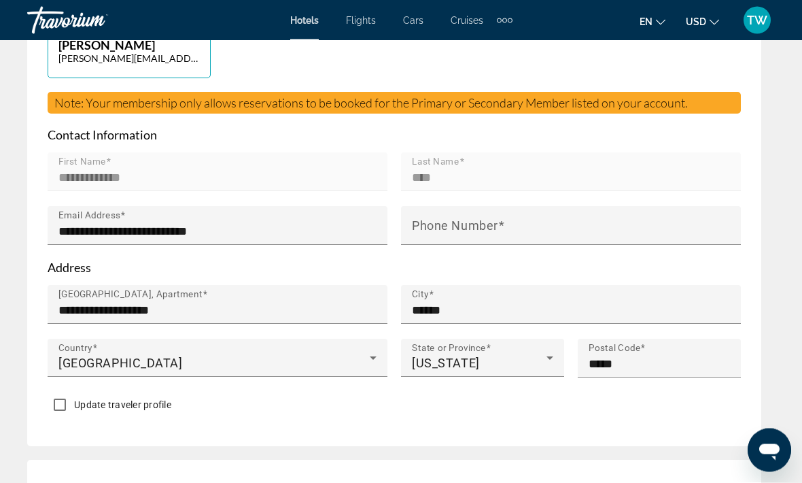
click at [655, 24] on button "en English Español Français Italiano Português русский" at bounding box center [653, 22] width 26 height 20
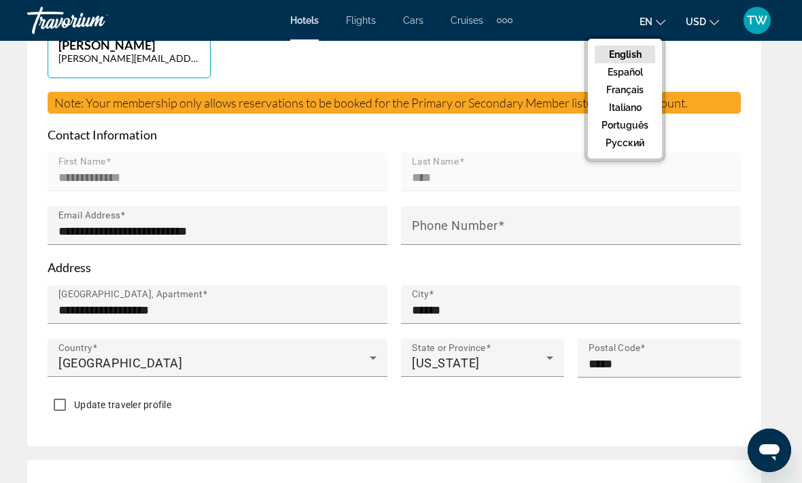
click at [651, 29] on button "en English Español Français Italiano Português русский" at bounding box center [653, 22] width 26 height 20
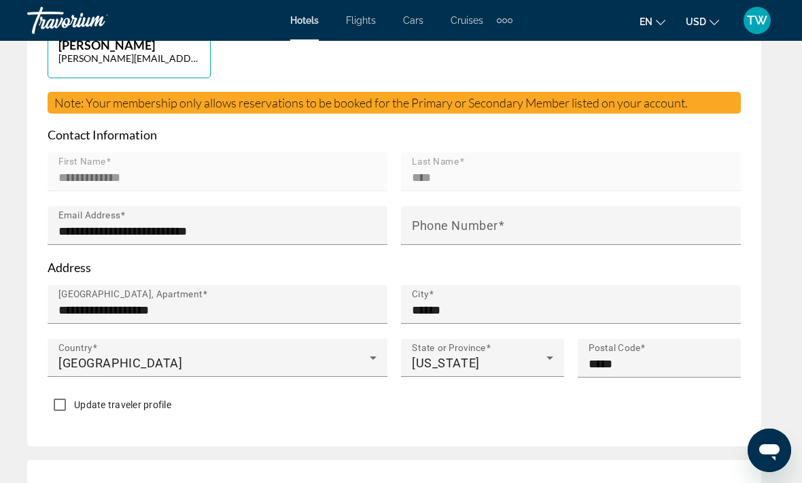
click at [710, 22] on icon "Change currency" at bounding box center [715, 23] width 10 height 10
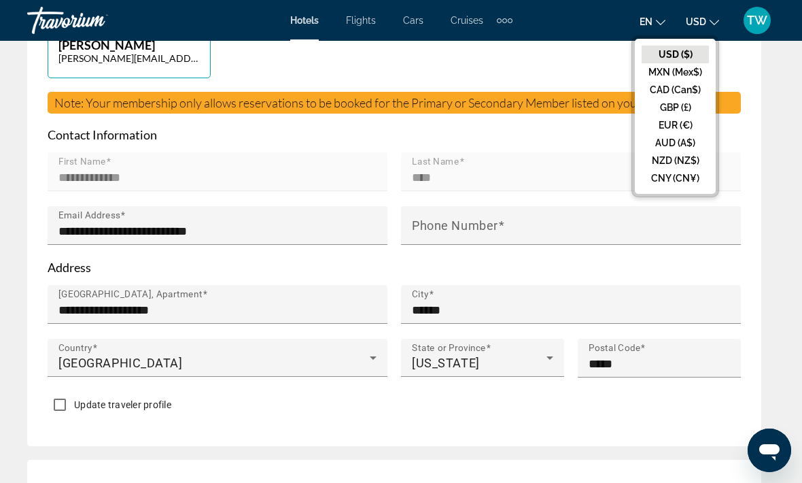
click at [710, 23] on icon "Change currency" at bounding box center [715, 23] width 10 height 10
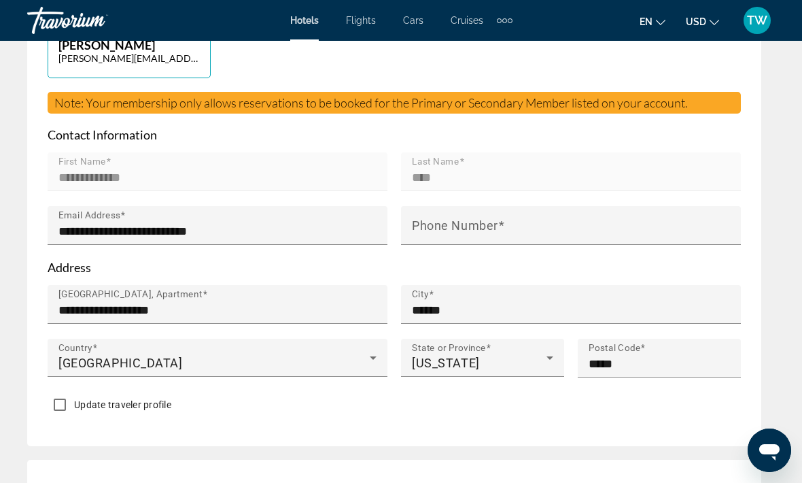
click at [749, 28] on div "TW" at bounding box center [757, 20] width 27 height 27
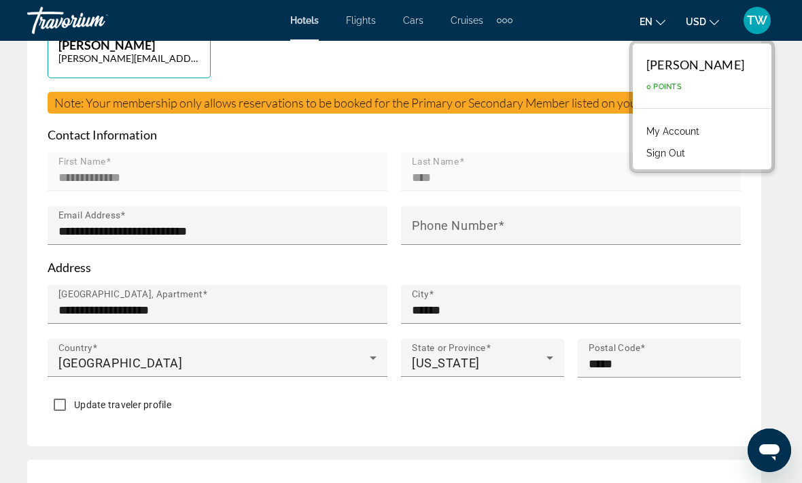
click at [673, 129] on link "My Account" at bounding box center [673, 131] width 67 height 18
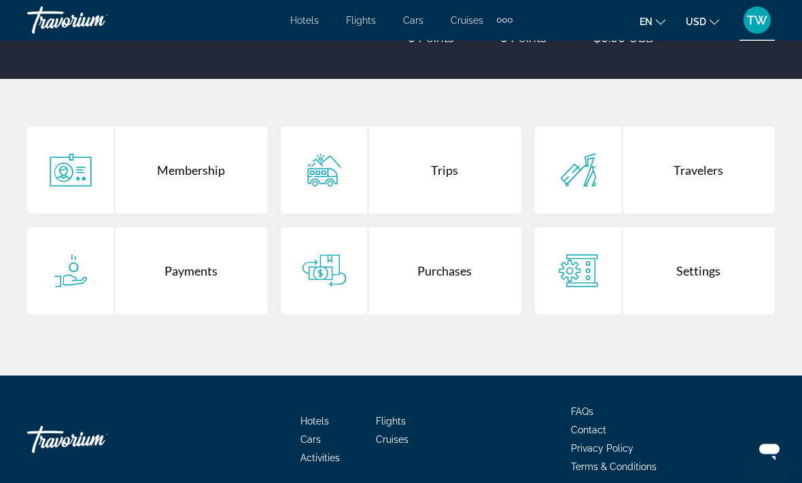
scroll to position [198, 0]
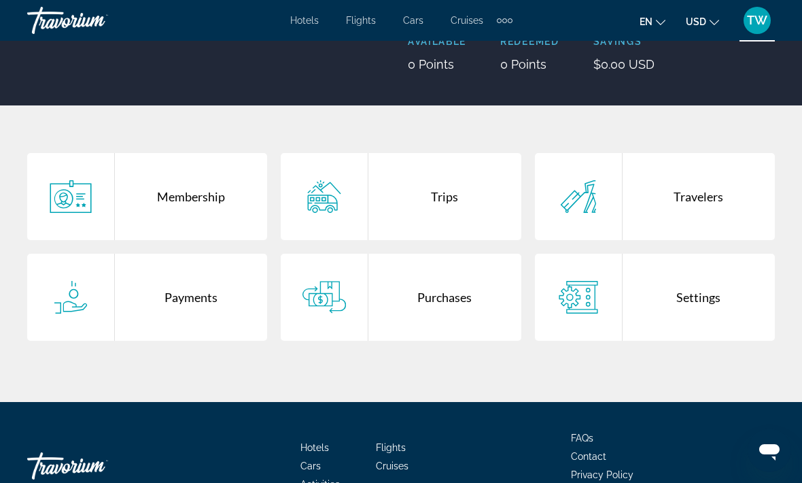
click at [196, 203] on div "Membership" at bounding box center [191, 196] width 152 height 87
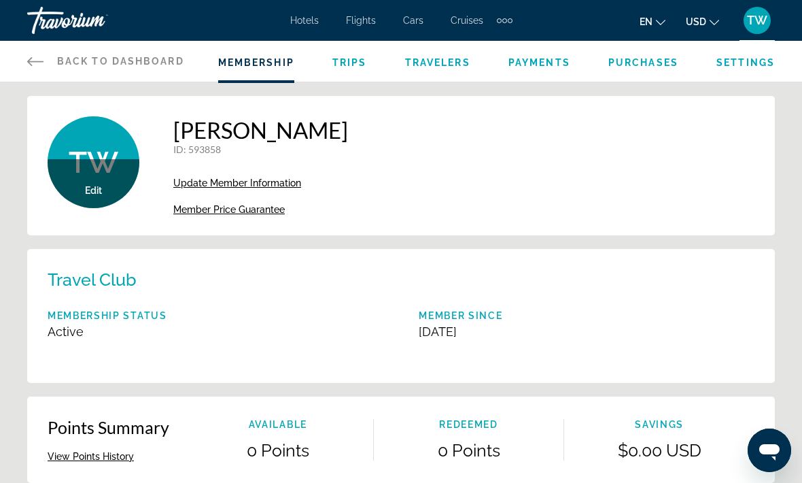
click at [288, 188] on span "Update Member Information" at bounding box center [237, 182] width 128 height 11
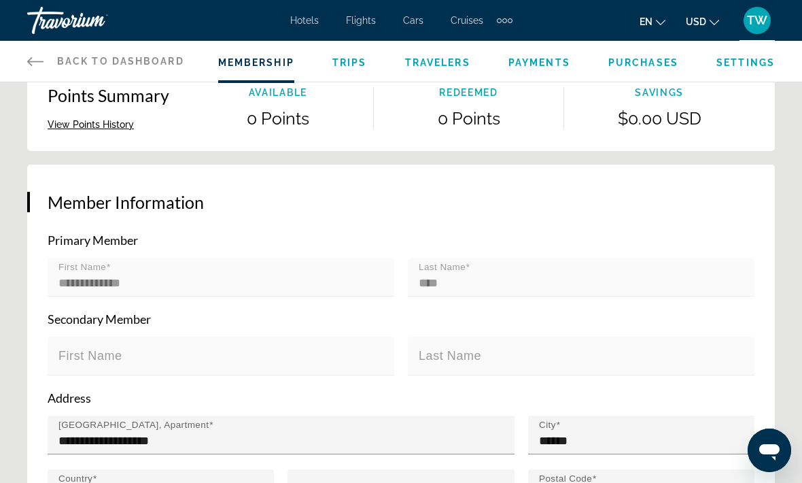
scroll to position [328, 0]
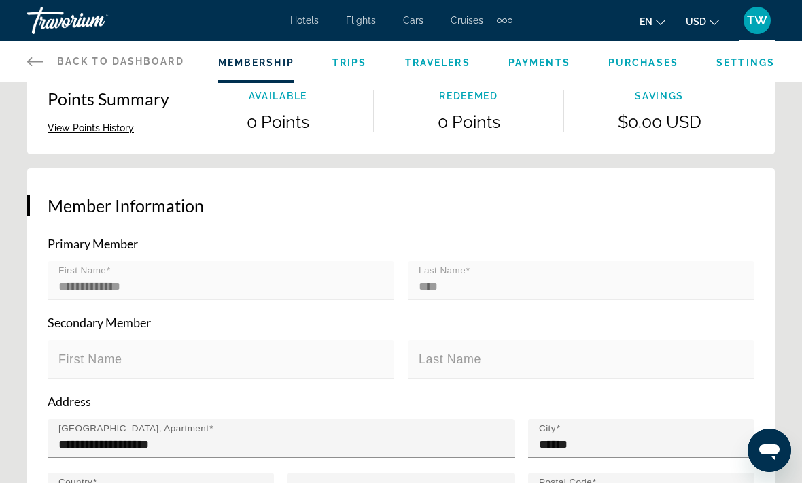
click at [40, 61] on icon "Main content" at bounding box center [35, 61] width 16 height 9
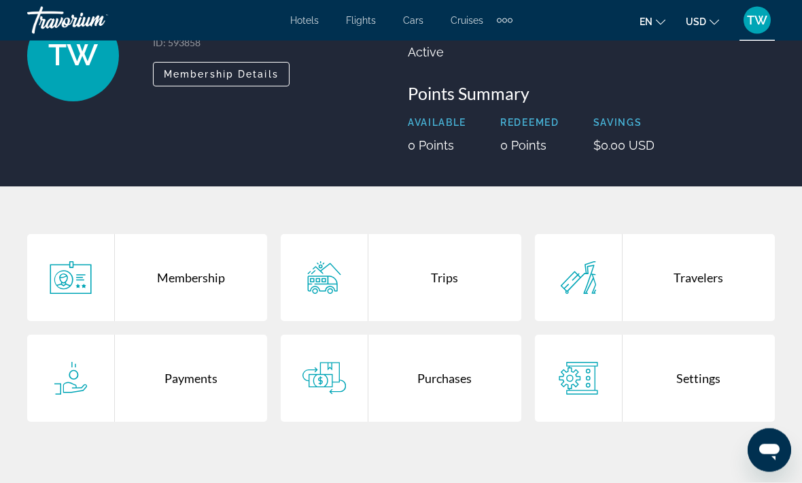
click at [685, 373] on div "Settings" at bounding box center [699, 378] width 152 height 87
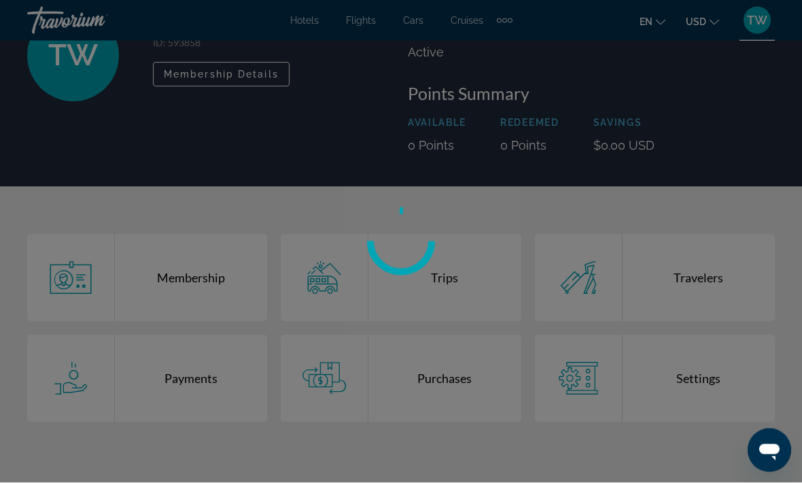
scroll to position [117, 0]
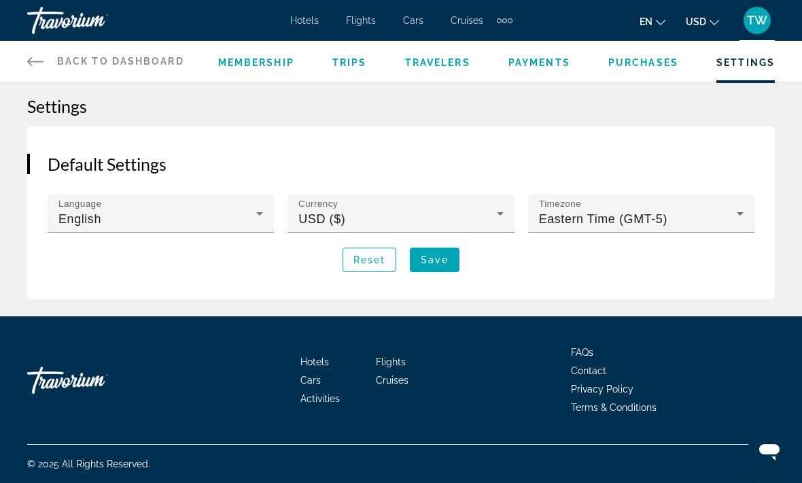
click at [88, 63] on span "Back to Dashboard" at bounding box center [120, 61] width 127 height 11
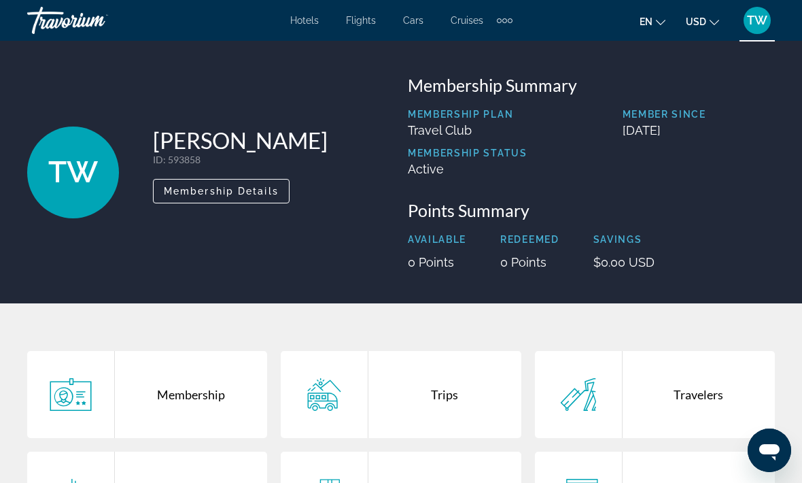
click at [212, 201] on span "Main content" at bounding box center [221, 191] width 135 height 33
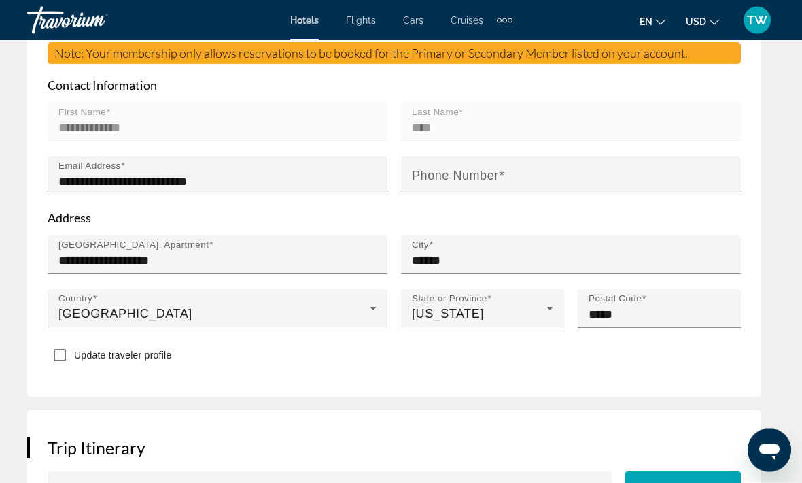
scroll to position [778, 0]
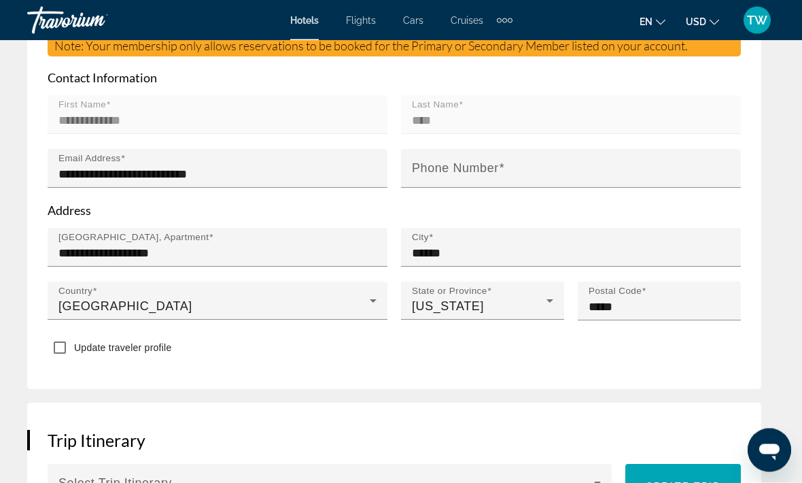
click at [451, 162] on mat-label "Phone Number" at bounding box center [455, 169] width 87 height 14
click at [451, 167] on input "Phone Number" at bounding box center [575, 175] width 326 height 16
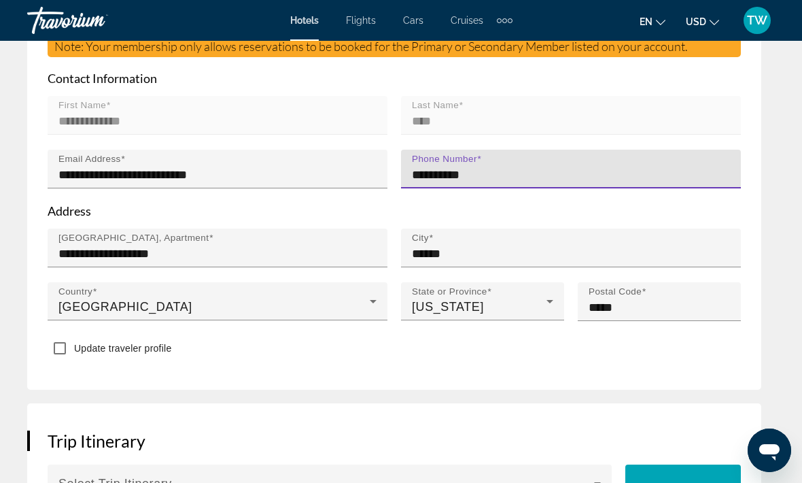
type input "**********"
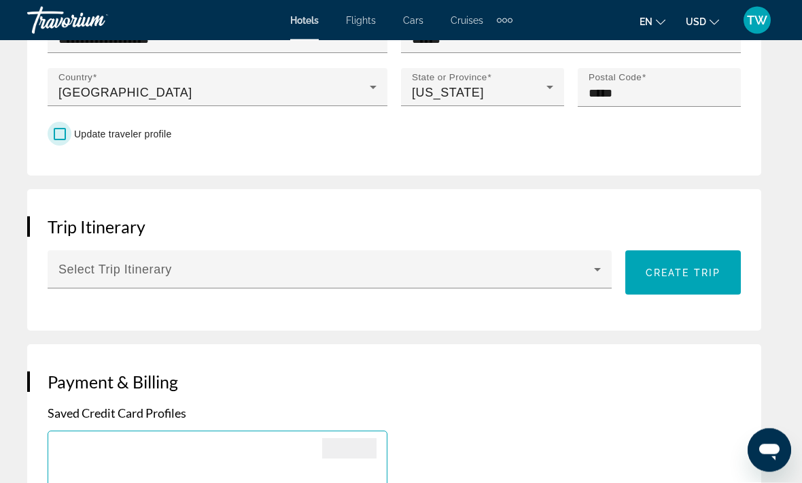
scroll to position [1009, 0]
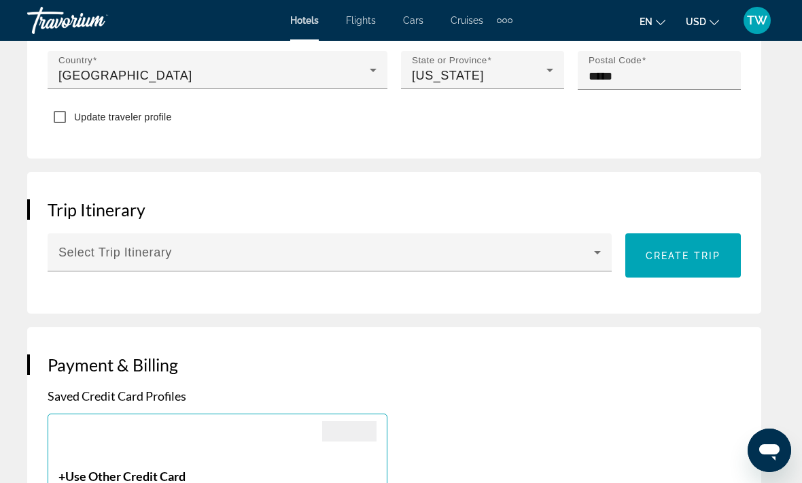
click at [540, 250] on span "Main content" at bounding box center [326, 258] width 536 height 16
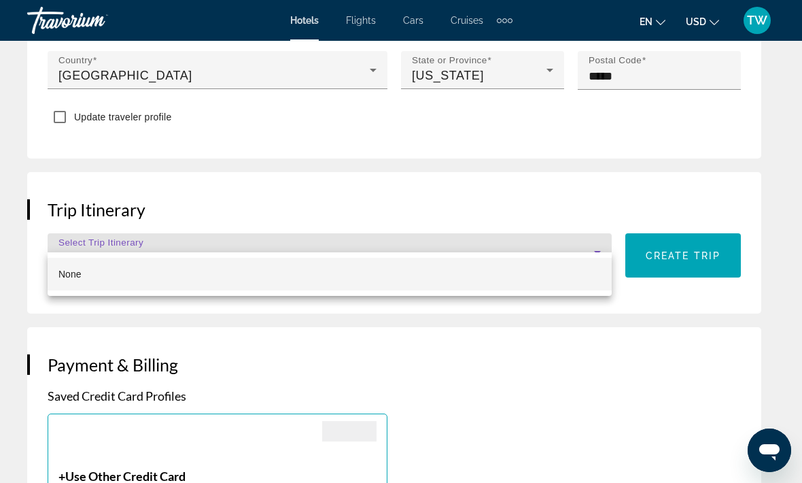
click at [193, 227] on div at bounding box center [401, 241] width 802 height 483
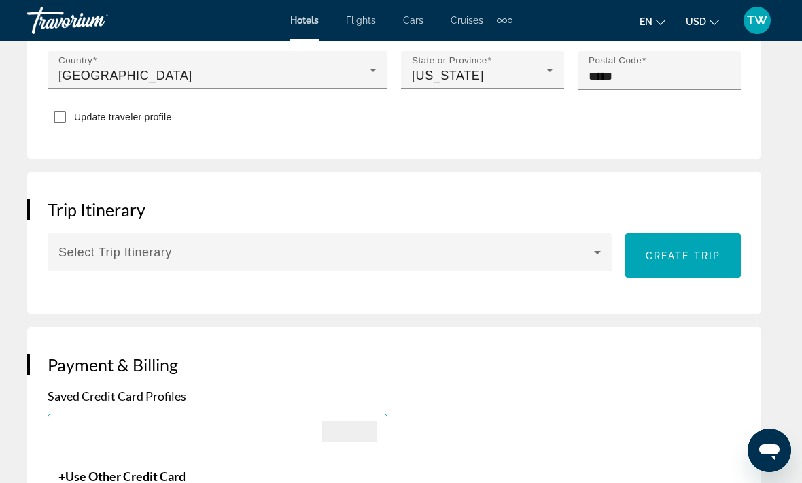
click at [107, 250] on span "Main content" at bounding box center [326, 258] width 536 height 16
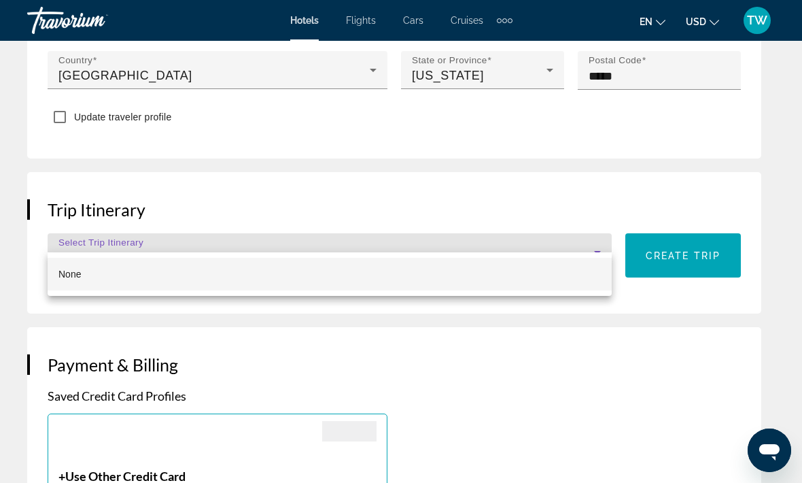
click at [77, 241] on div at bounding box center [401, 241] width 802 height 483
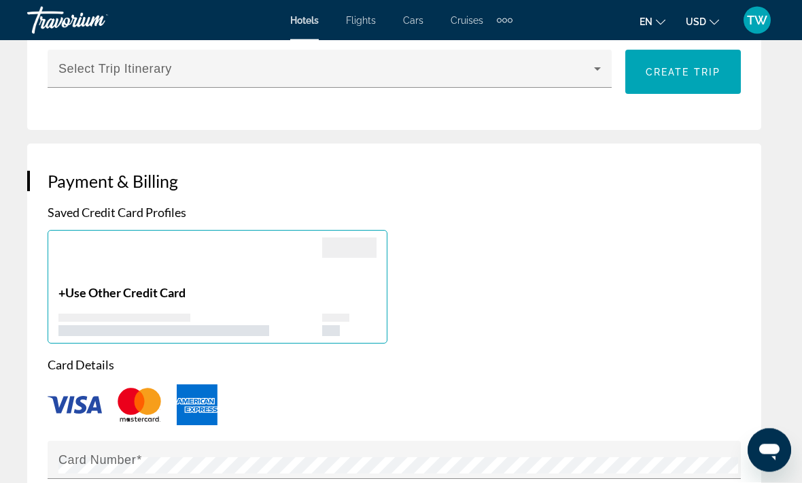
scroll to position [1195, 0]
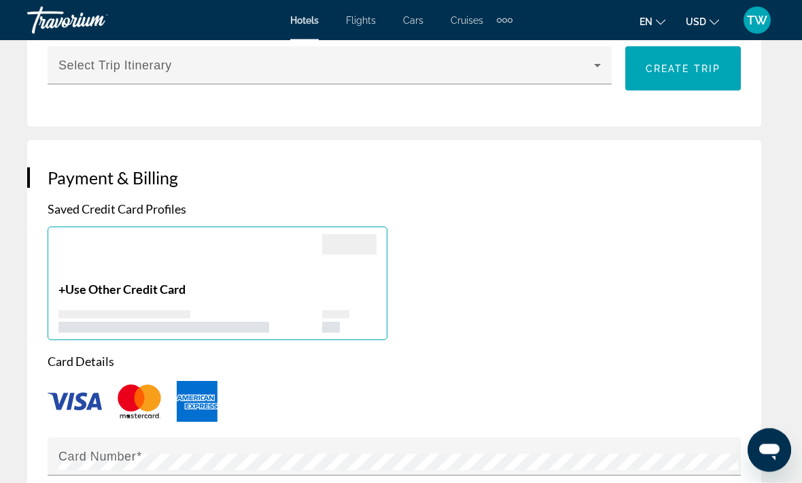
click at [97, 252] on div "Main content" at bounding box center [190, 259] width 264 height 48
click at [86, 285] on div "+ Use Other Credit Card" at bounding box center [190, 307] width 264 height 51
click at [88, 282] on span "Use Other Credit Card" at bounding box center [125, 289] width 120 height 15
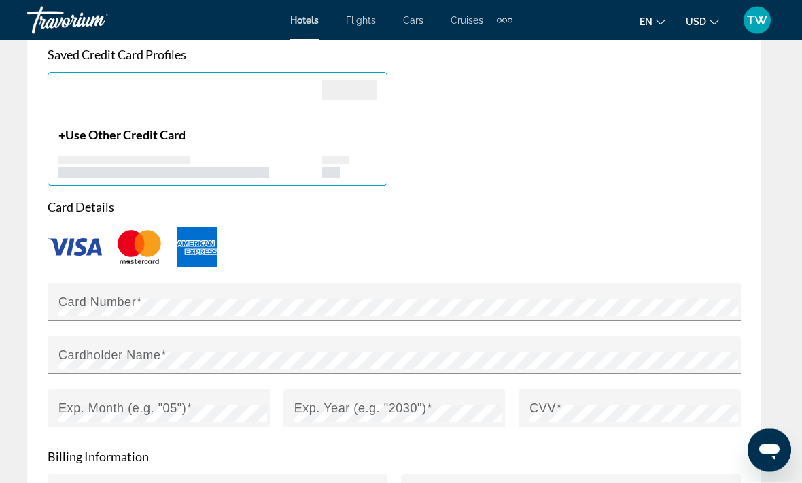
scroll to position [1350, 0]
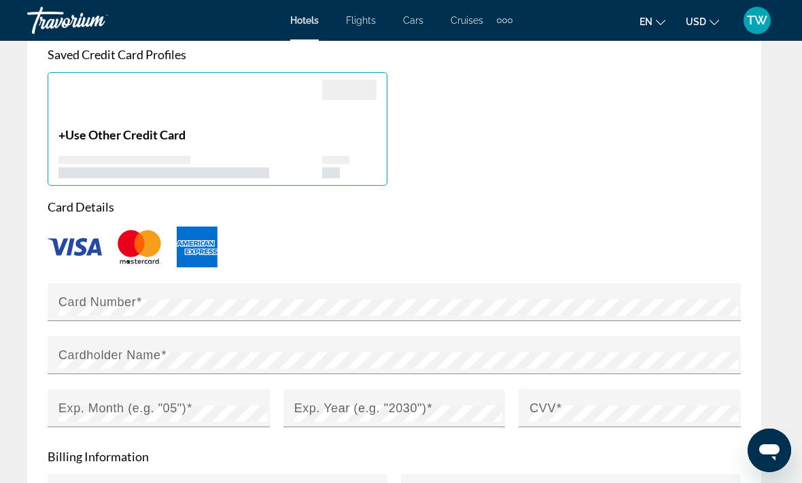
click at [80, 294] on mat-label "Card Number" at bounding box center [97, 301] width 78 height 14
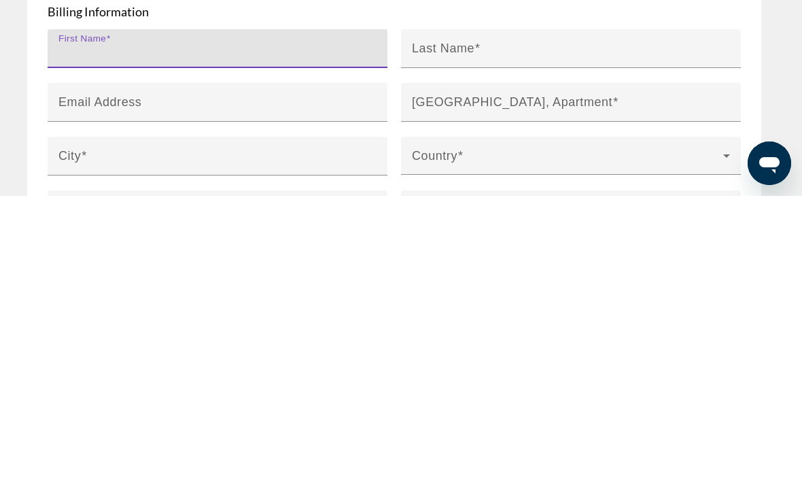
scroll to position [1556, 0]
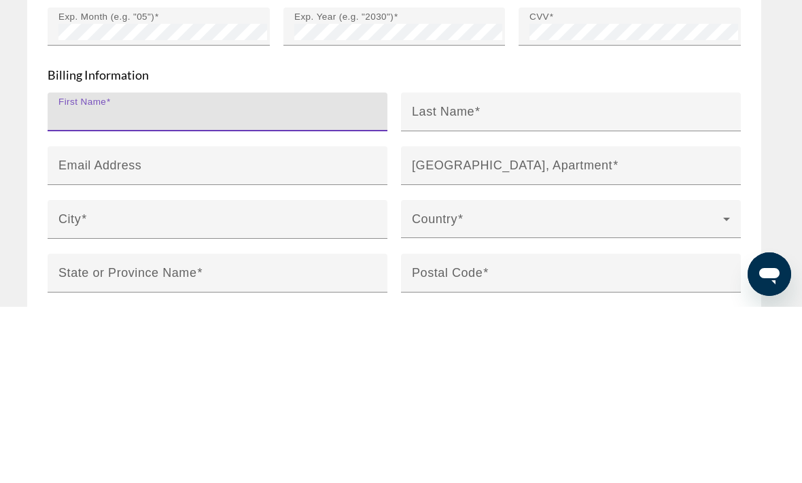
type input "******"
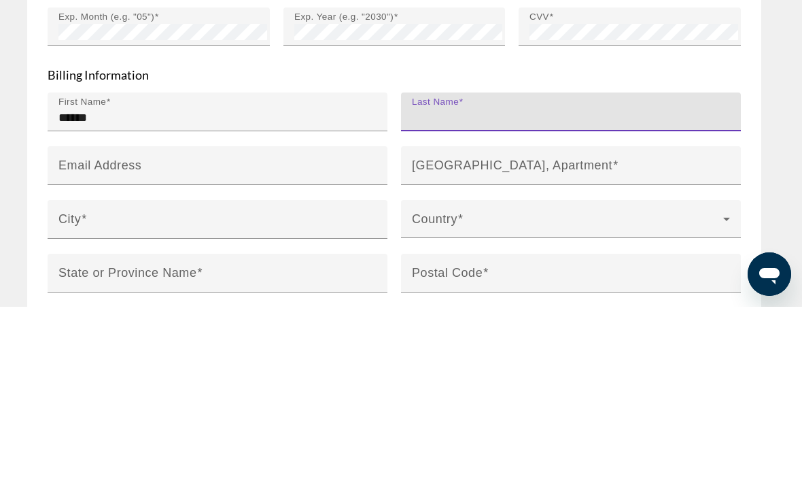
type input "****"
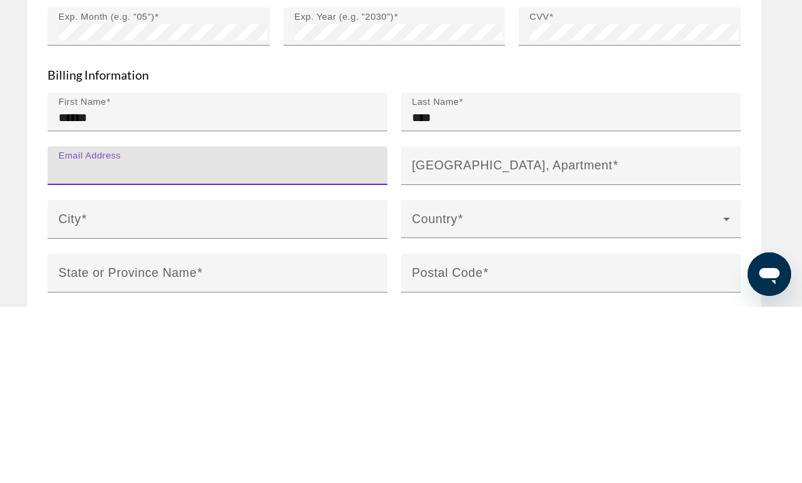
type input "**********"
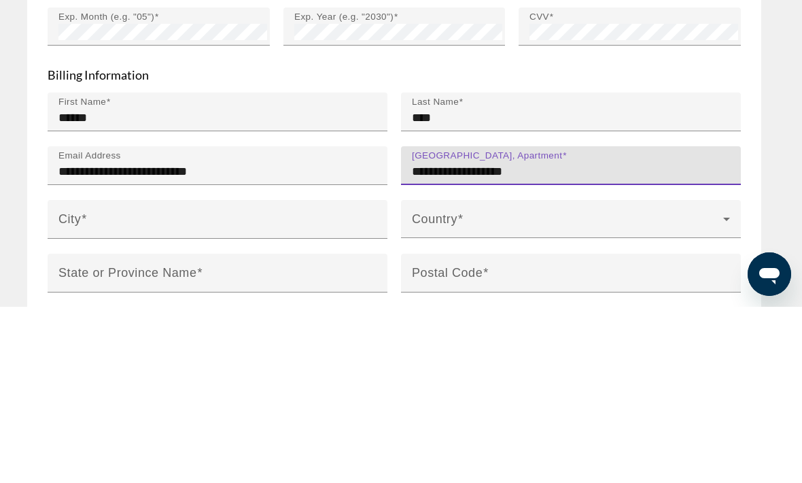
type input "**********"
click at [100, 376] on div "City" at bounding box center [221, 395] width 326 height 39
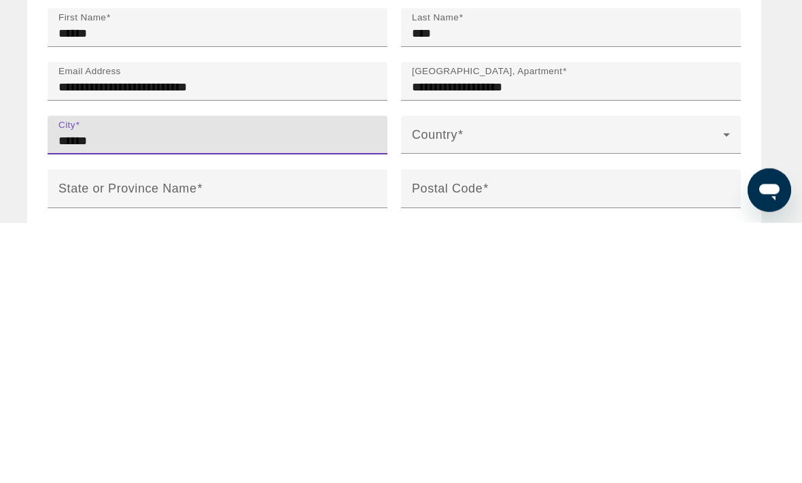
type input "******"
click at [574, 392] on span "Main content" at bounding box center [567, 400] width 311 height 16
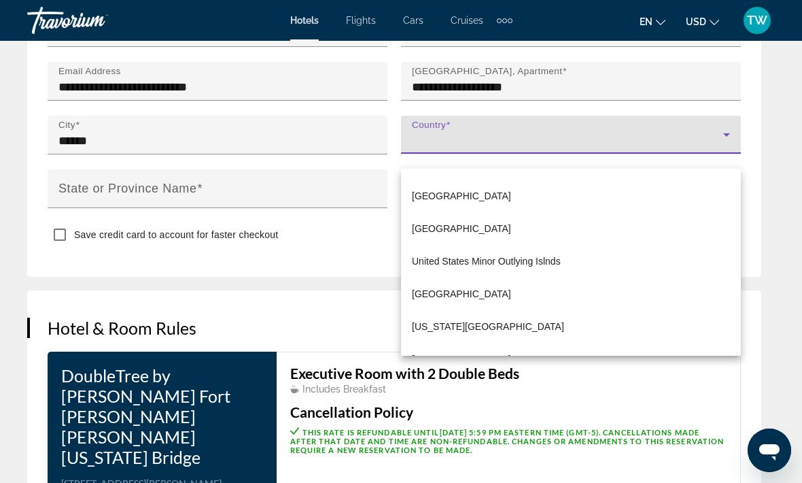
scroll to position [7787, 0]
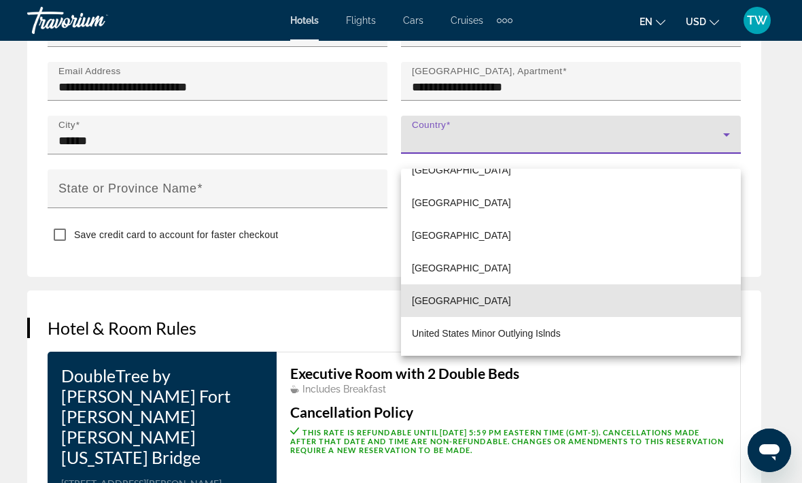
click at [511, 309] on span "[GEOGRAPHIC_DATA]" at bounding box center [461, 300] width 99 height 16
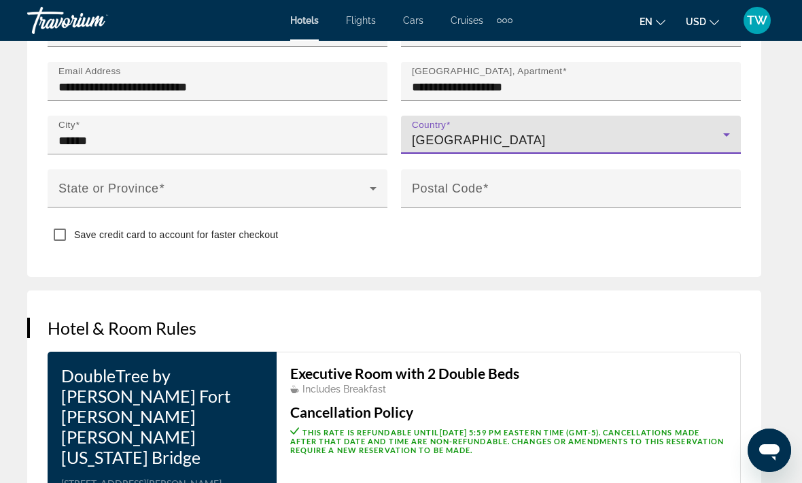
click at [82, 186] on span "Main content" at bounding box center [213, 194] width 311 height 16
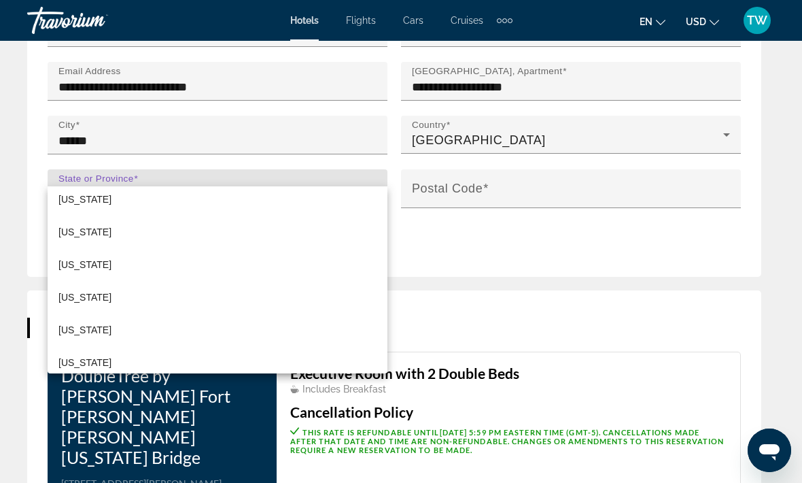
scroll to position [1346, 0]
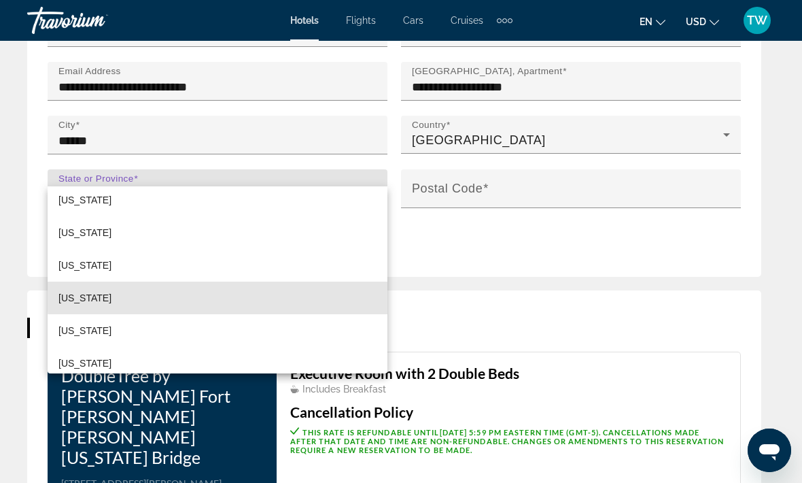
click at [305, 293] on mat-option "Texas" at bounding box center [218, 297] width 340 height 33
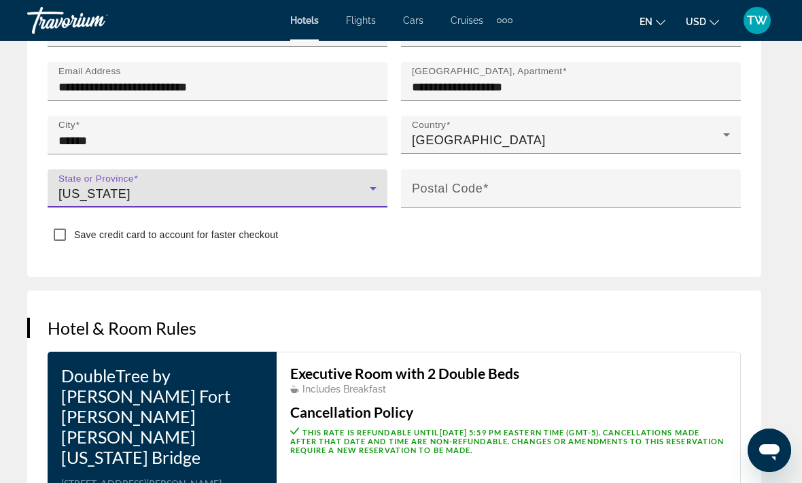
click at [523, 186] on input "Postal Code" at bounding box center [575, 194] width 326 height 16
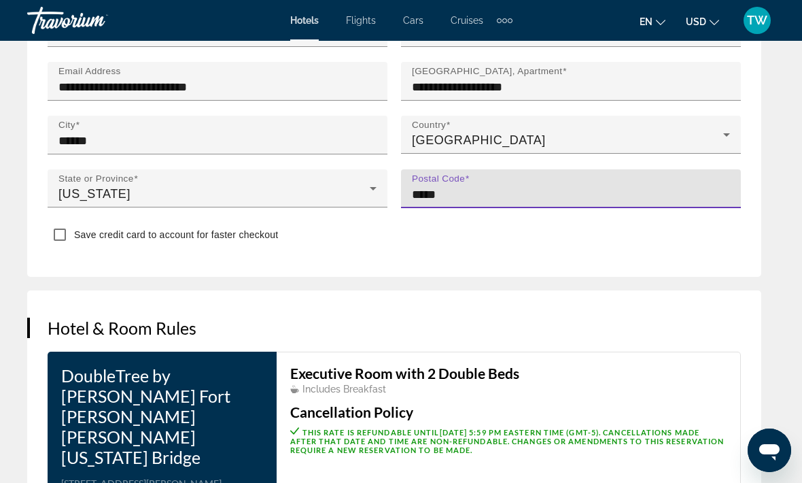
type input "*****"
click at [545, 223] on div "Save credit card to account for faster checkout" at bounding box center [394, 236] width 693 height 27
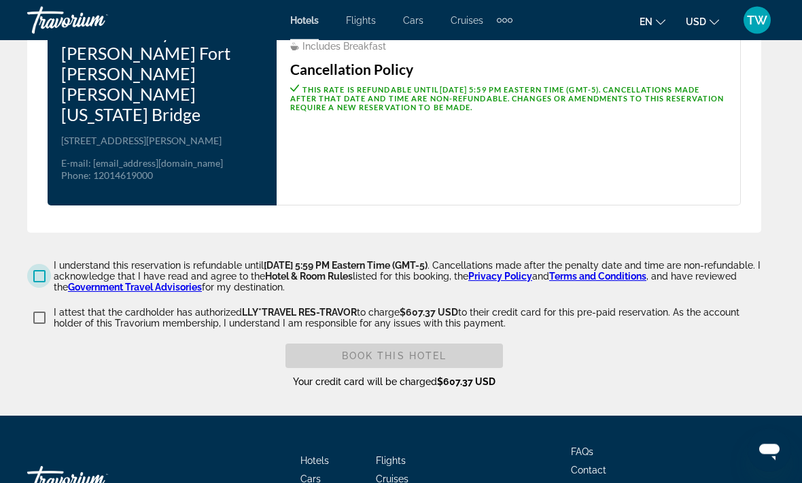
scroll to position [2159, 0]
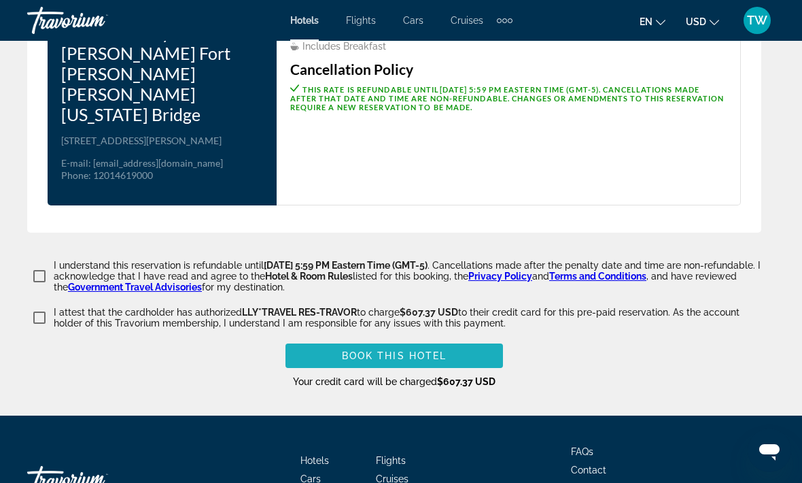
click at [380, 350] on span "Book this hotel" at bounding box center [394, 355] width 105 height 11
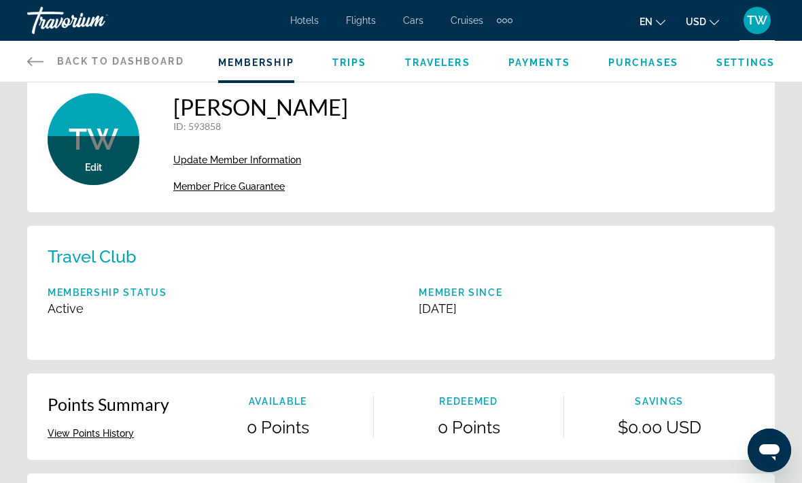
scroll to position [22, 0]
click at [201, 155] on span "Update Member Information" at bounding box center [237, 160] width 128 height 11
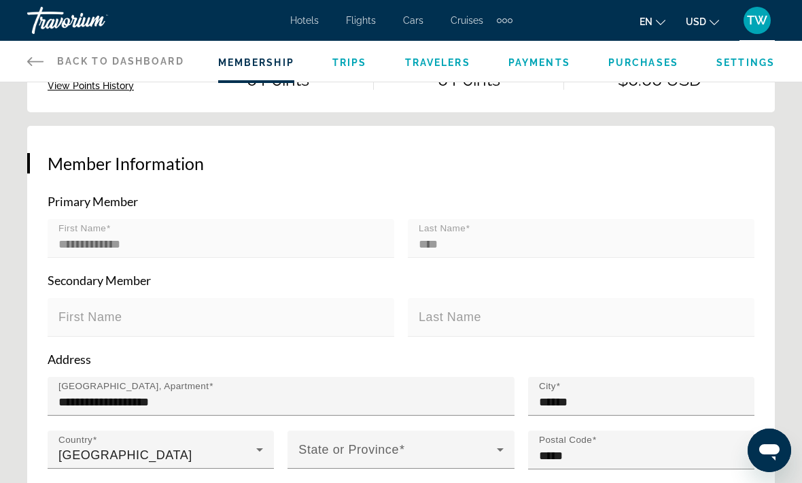
scroll to position [371, 0]
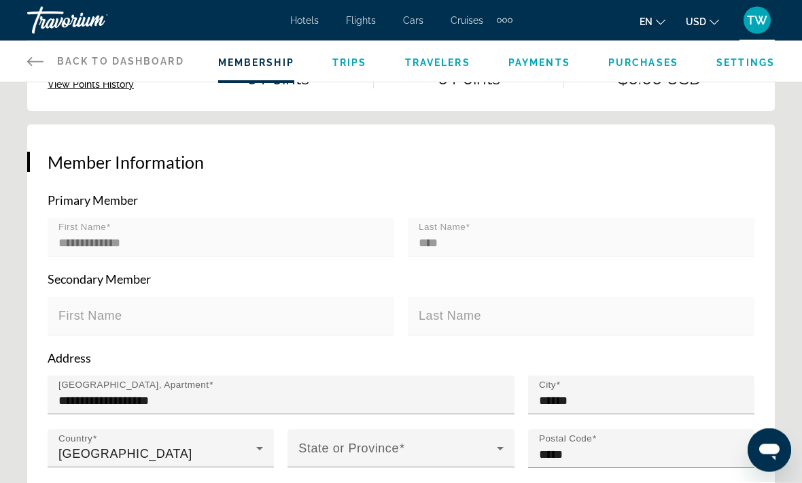
click at [88, 309] on mat-label "First Name" at bounding box center [90, 316] width 64 height 14
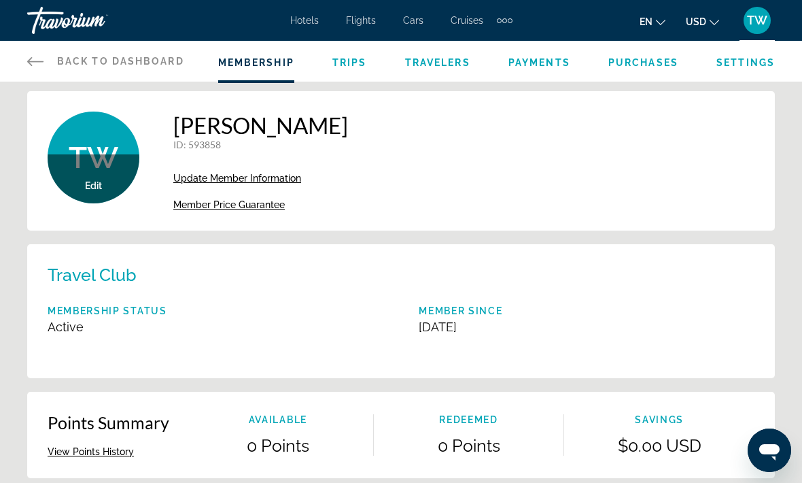
scroll to position [0, 0]
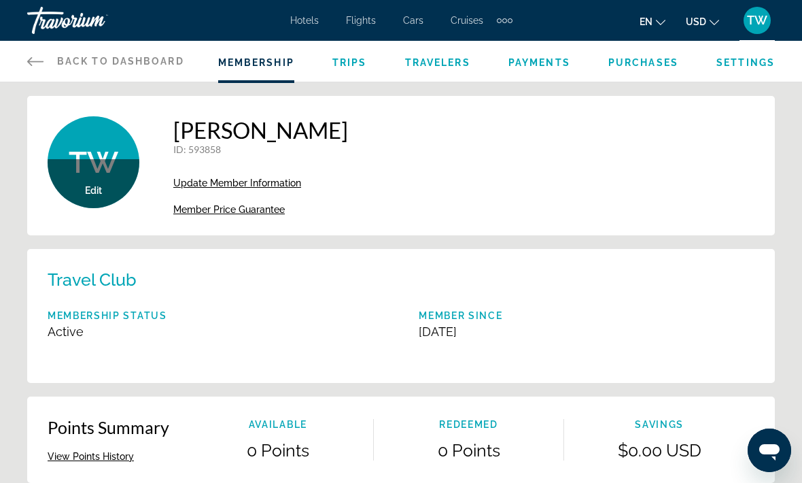
click at [43, 60] on icon "Main content" at bounding box center [35, 61] width 16 height 16
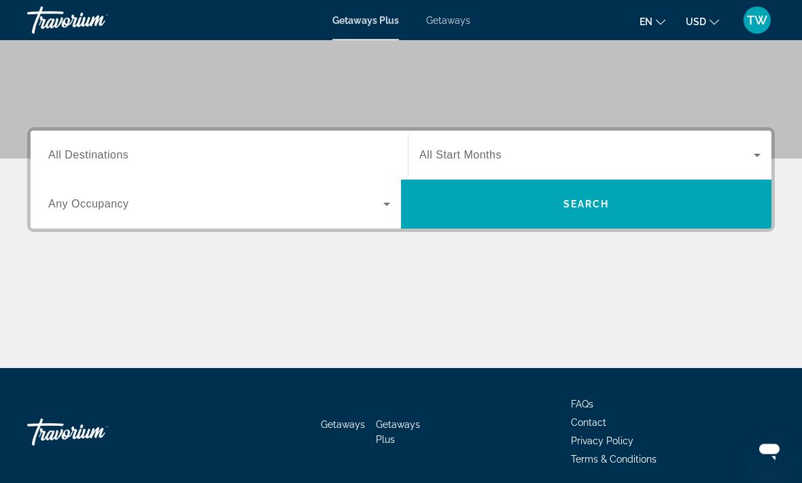
scroll to position [256, 0]
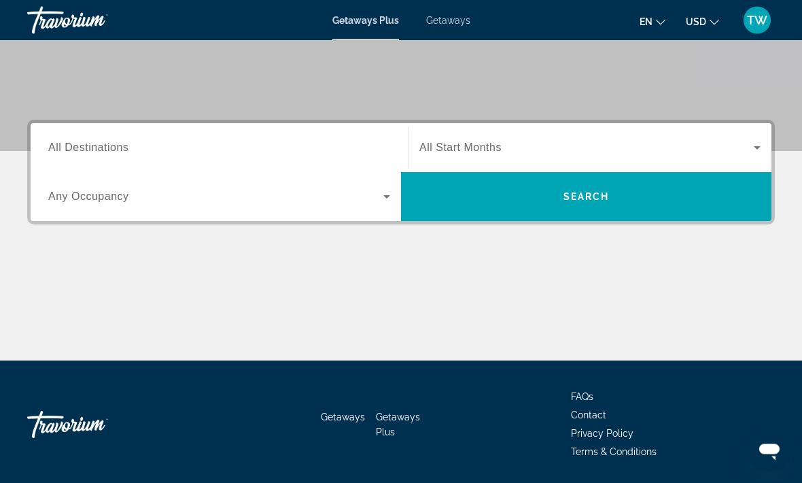
click at [364, 193] on span "Search widget" at bounding box center [215, 197] width 335 height 16
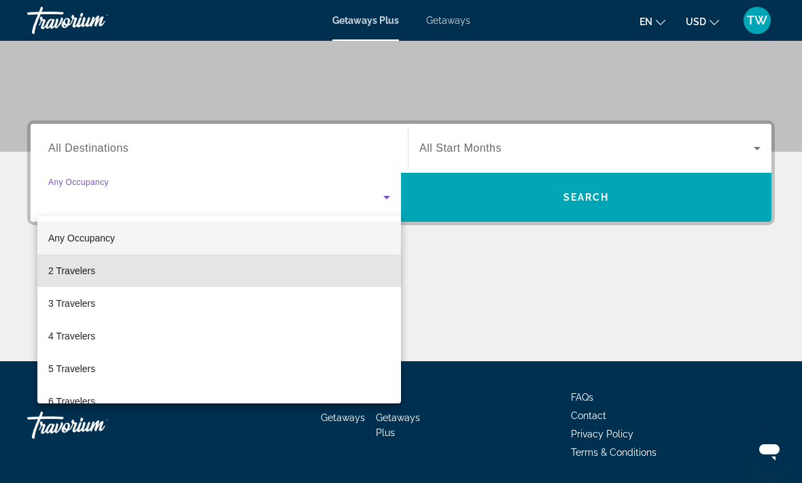
click at [288, 264] on mat-option "2 Travelers" at bounding box center [219, 270] width 364 height 33
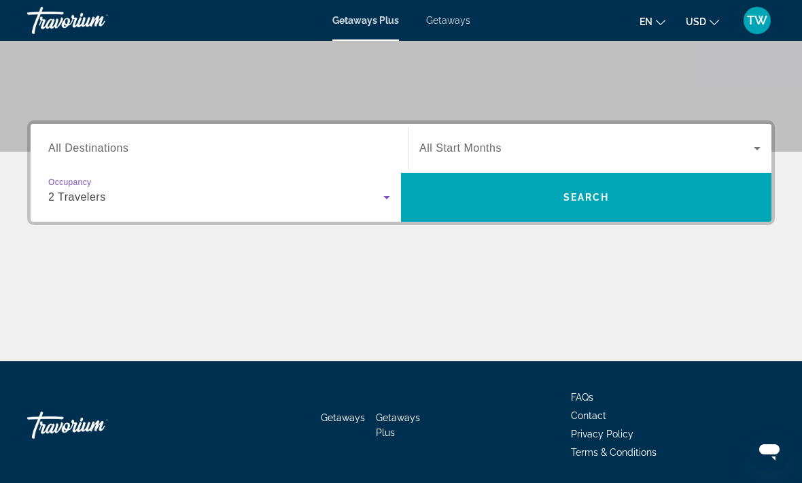
click at [574, 148] on span "Search widget" at bounding box center [586, 148] width 334 height 16
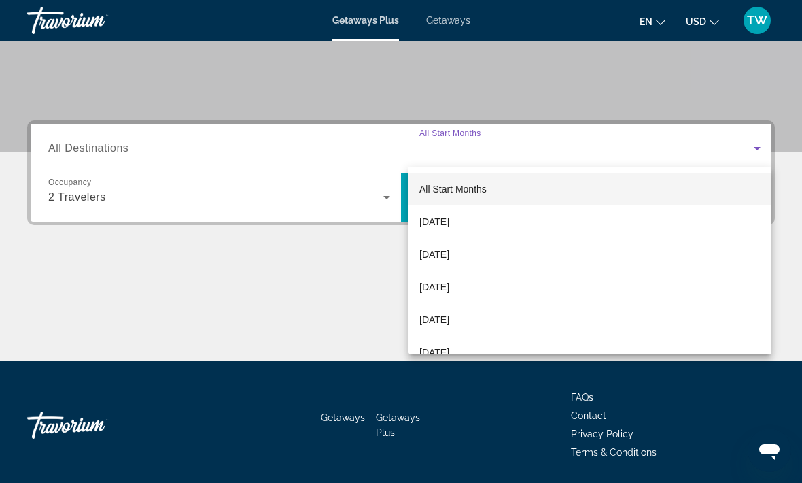
click at [608, 139] on div at bounding box center [401, 241] width 802 height 483
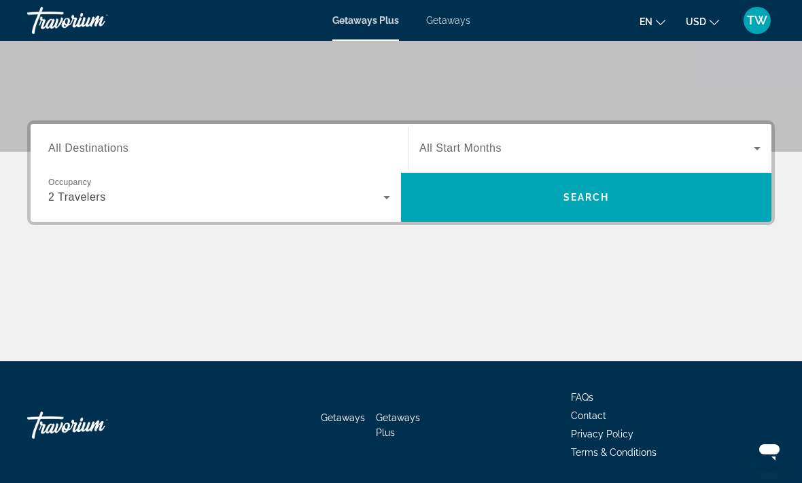
click at [613, 201] on span "Search widget" at bounding box center [586, 197] width 371 height 33
